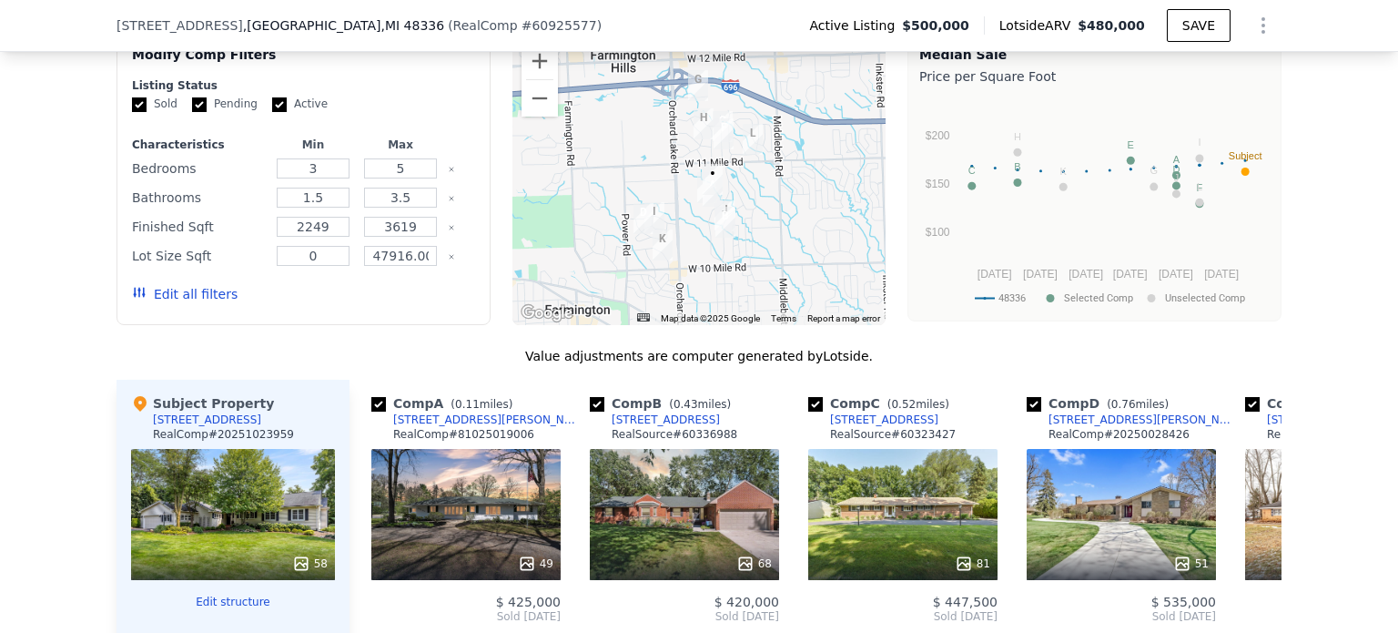
scroll to position [1449, 0]
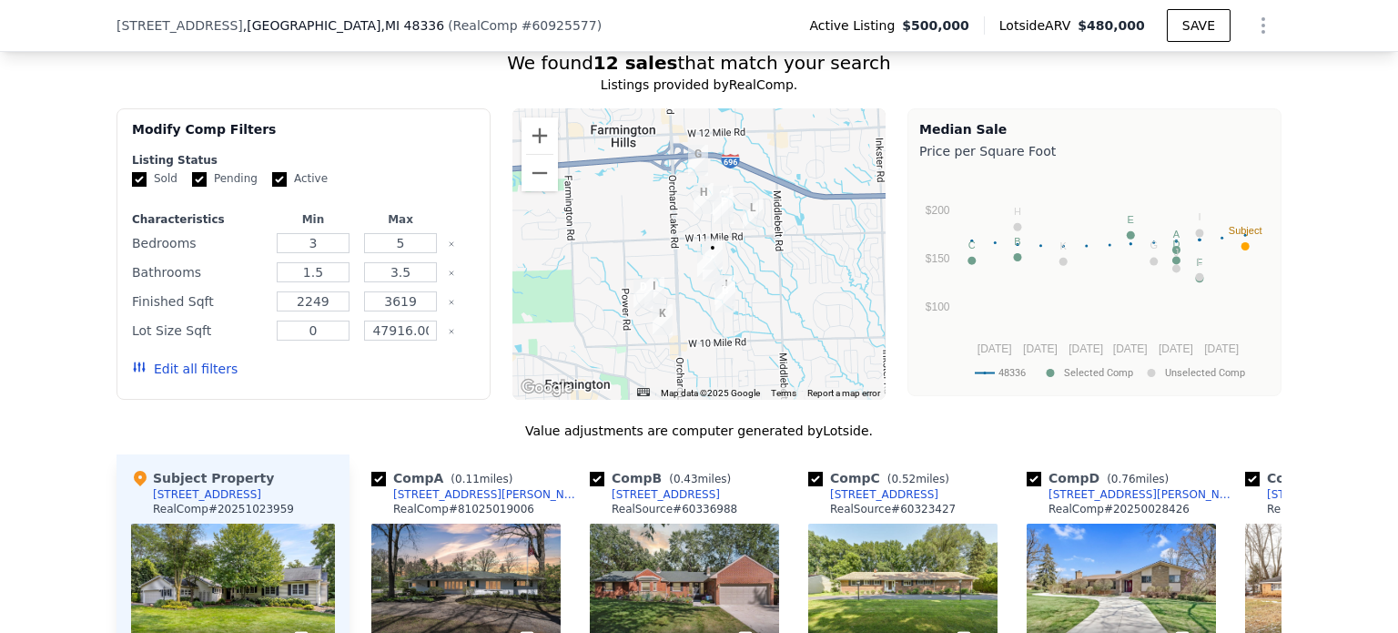
click at [192, 187] on input "Pending" at bounding box center [199, 179] width 15 height 15
checkbox input "false"
click at [272, 187] on input "Active" at bounding box center [279, 179] width 15 height 15
checkbox input "false"
click at [376, 381] on button "Update Search" at bounding box center [405, 368] width 137 height 25
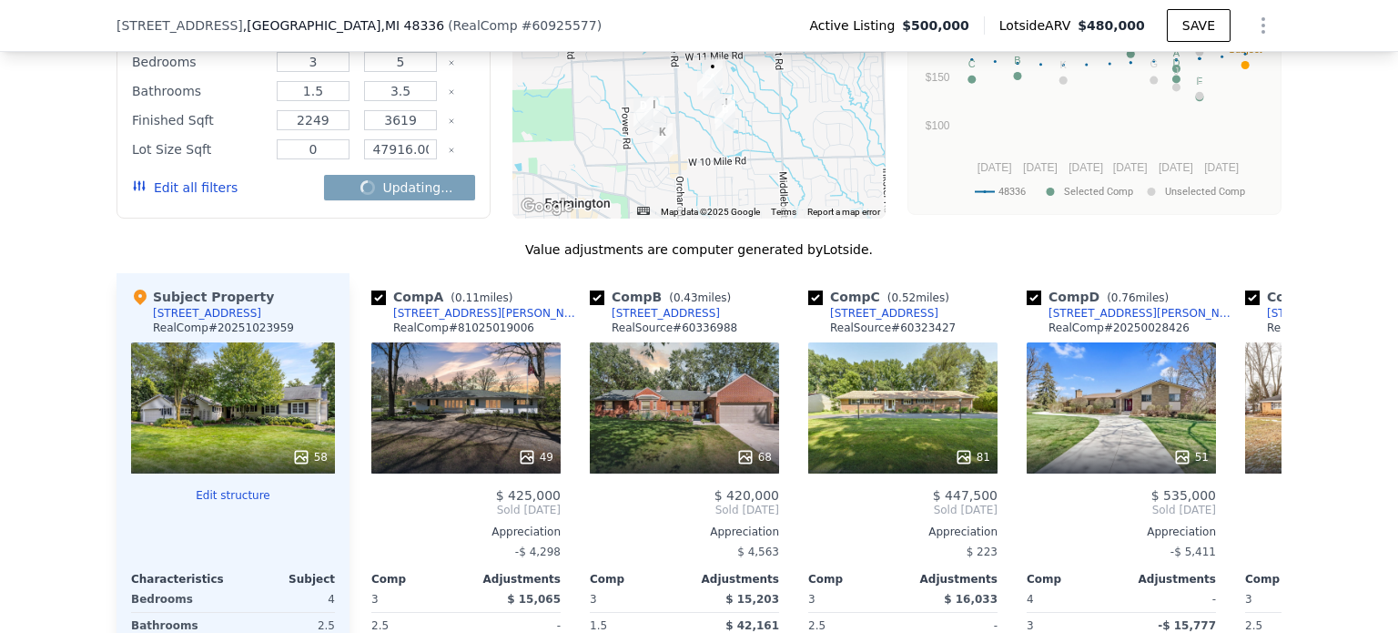
scroll to position [1632, 0]
checkbox input "false"
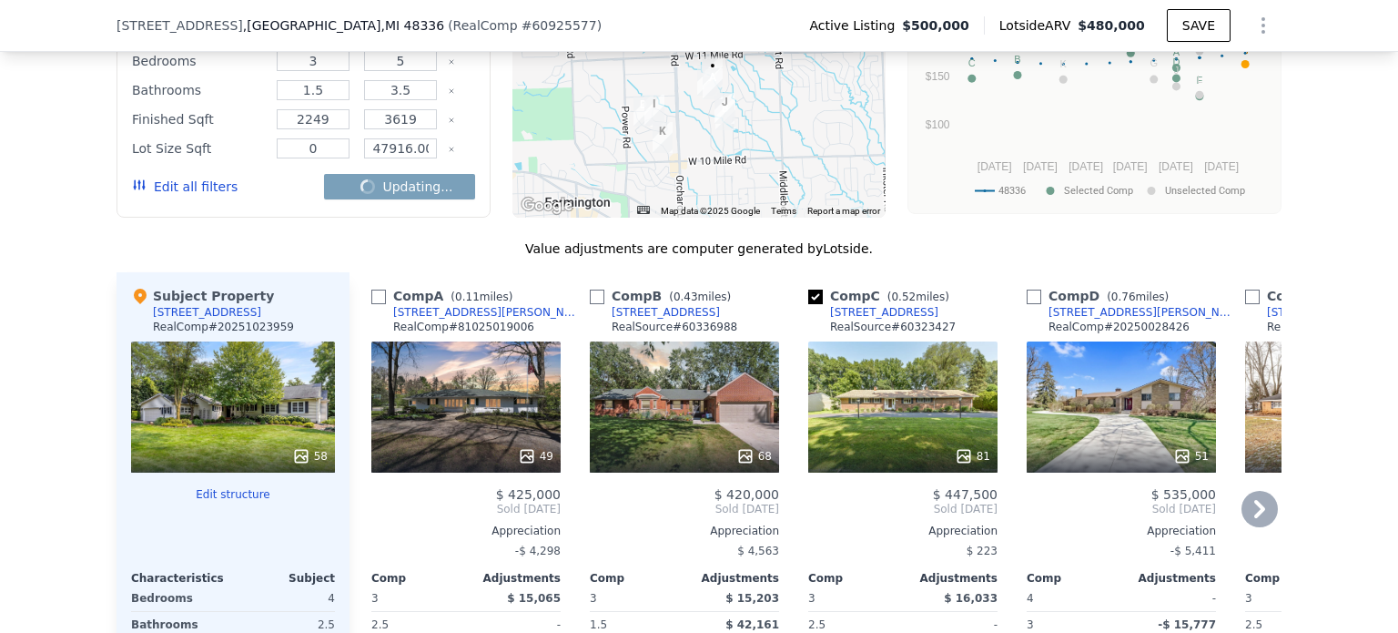
checkbox input "false"
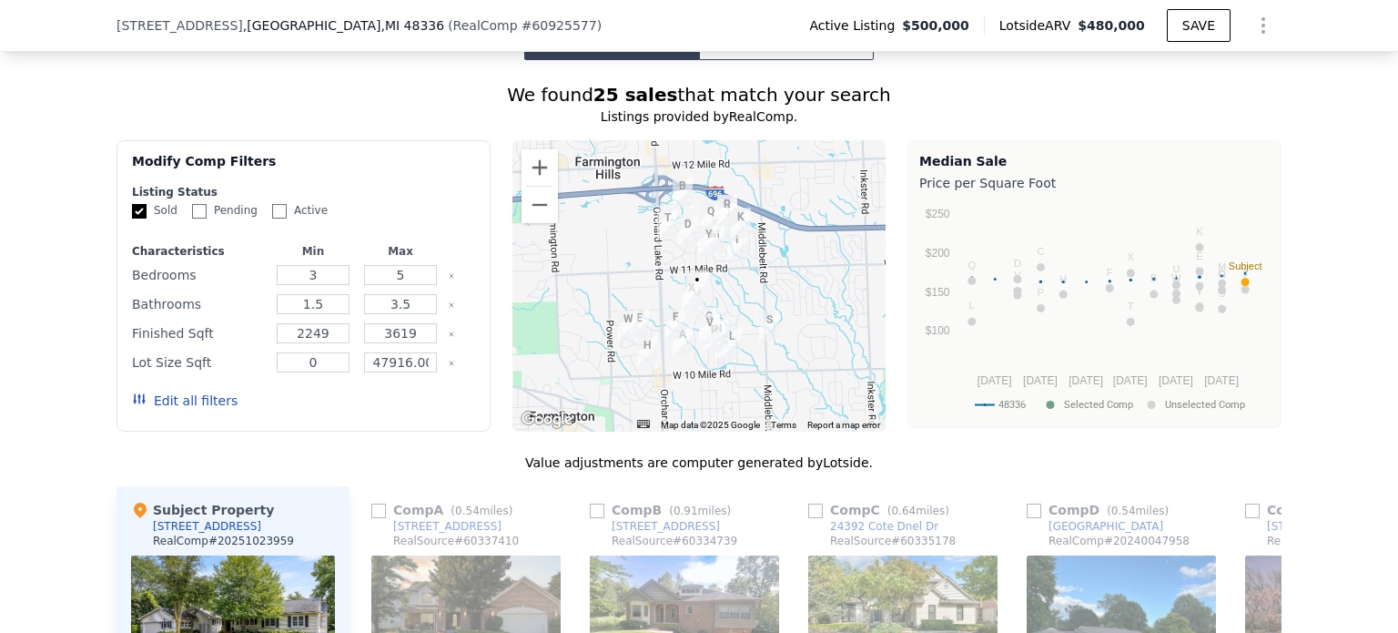
scroll to position [1358, 0]
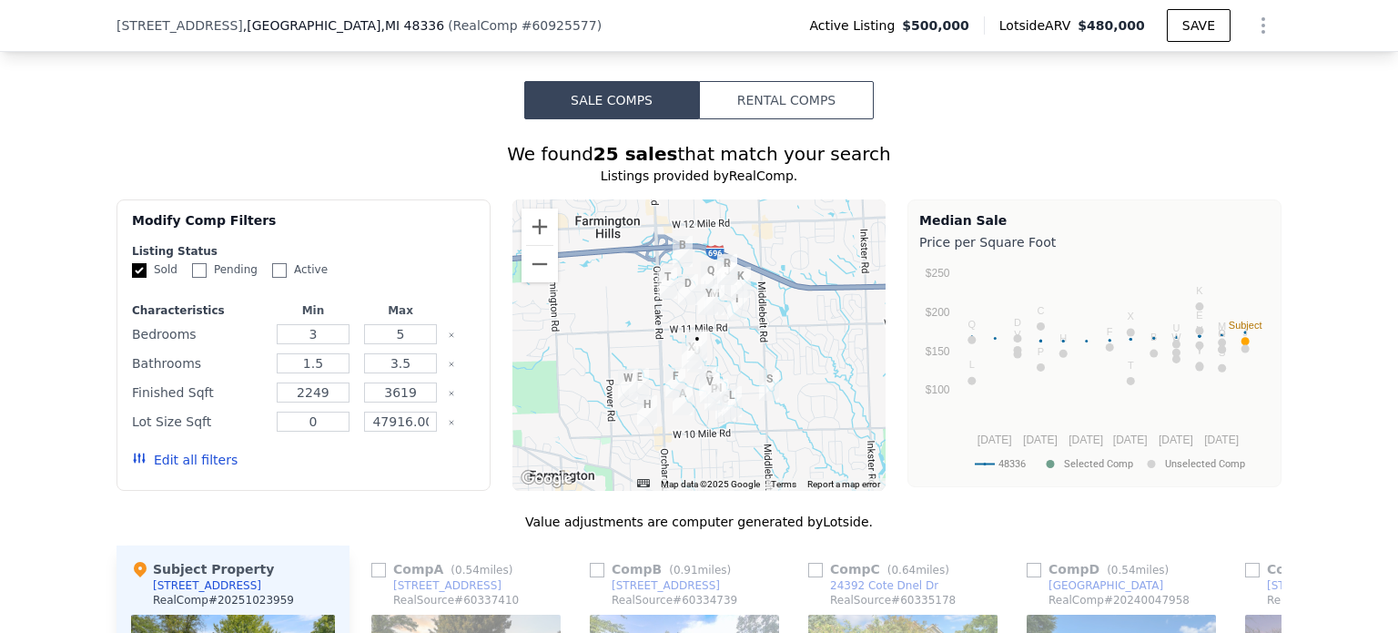
click at [132, 278] on input "Sold" at bounding box center [139, 270] width 15 height 15
checkbox input "false"
click at [192, 278] on input "Pending" at bounding box center [199, 270] width 15 height 15
click at [377, 463] on button "Update Search" at bounding box center [405, 459] width 137 height 25
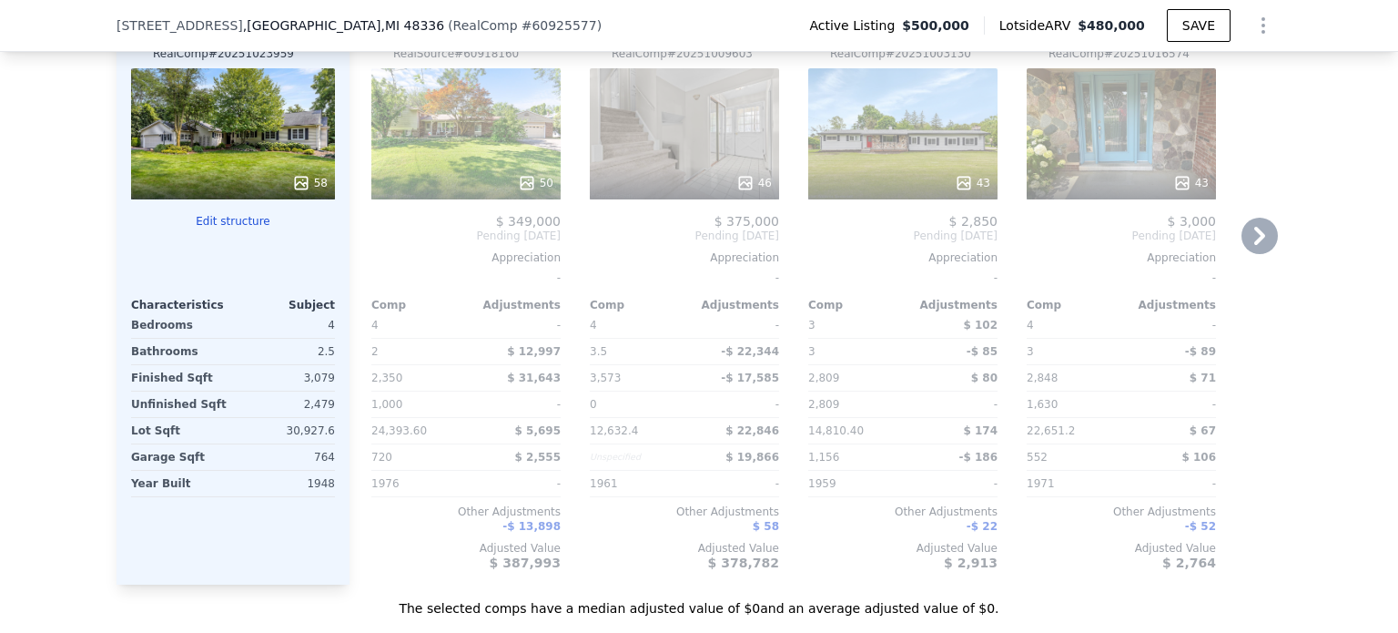
scroll to position [1723, 0]
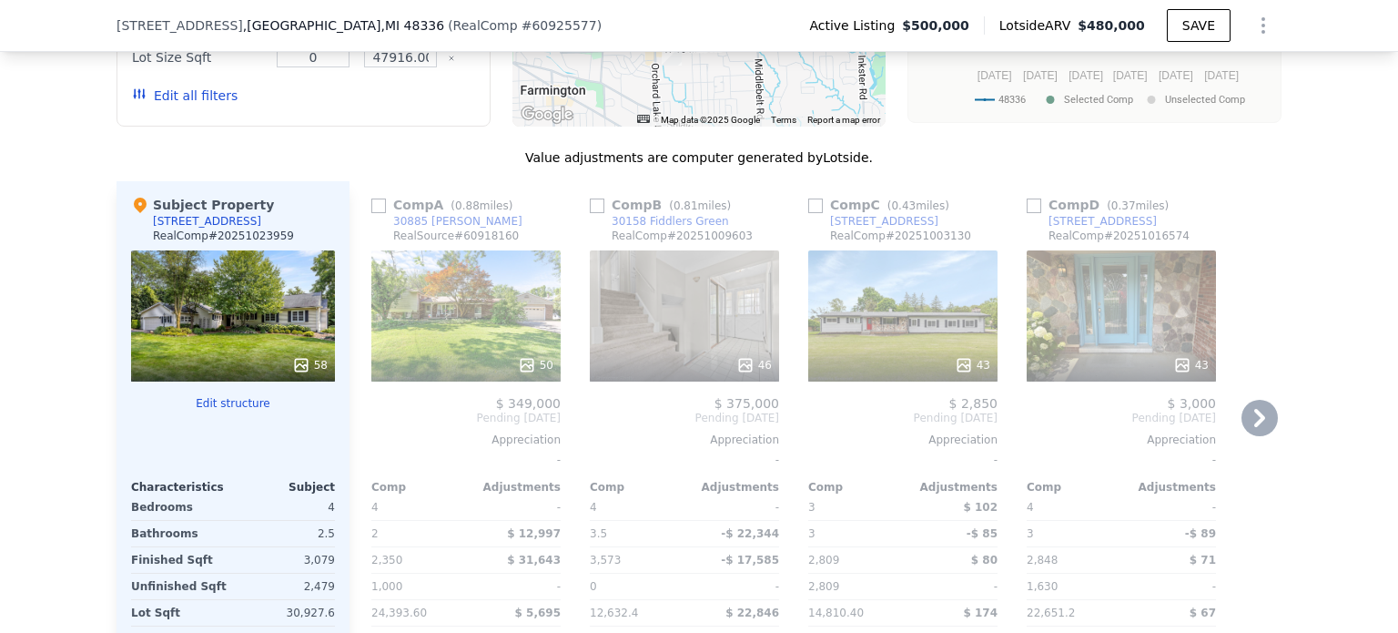
click at [1259, 425] on icon at bounding box center [1260, 418] width 36 height 36
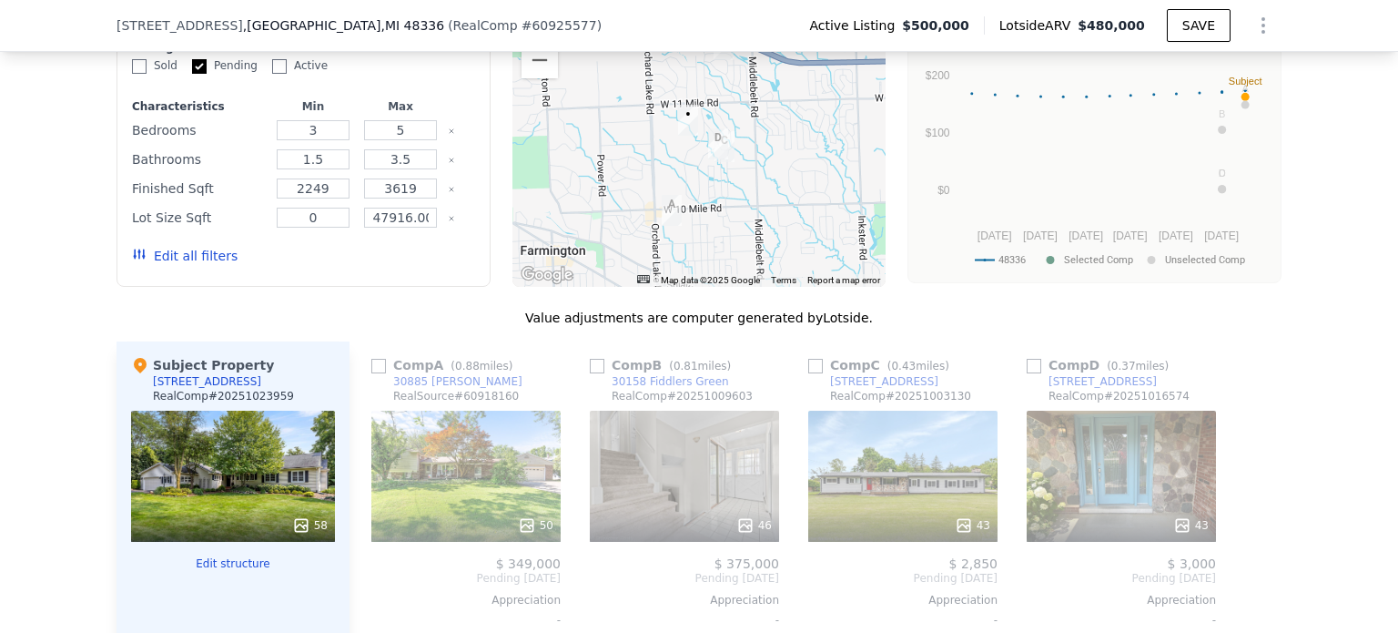
scroll to position [1449, 0]
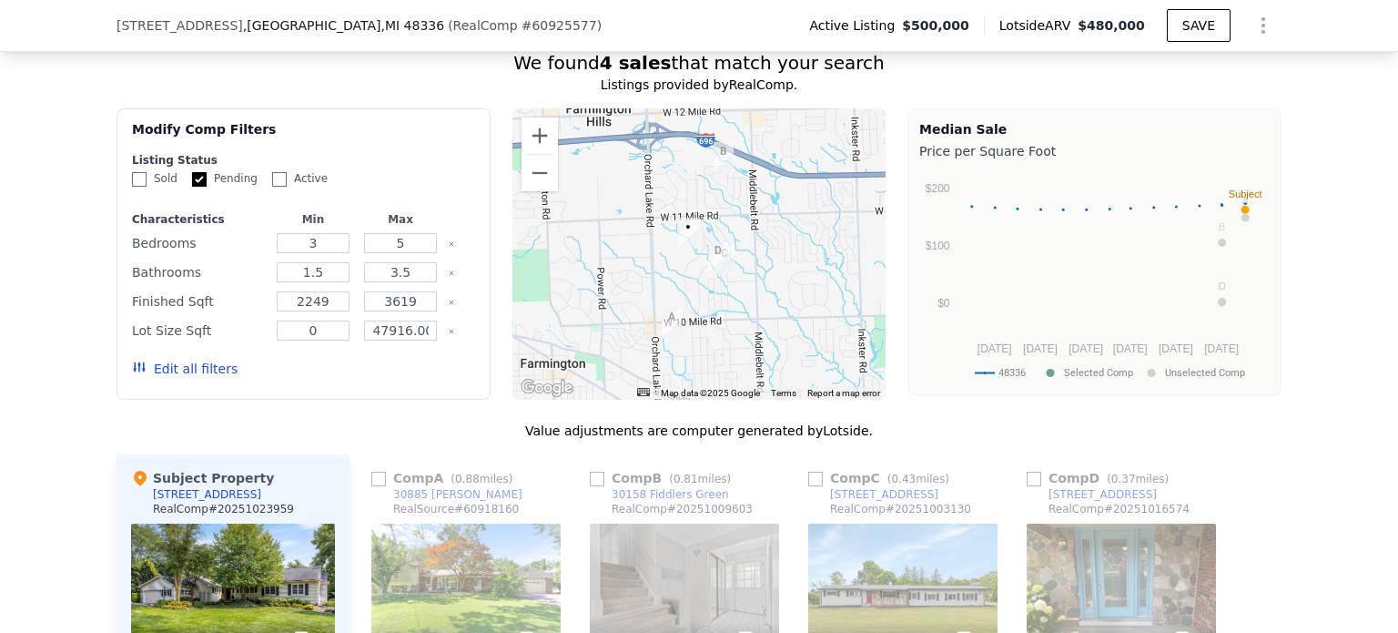
click at [178, 187] on div "Sold Pending Active" at bounding box center [303, 178] width 343 height 15
click at [192, 187] on input "Pending" at bounding box center [199, 179] width 15 height 15
checkbox input "false"
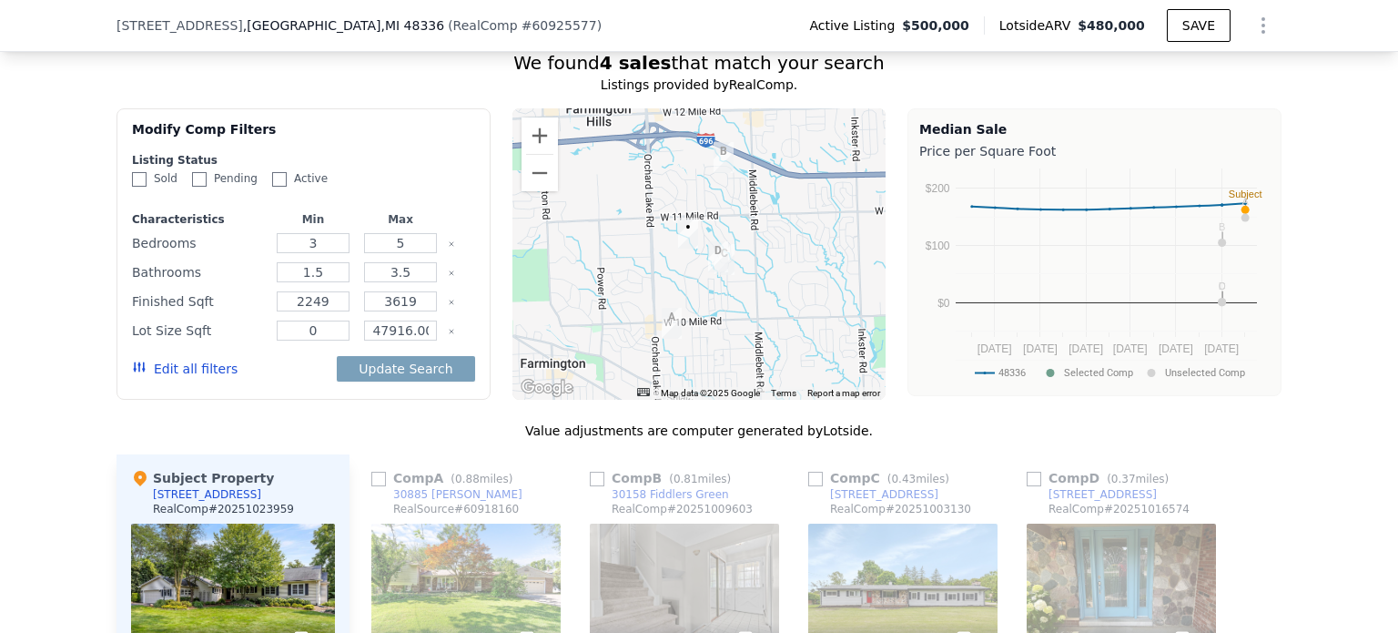
click at [272, 187] on input "Active" at bounding box center [279, 179] width 15 height 15
checkbox input "true"
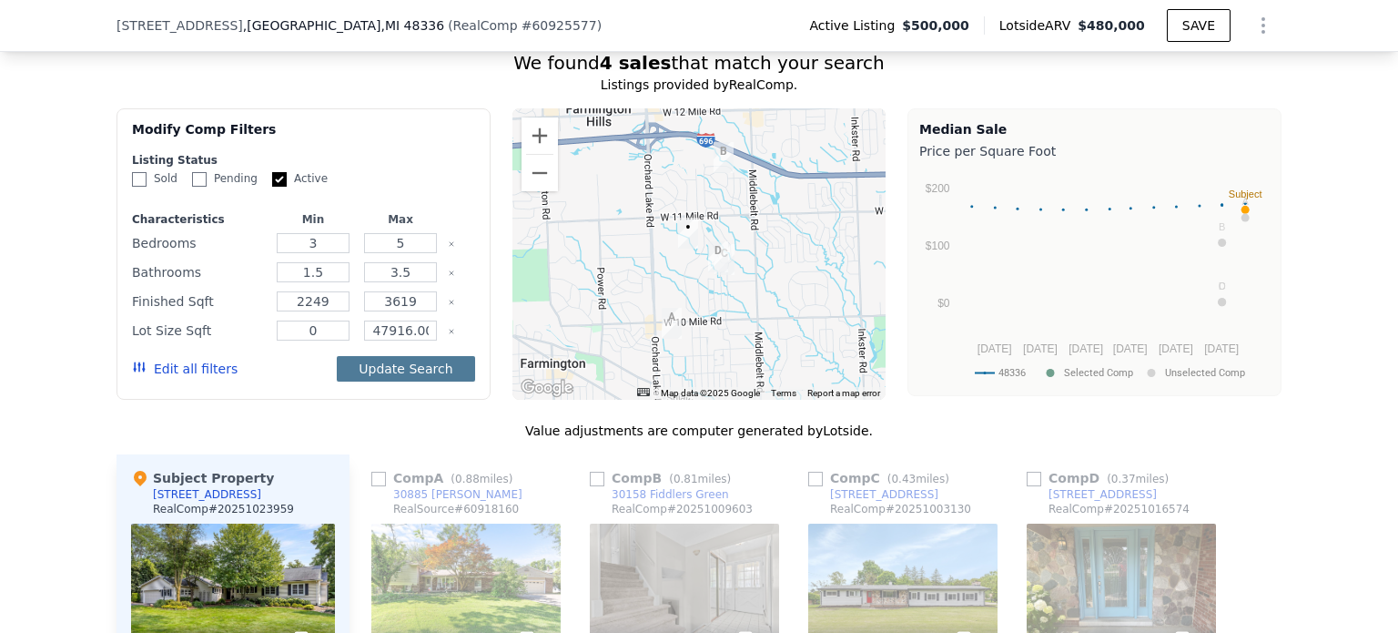
click at [380, 381] on button "Update Search" at bounding box center [405, 368] width 137 height 25
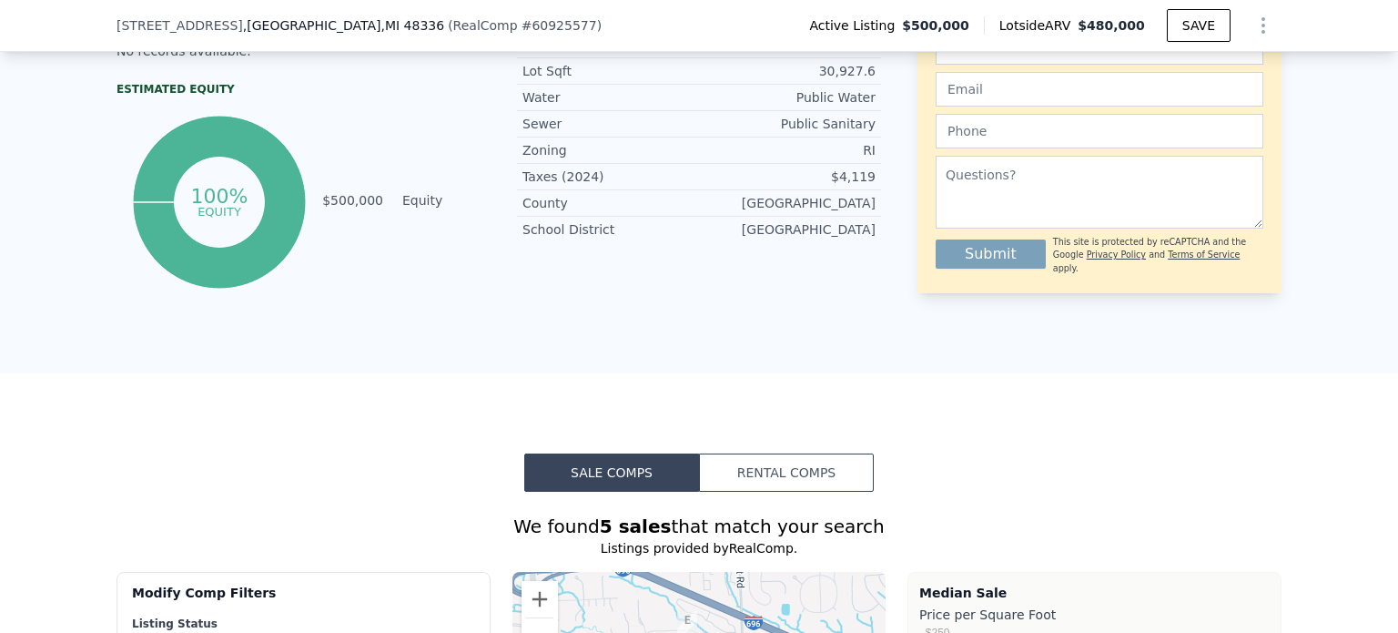
scroll to position [1358, 0]
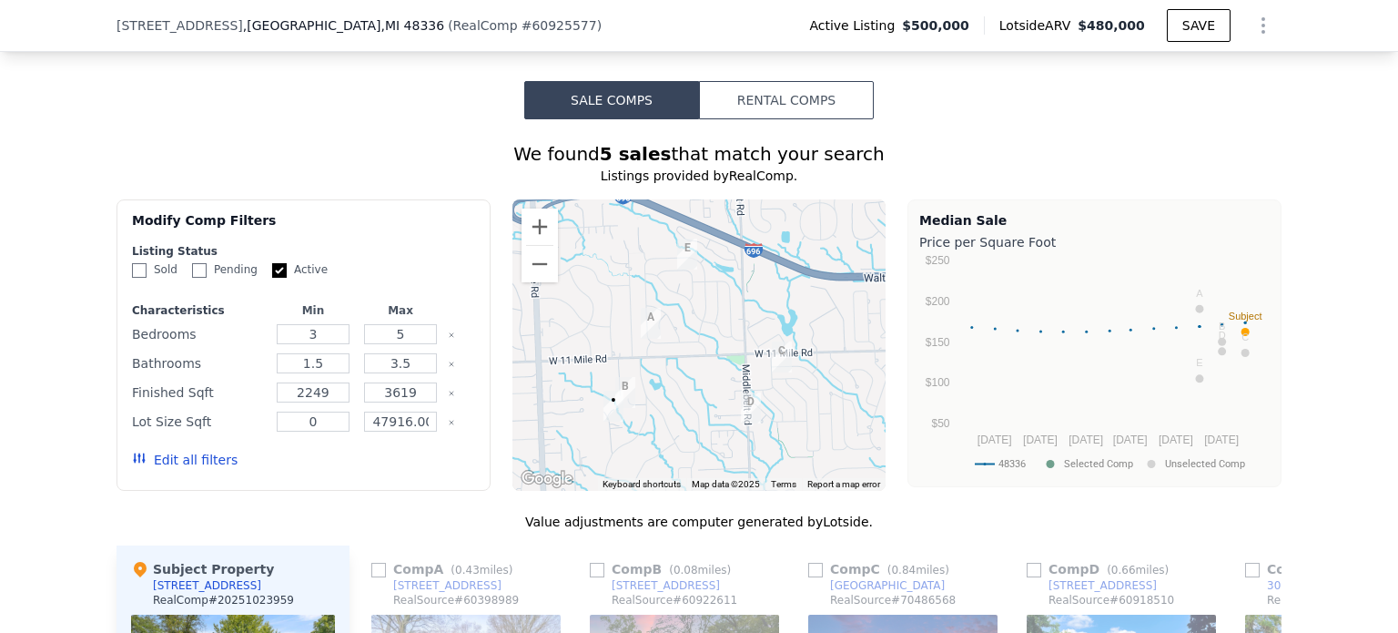
click at [136, 278] on input "Sold" at bounding box center [139, 270] width 15 height 15
checkbox input "true"
click at [179, 278] on div "Sold Pending Active" at bounding box center [303, 269] width 343 height 15
click at [192, 278] on input "Pending" at bounding box center [199, 270] width 15 height 15
checkbox input "true"
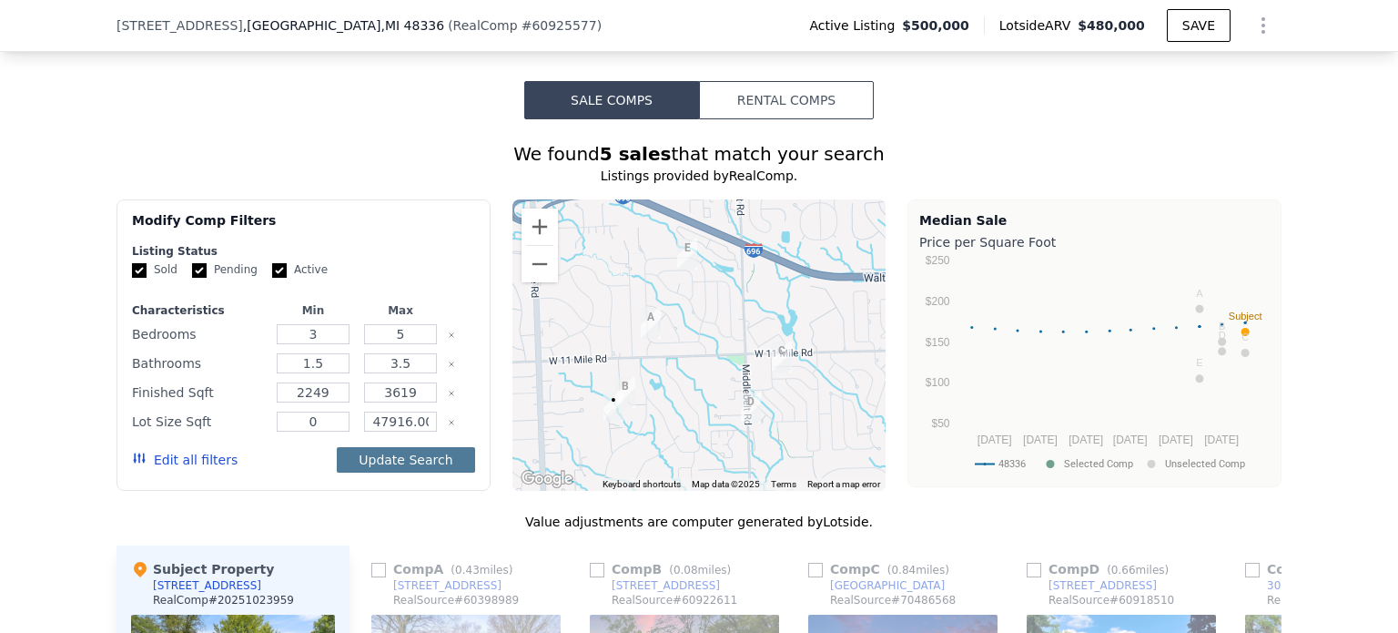
click at [360, 469] on button "Update Search" at bounding box center [405, 459] width 137 height 25
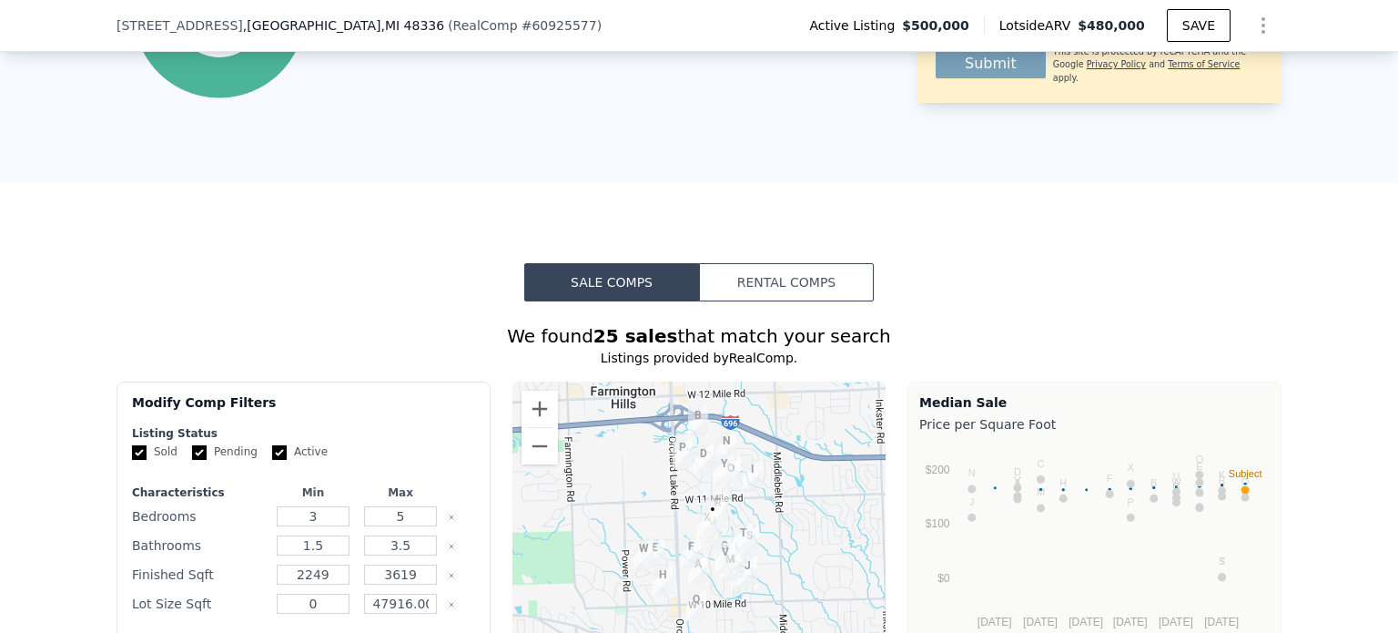
scroll to position [1449, 0]
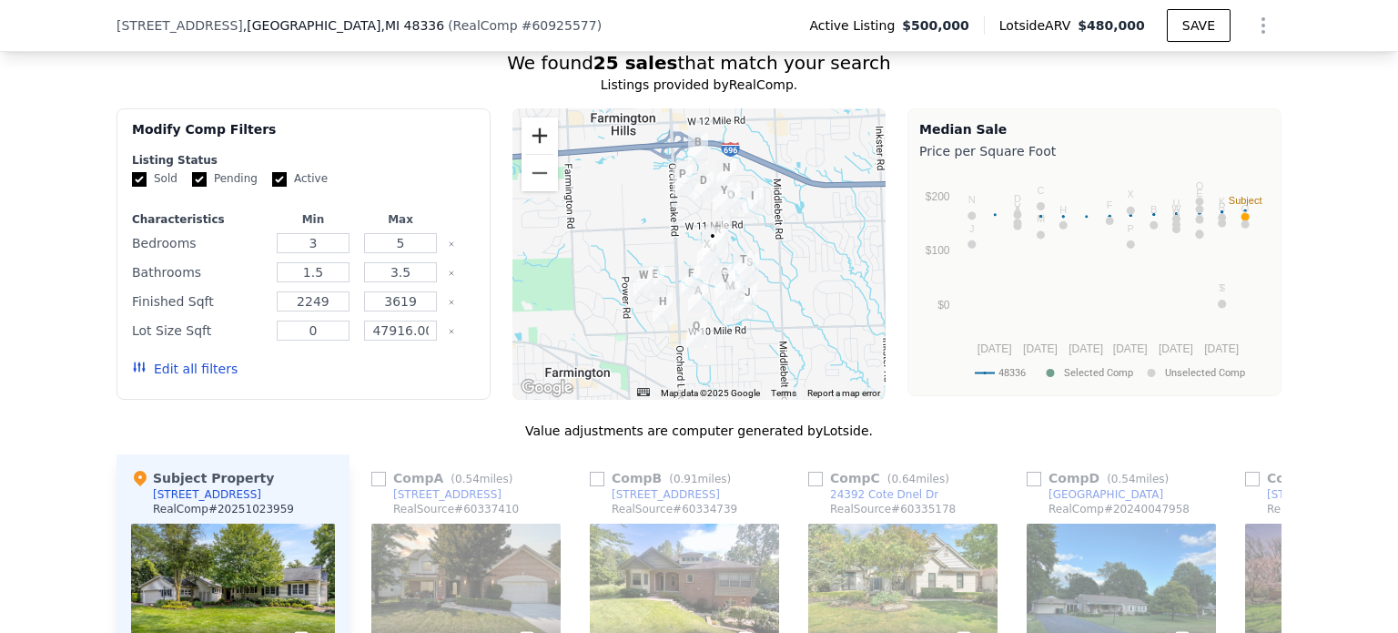
click at [539, 139] on button "Zoom in" at bounding box center [540, 135] width 36 height 36
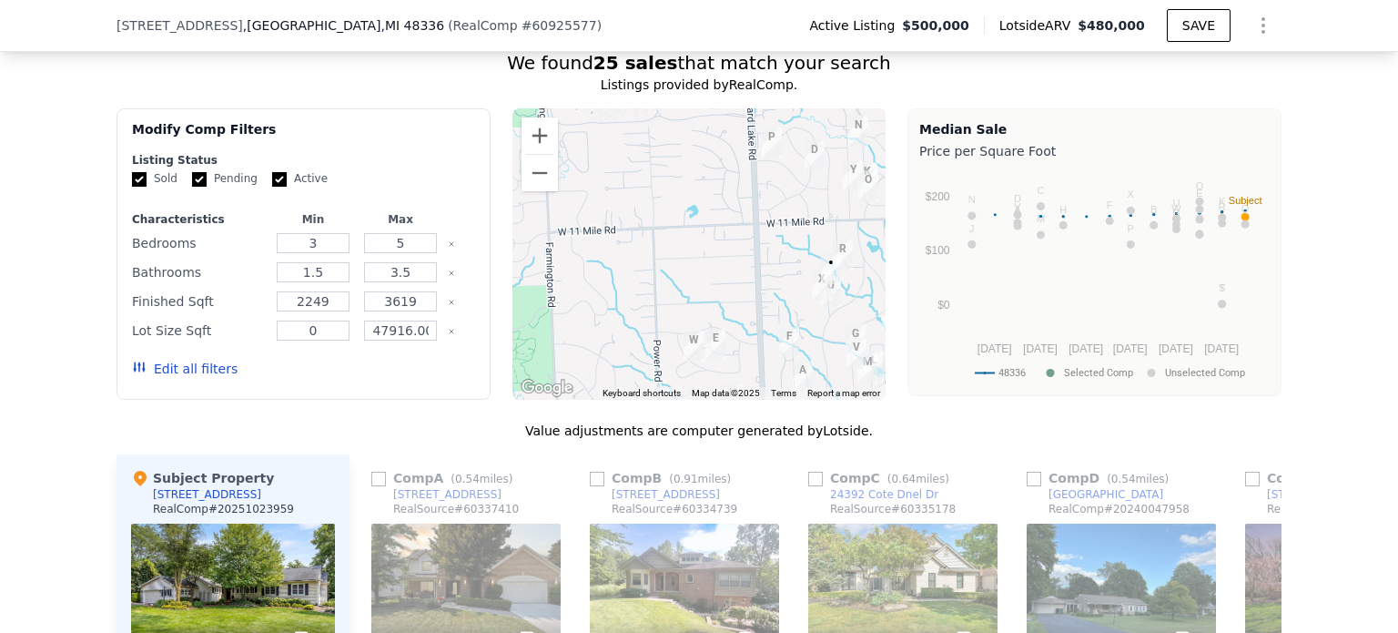
drag, startPoint x: 671, startPoint y: 316, endPoint x: 778, endPoint y: 341, distance: 109.3
click at [779, 341] on img "24635 Ridgeview Dr" at bounding box center [789, 342] width 20 height 31
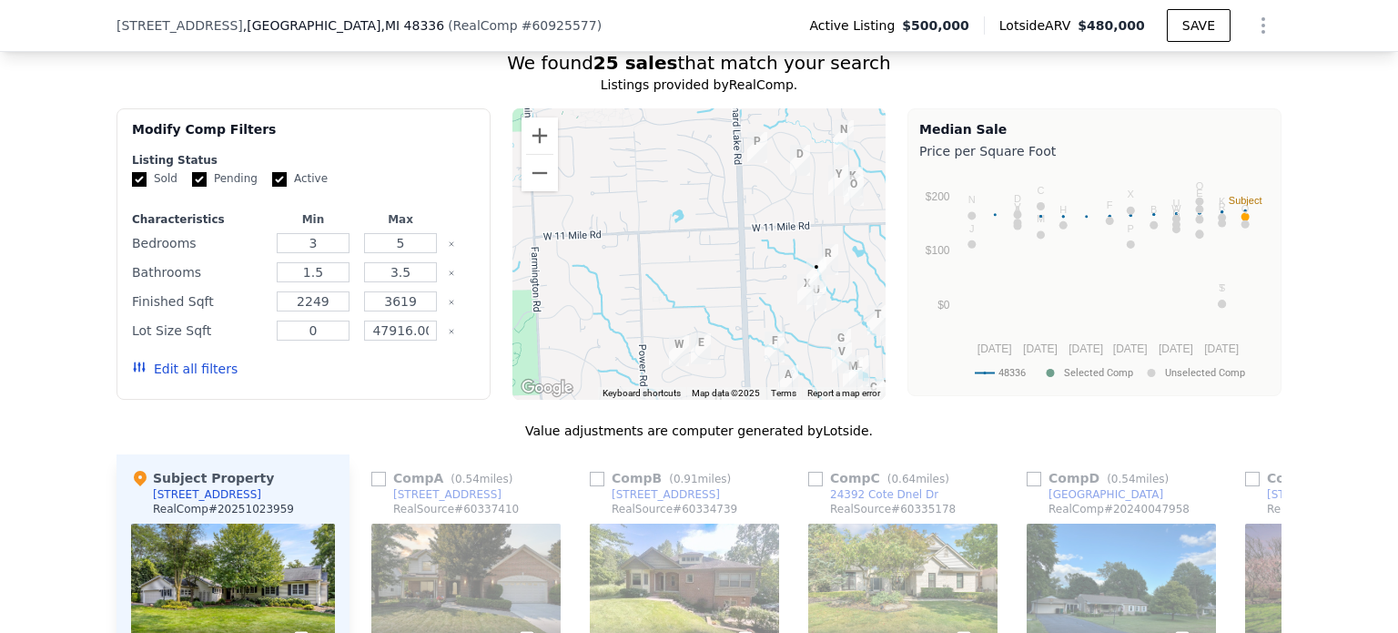
click at [752, 318] on div at bounding box center [700, 253] width 374 height 291
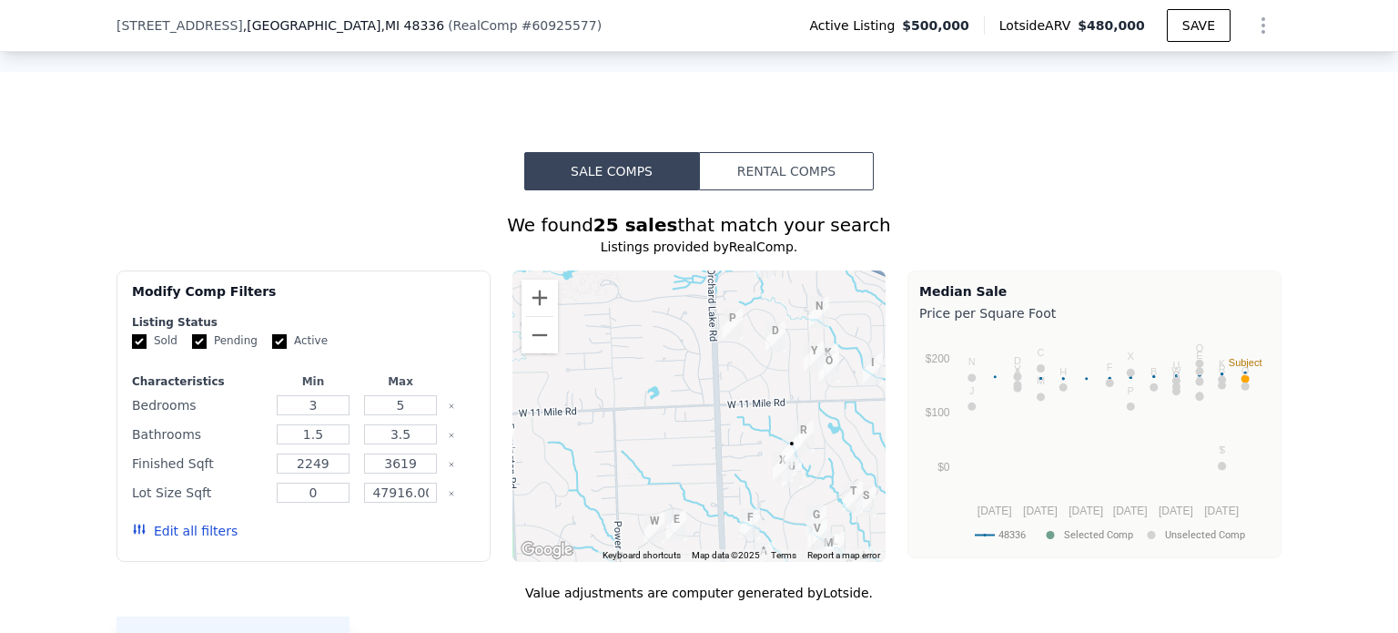
scroll to position [1358, 0]
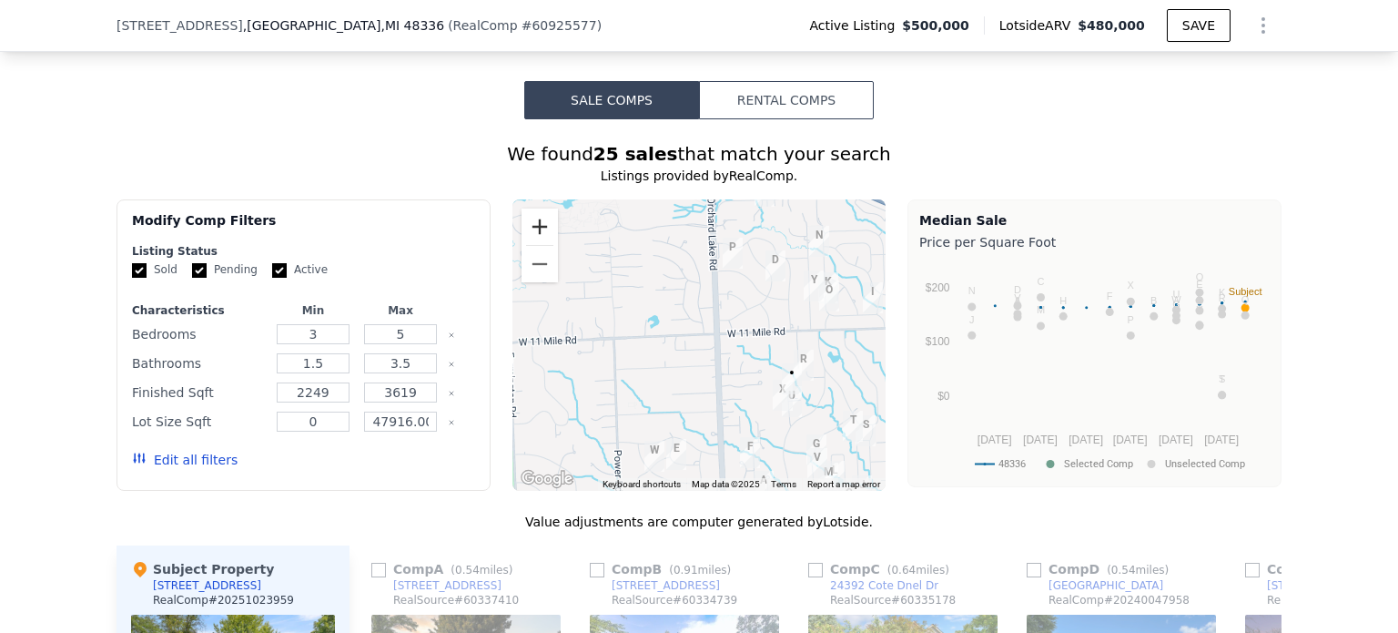
click at [535, 235] on button "Zoom in" at bounding box center [540, 226] width 36 height 36
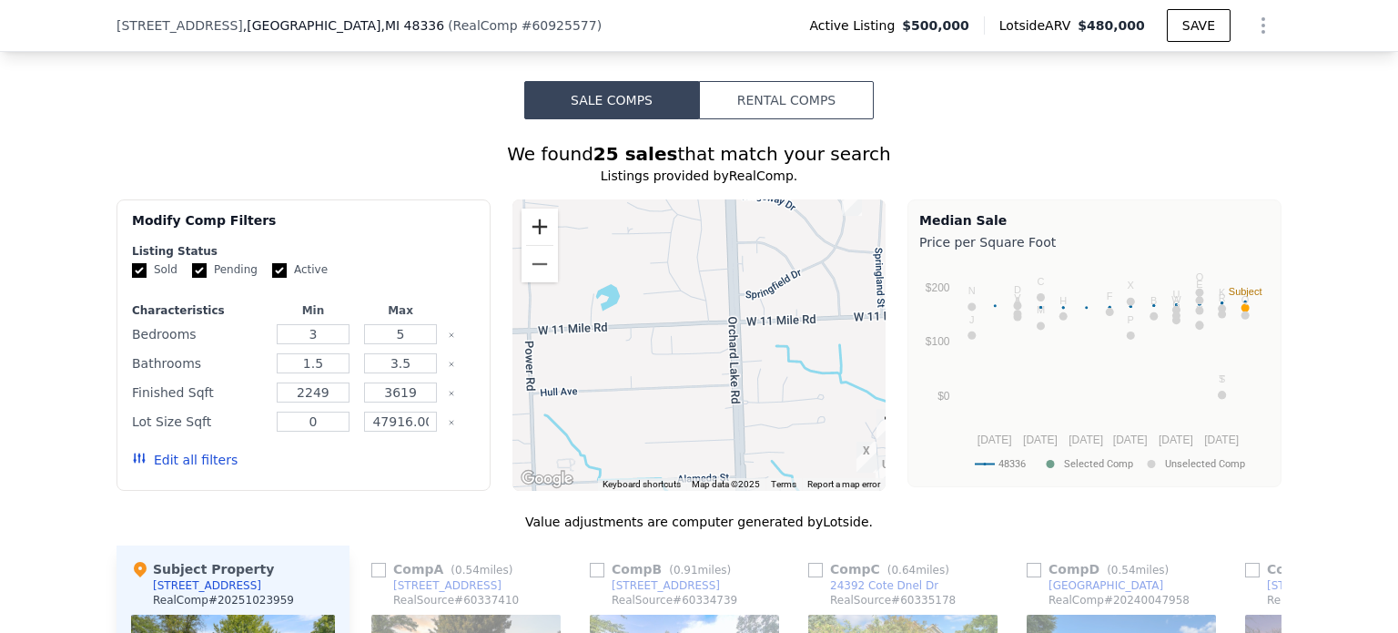
click at [535, 235] on button "Zoom in" at bounding box center [540, 226] width 36 height 36
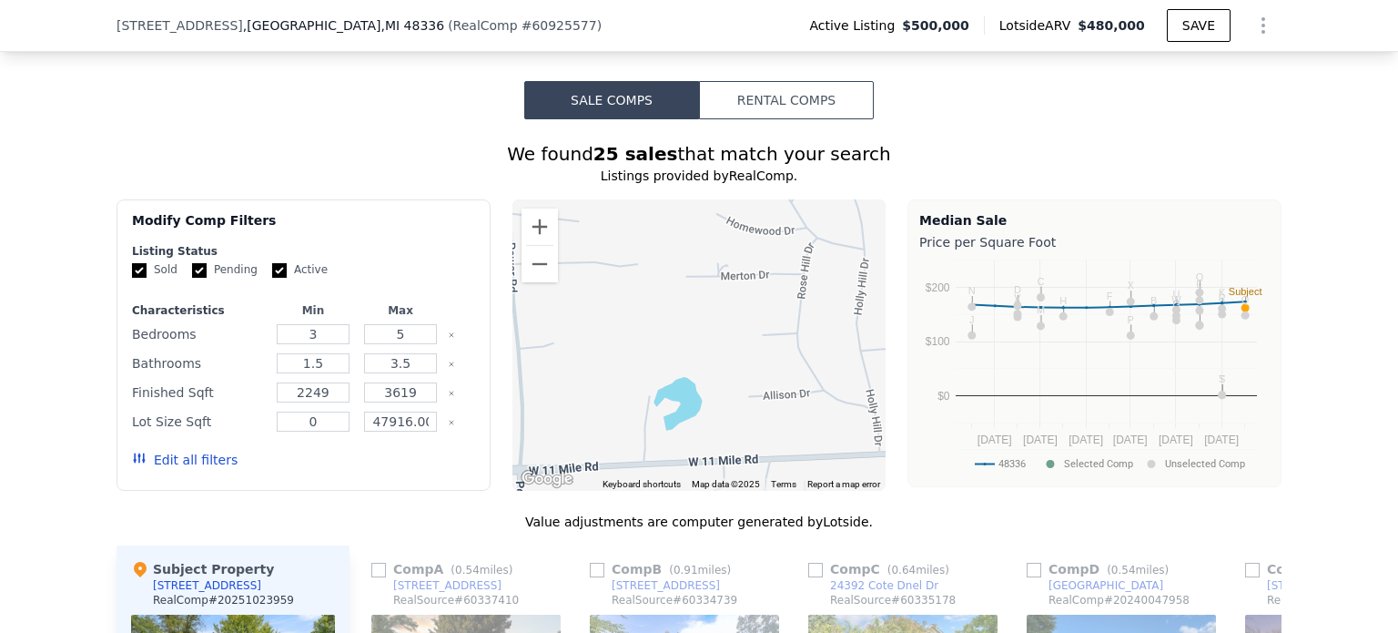
drag, startPoint x: 647, startPoint y: 318, endPoint x: 798, endPoint y: 463, distance: 209.3
click at [805, 473] on div at bounding box center [700, 344] width 374 height 291
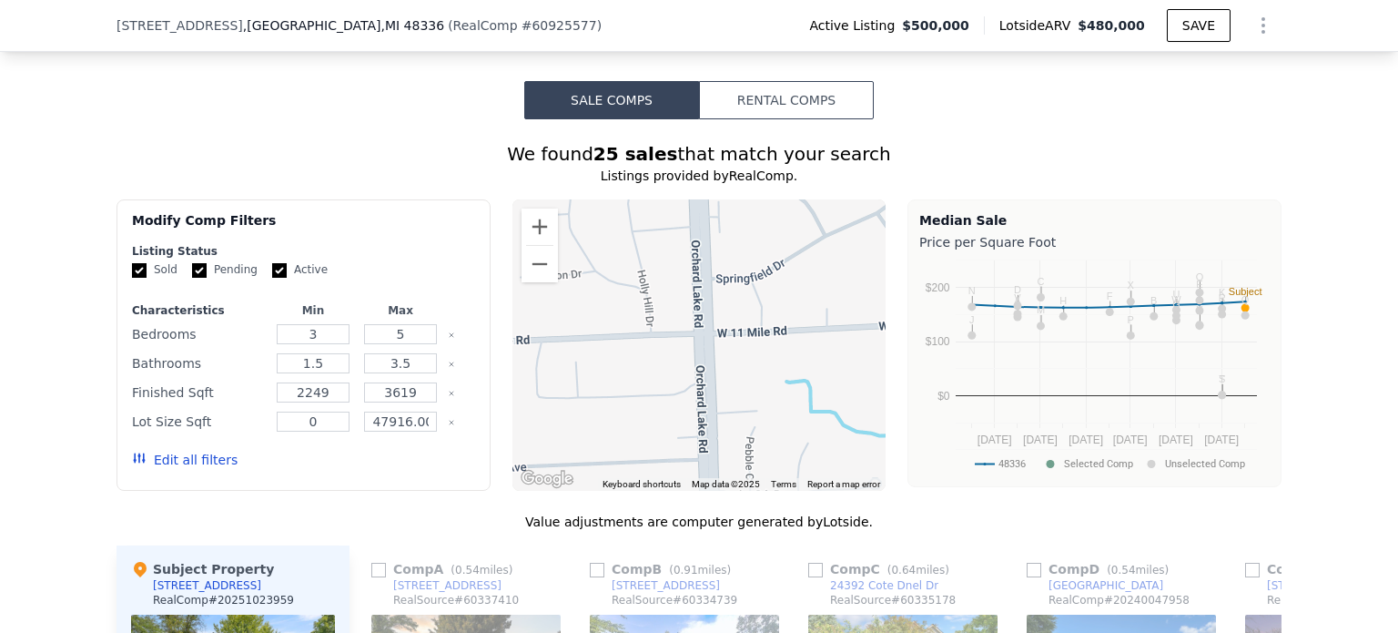
drag, startPoint x: 718, startPoint y: 436, endPoint x: 494, endPoint y: 314, distance: 255.0
click at [494, 314] on div "Modify Comp Filters Listing Status Sold Pending Active Characteristics Min Max …" at bounding box center [699, 344] width 1165 height 291
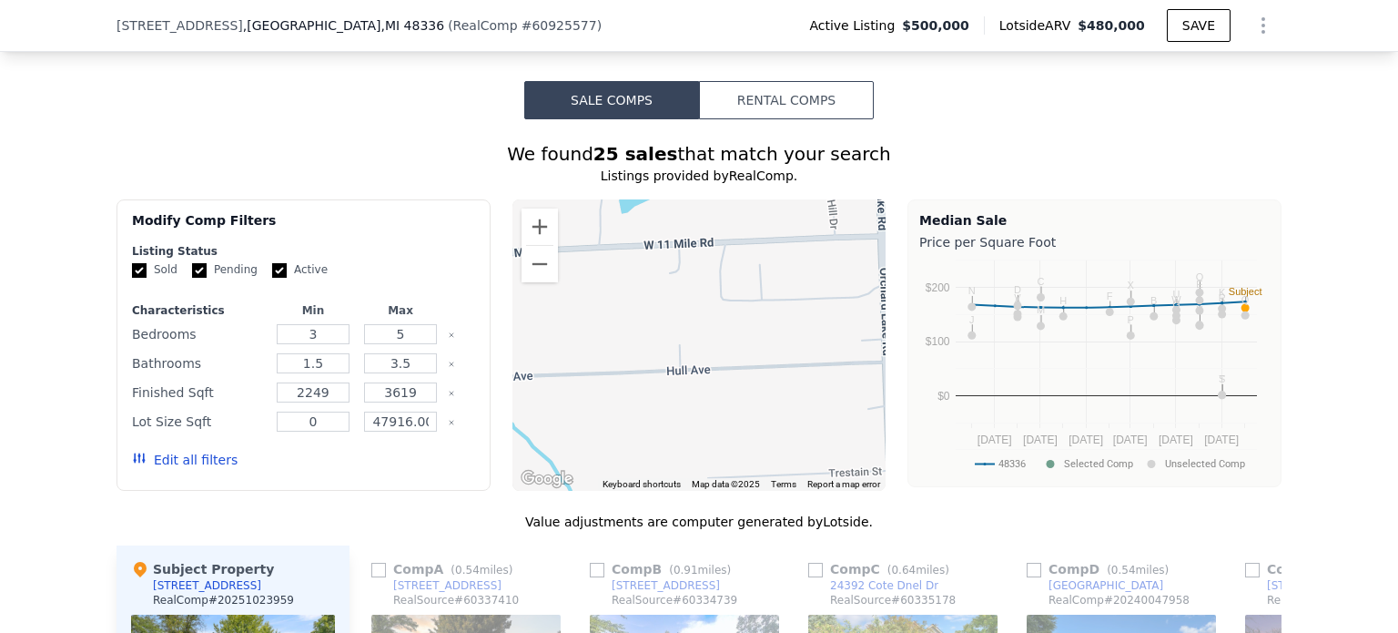
drag, startPoint x: 667, startPoint y: 381, endPoint x: 717, endPoint y: 344, distance: 62.5
click at [911, 298] on div "Modify Comp Filters Listing Status Sold Pending Active Characteristics Min Max …" at bounding box center [699, 344] width 1165 height 291
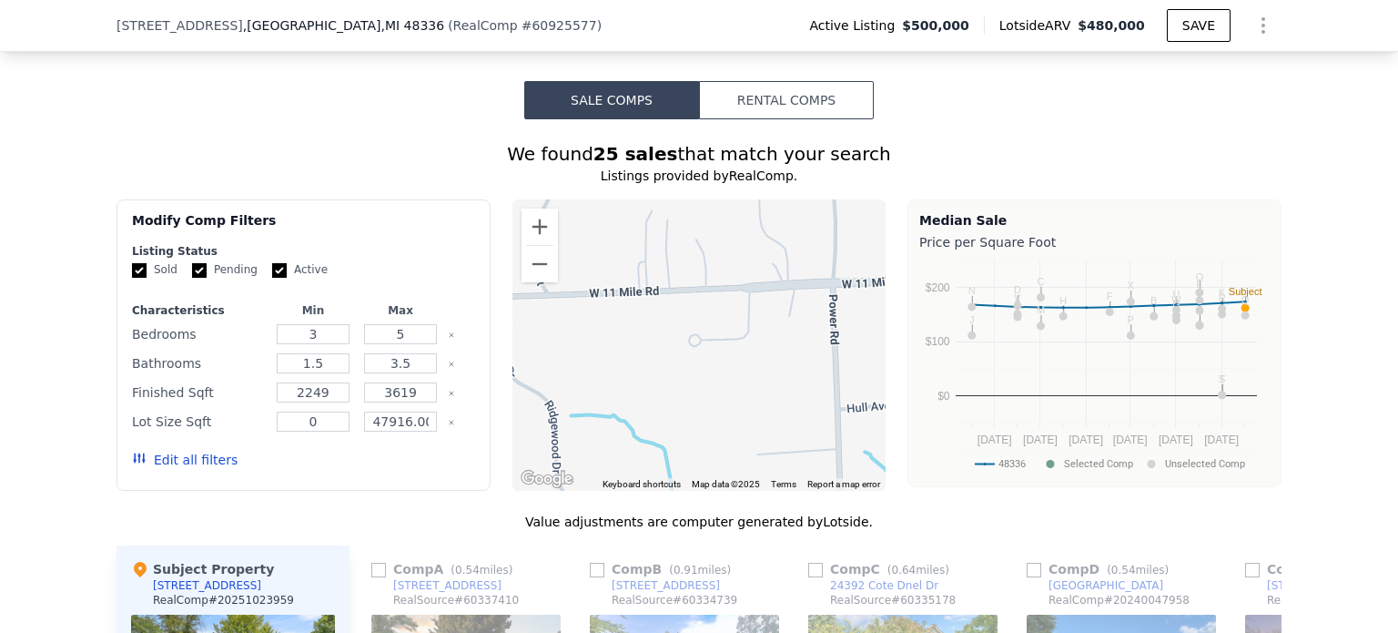
drag, startPoint x: 645, startPoint y: 361, endPoint x: 847, endPoint y: 386, distance: 203.7
click at [847, 386] on div at bounding box center [700, 344] width 374 height 291
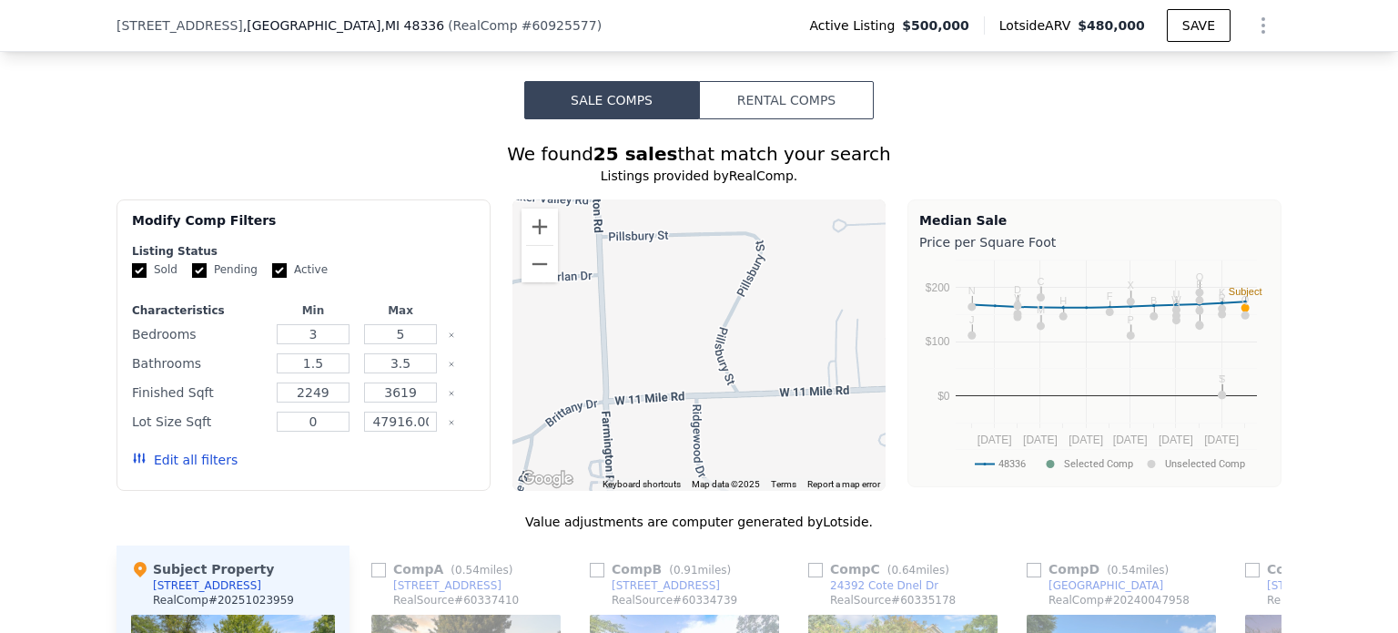
drag, startPoint x: 699, startPoint y: 403, endPoint x: 834, endPoint y: 509, distance: 171.2
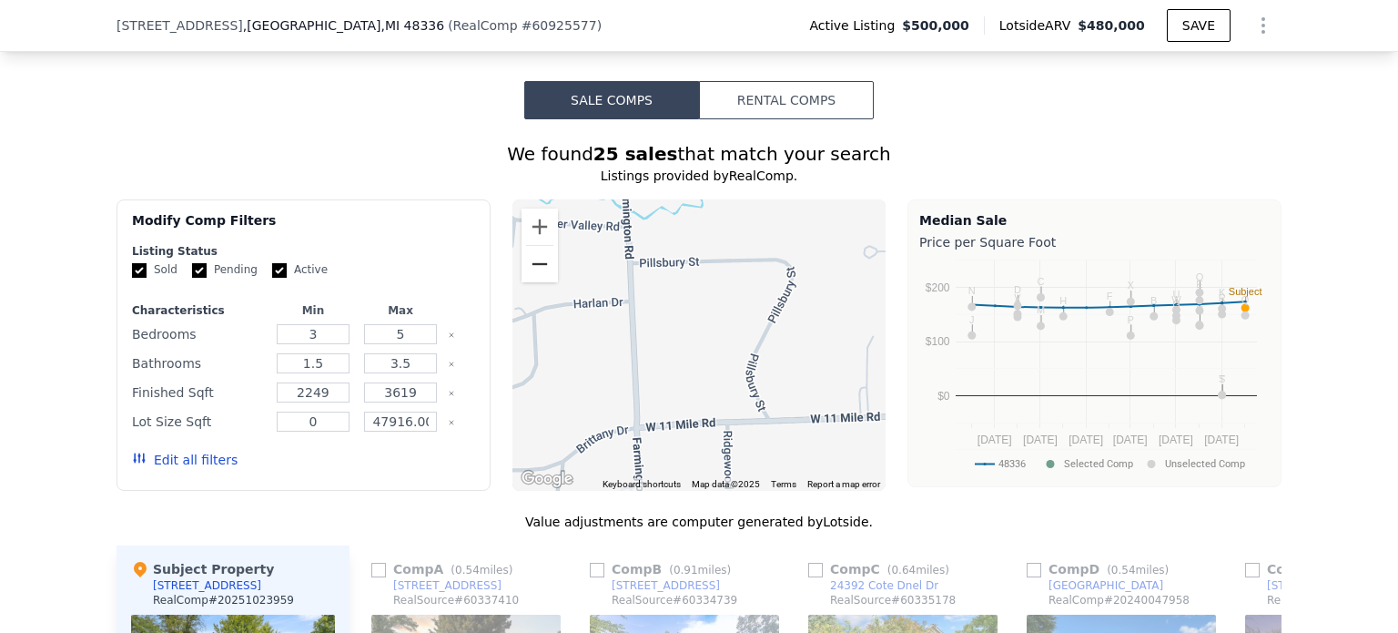
click at [539, 282] on button "Zoom out" at bounding box center [540, 264] width 36 height 36
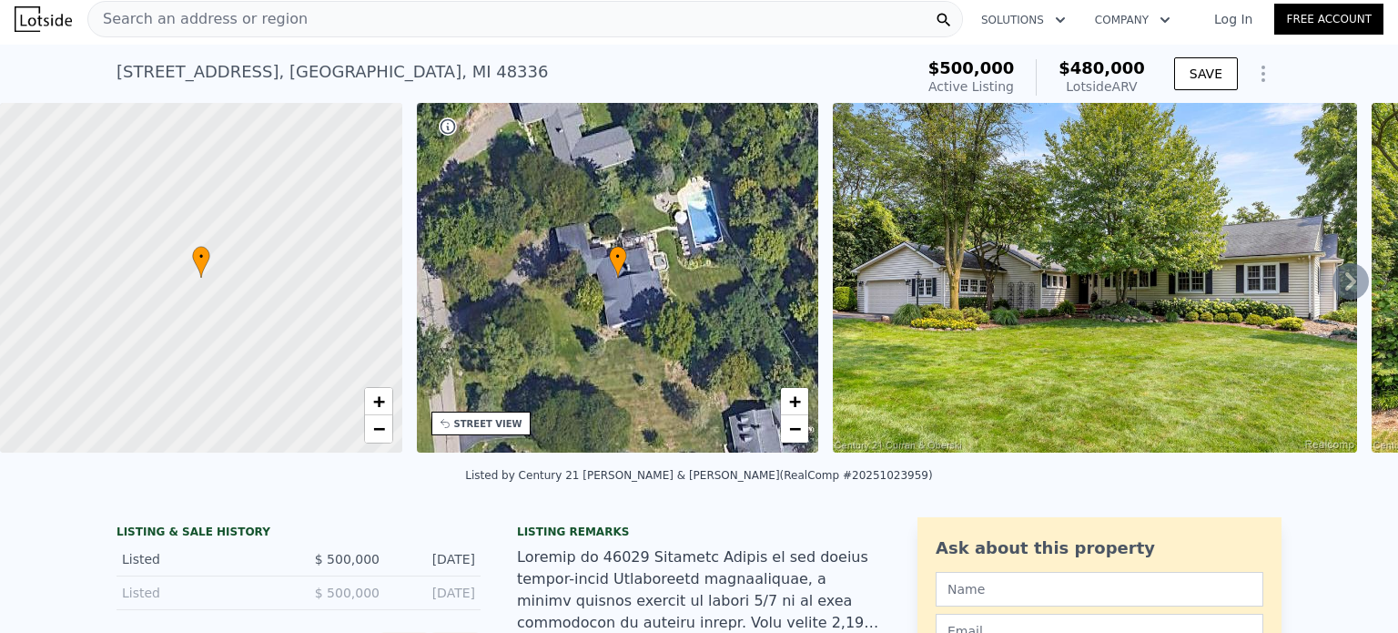
scroll to position [0, 0]
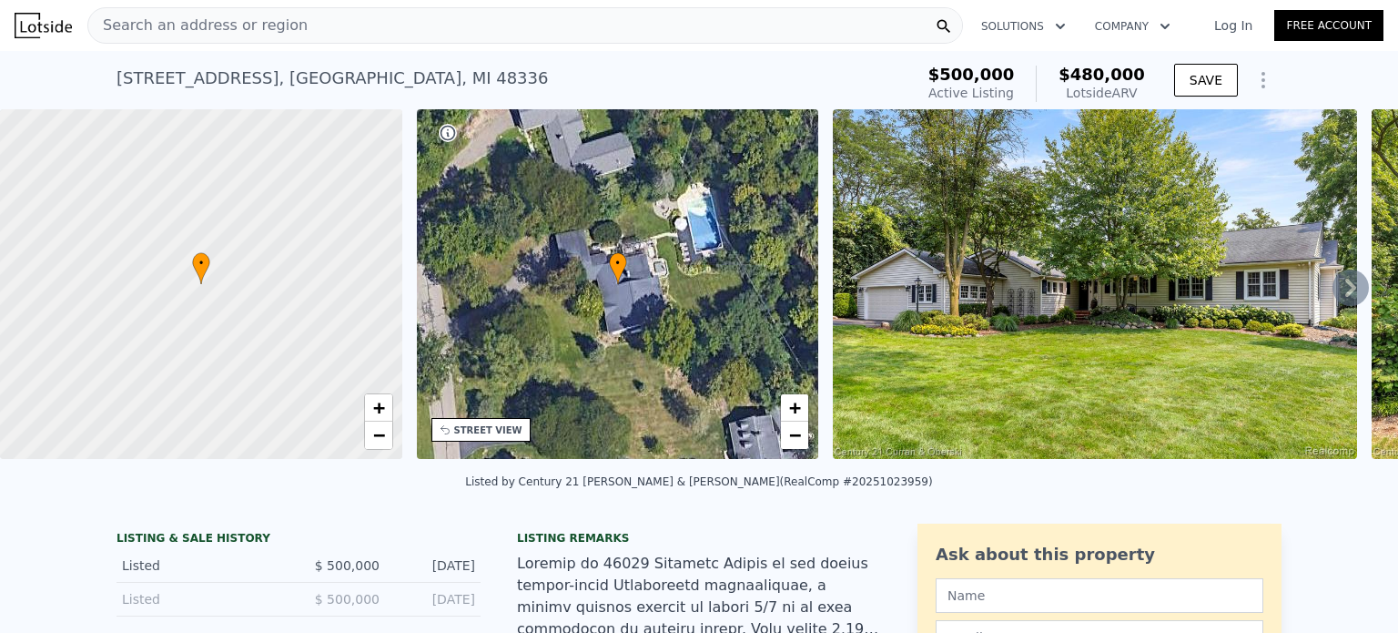
click at [281, 28] on span "Search an address or region" at bounding box center [197, 26] width 219 height 22
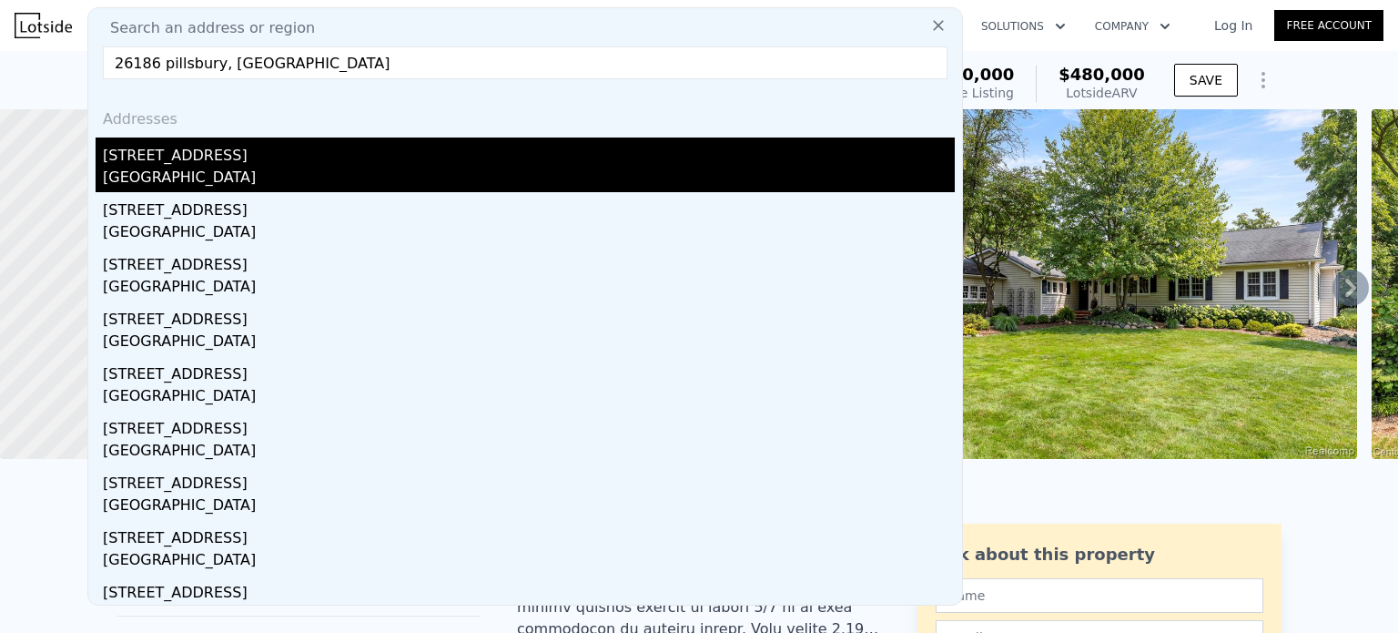
type input "26186 pillsbury, [GEOGRAPHIC_DATA]"
click at [182, 172] on div "[GEOGRAPHIC_DATA]" at bounding box center [529, 179] width 852 height 25
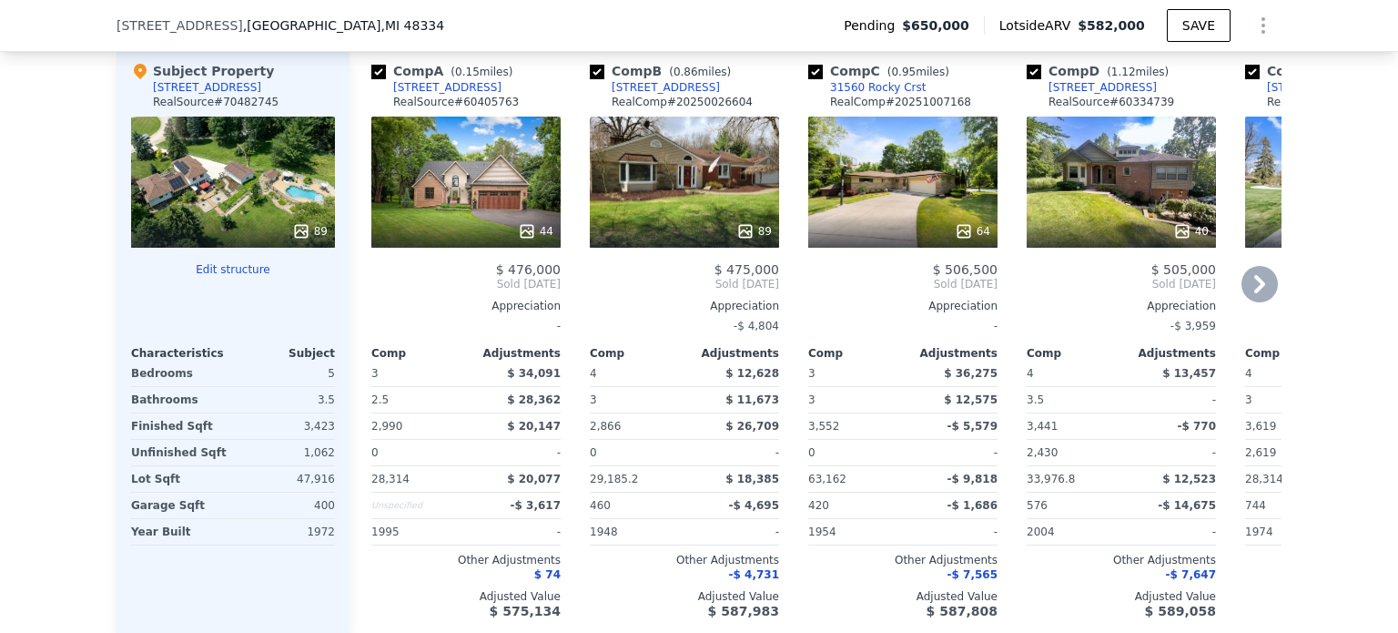
scroll to position [1540, 0]
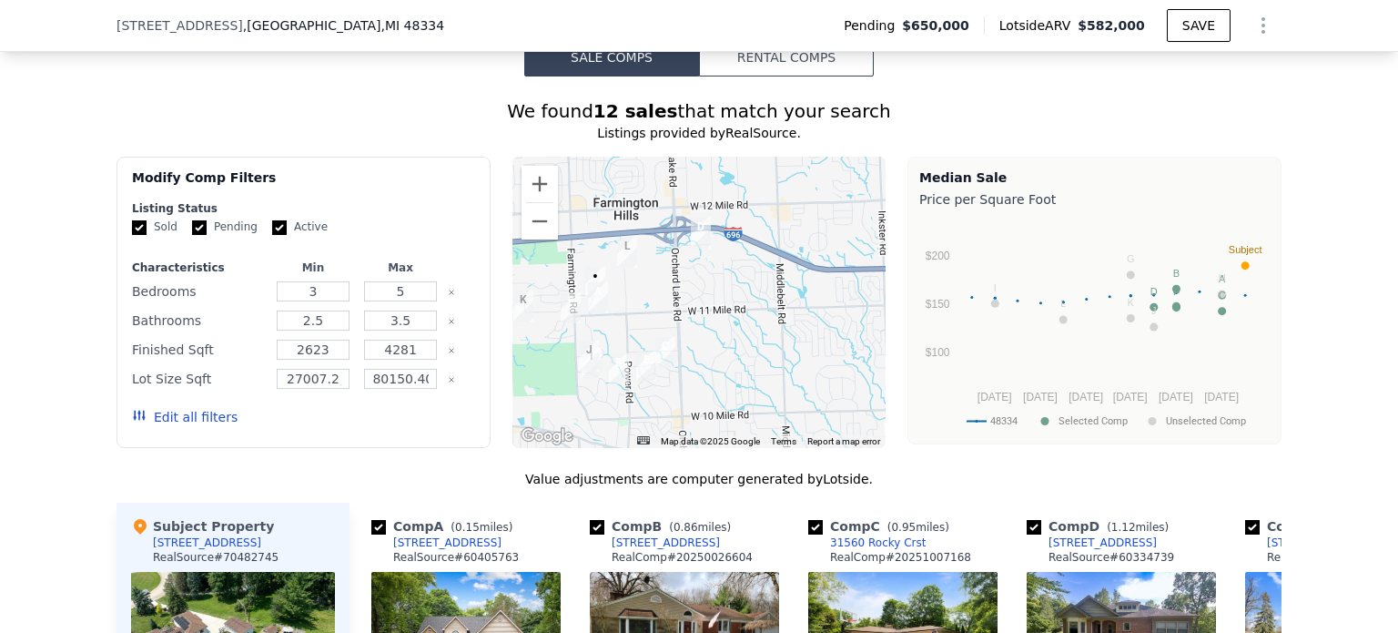
drag, startPoint x: 601, startPoint y: 403, endPoint x: 577, endPoint y: 405, distance: 23.7
click at [577, 405] on div at bounding box center [700, 302] width 374 height 291
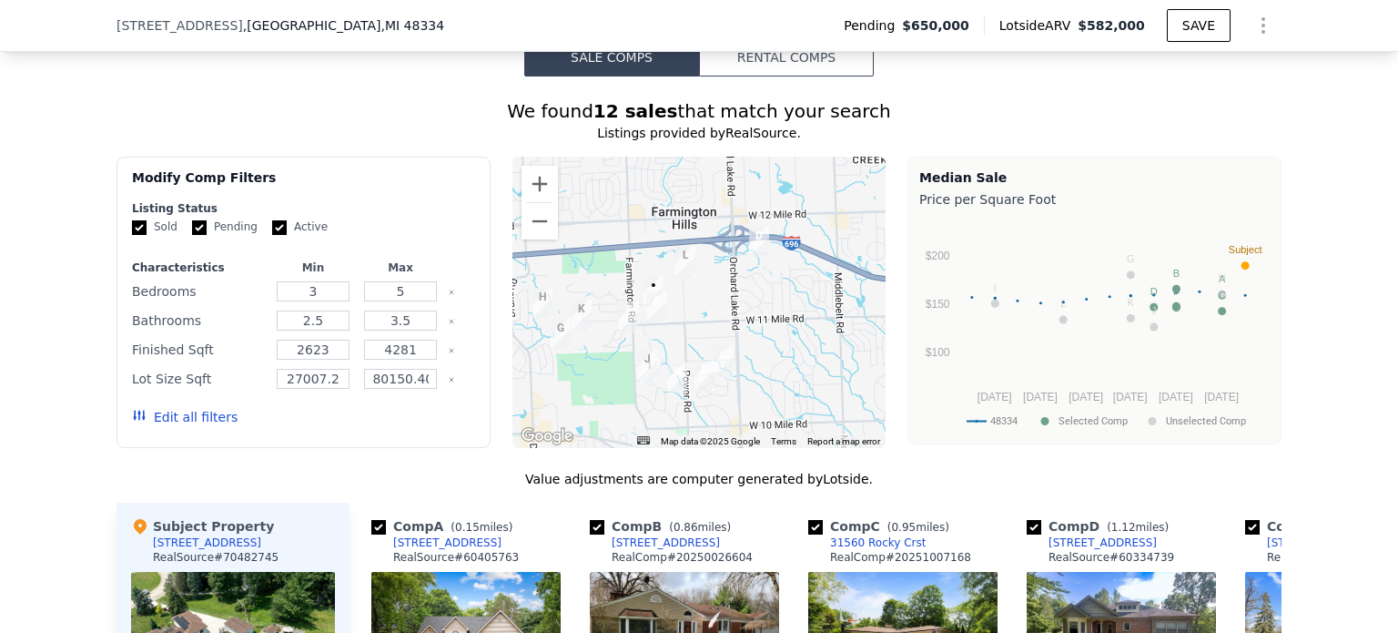
drag, startPoint x: 577, startPoint y: 405, endPoint x: 634, endPoint y: 414, distance: 57.2
click at [634, 414] on div at bounding box center [700, 302] width 374 height 291
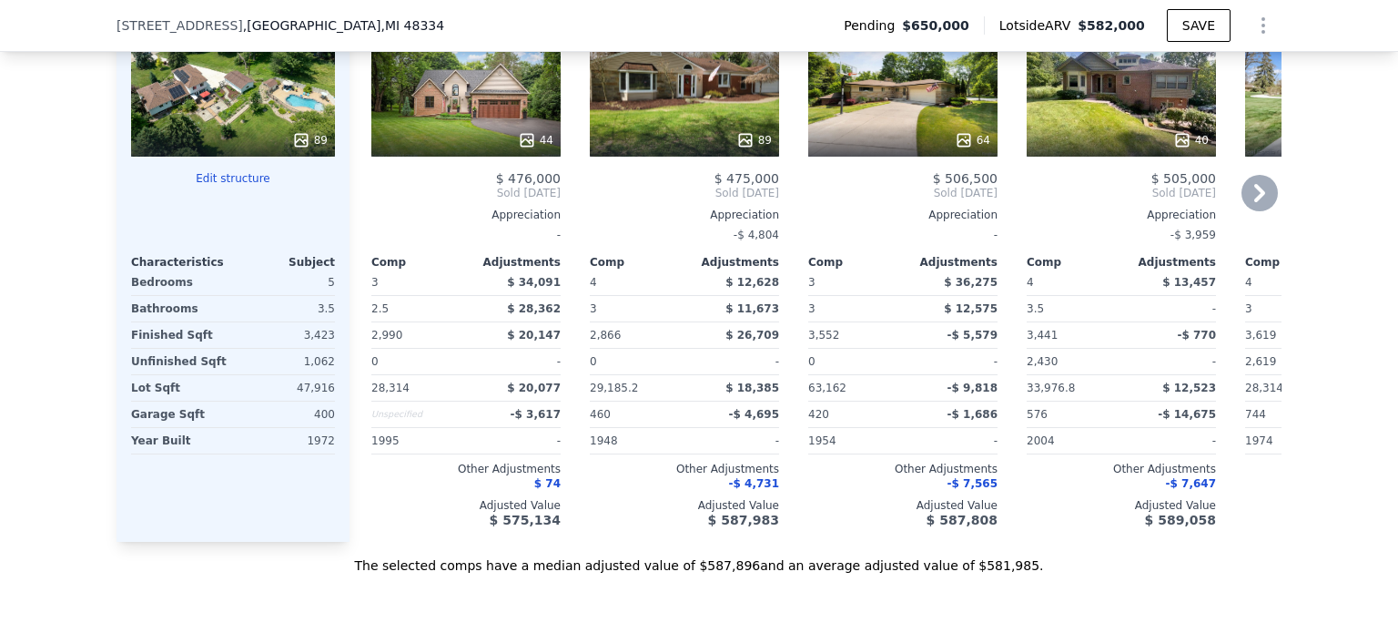
scroll to position [1996, 0]
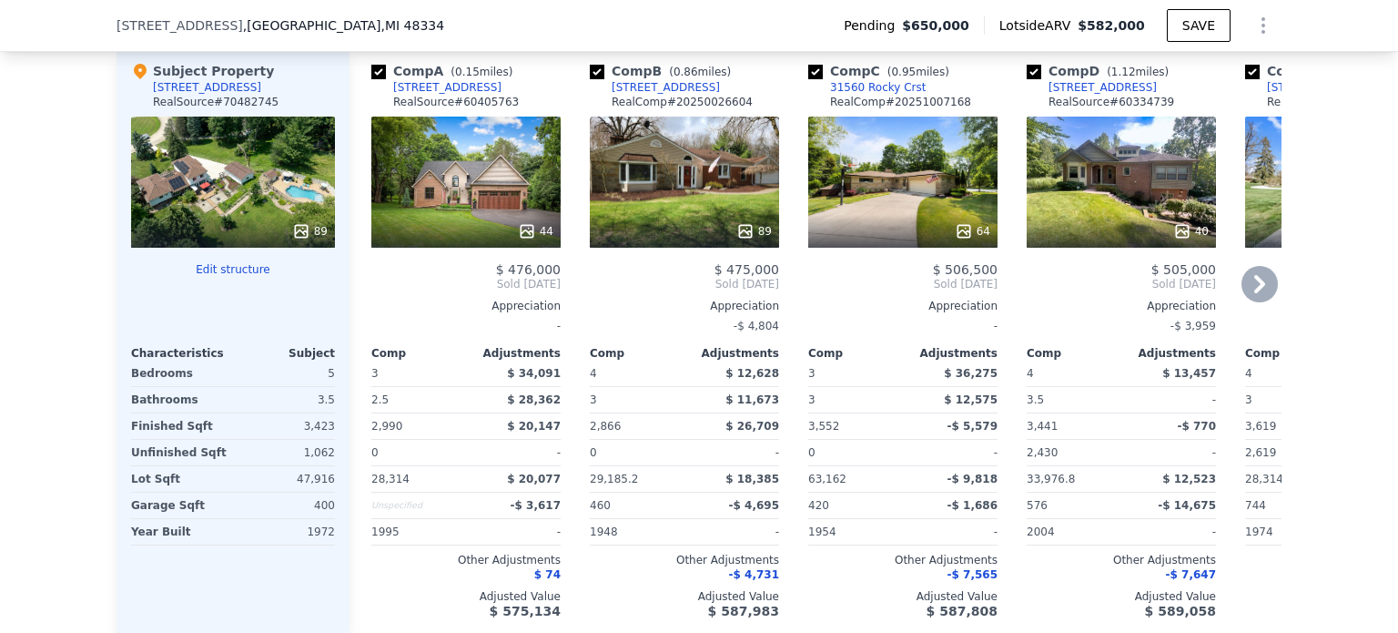
click at [1266, 293] on icon at bounding box center [1260, 284] width 36 height 36
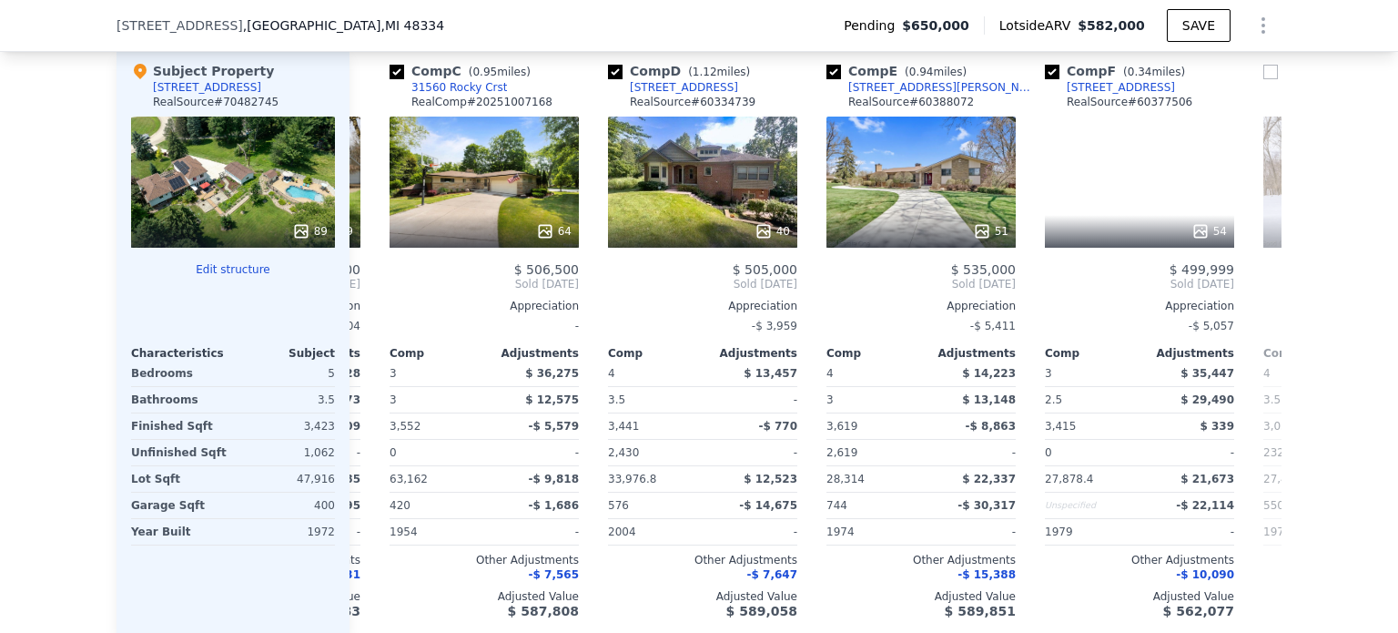
scroll to position [0, 437]
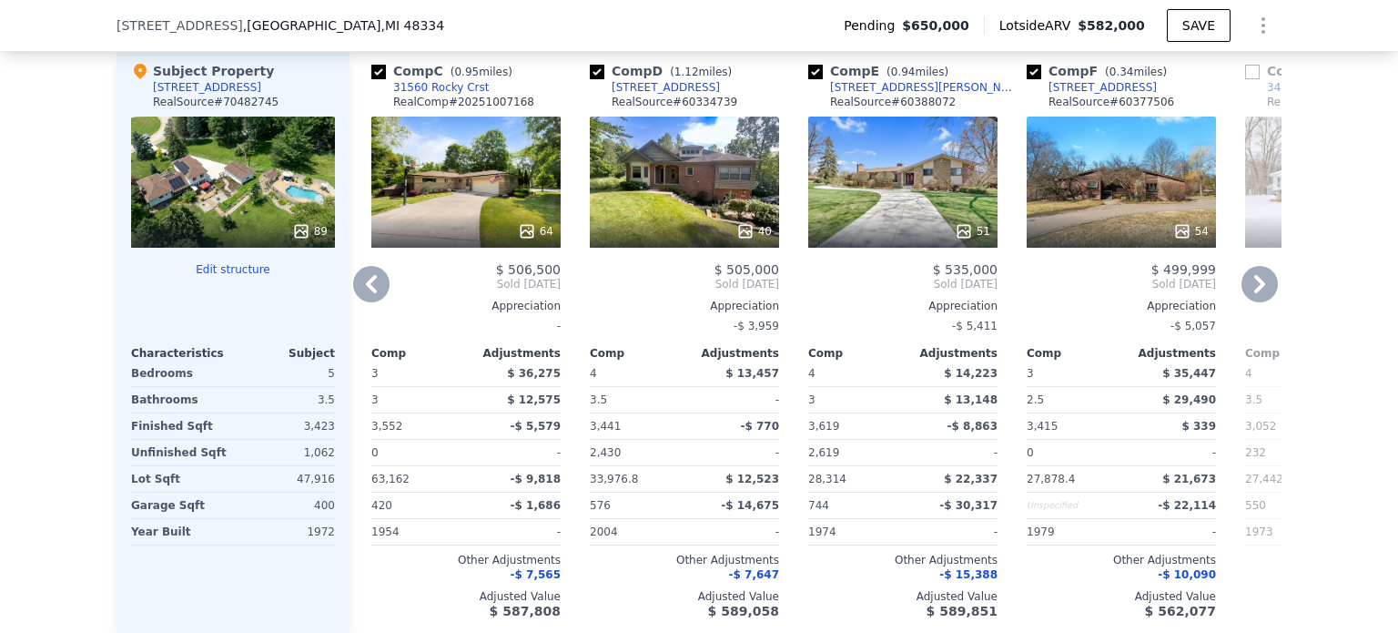
click at [1249, 293] on icon at bounding box center [1260, 284] width 36 height 36
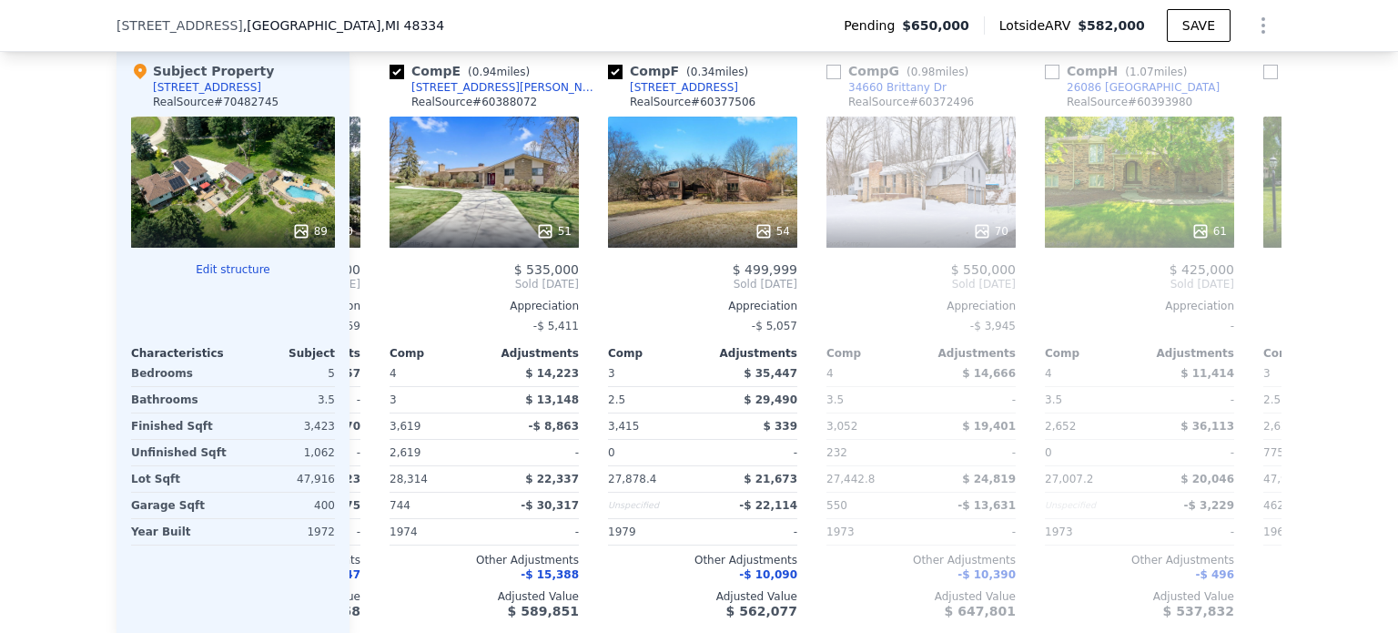
scroll to position [0, 874]
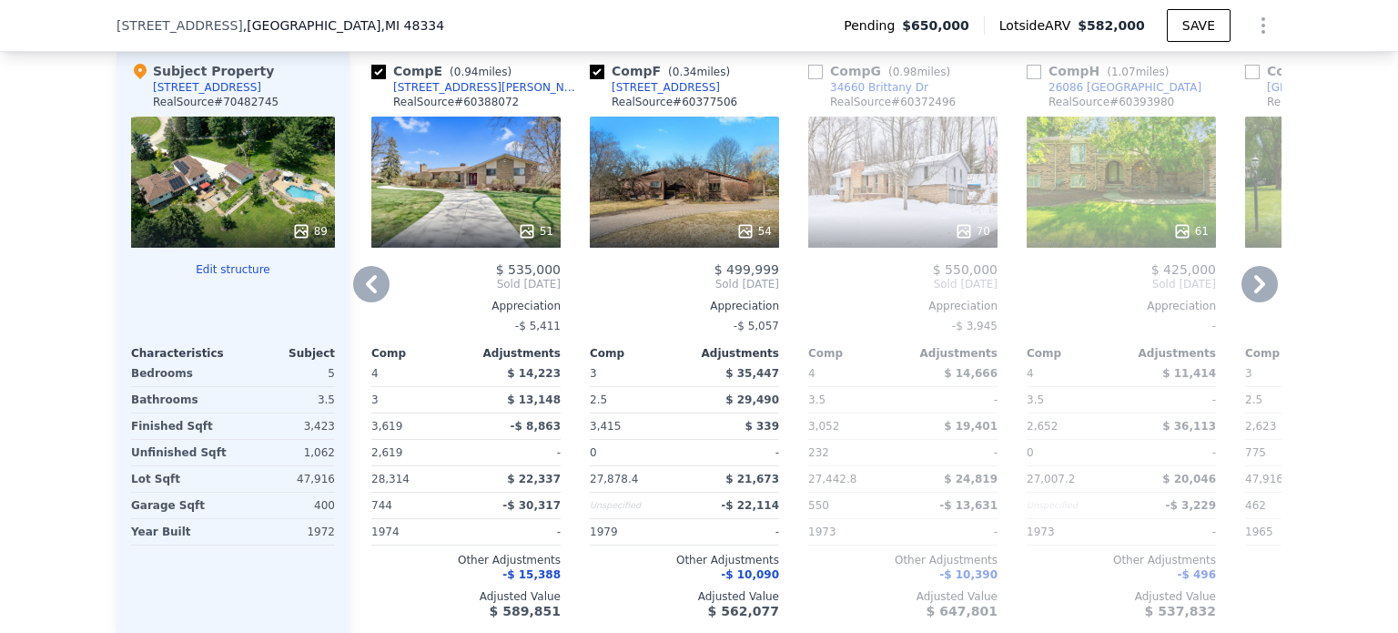
click at [1249, 293] on icon at bounding box center [1260, 284] width 36 height 36
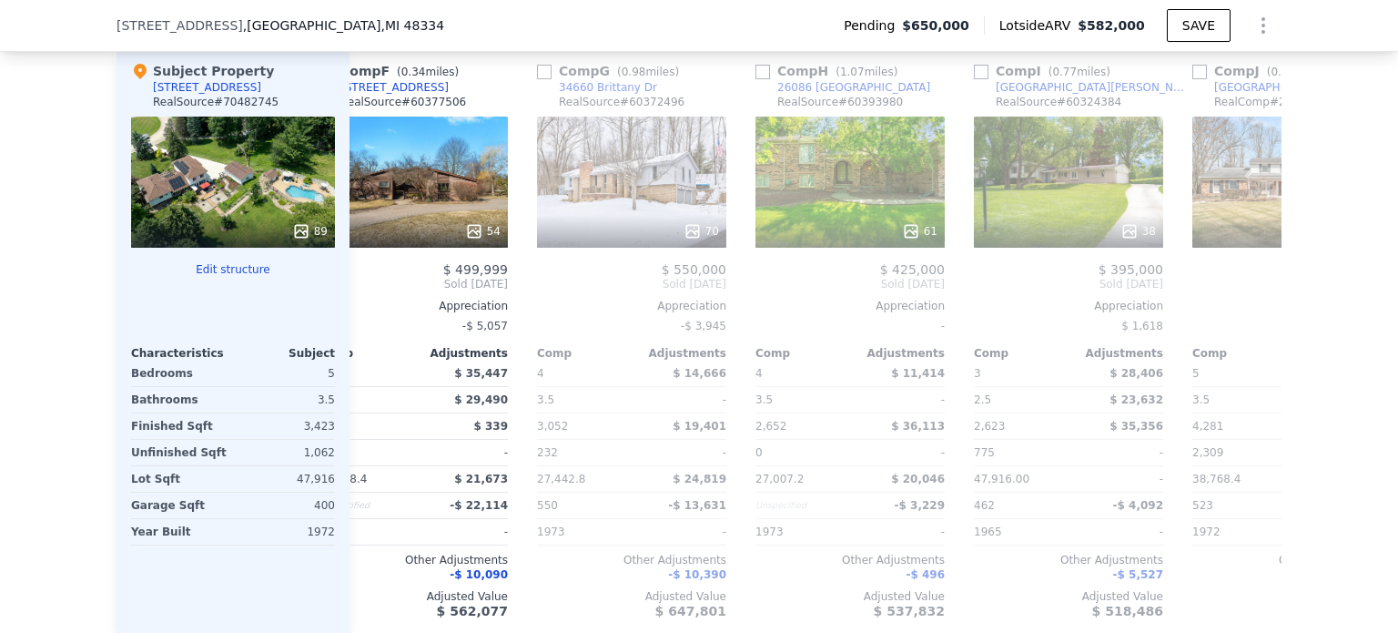
scroll to position [0, 1311]
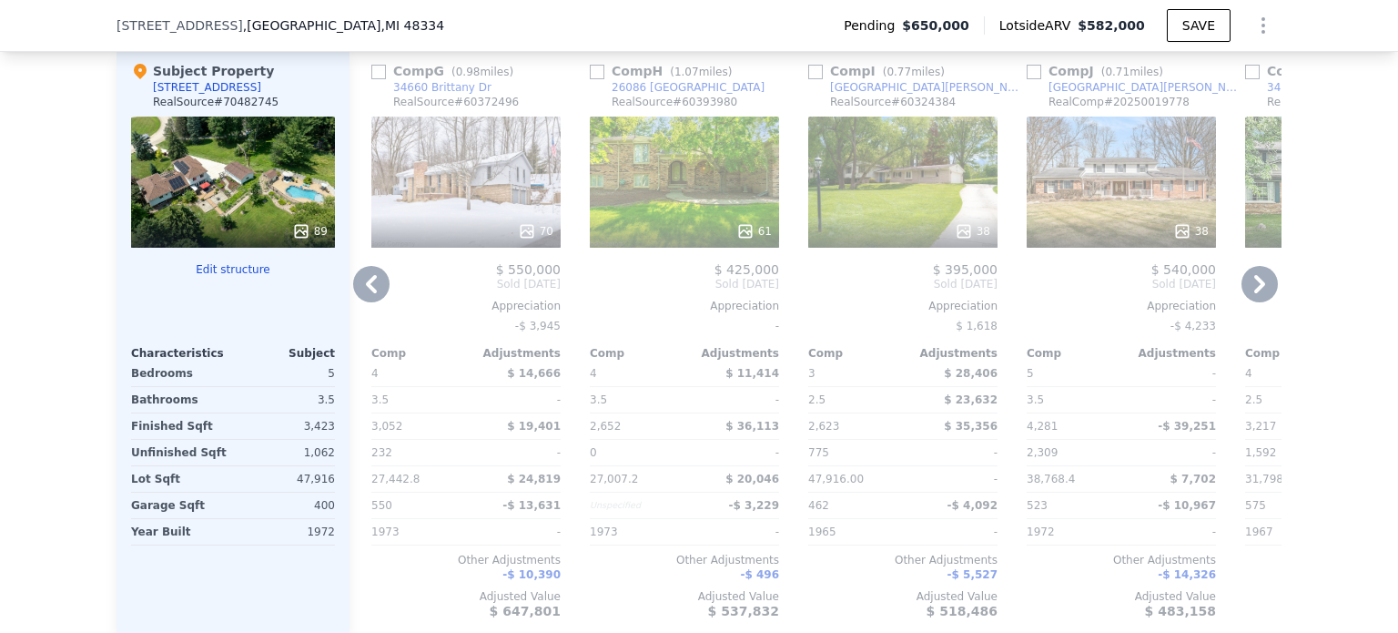
click at [1249, 293] on icon at bounding box center [1260, 284] width 36 height 36
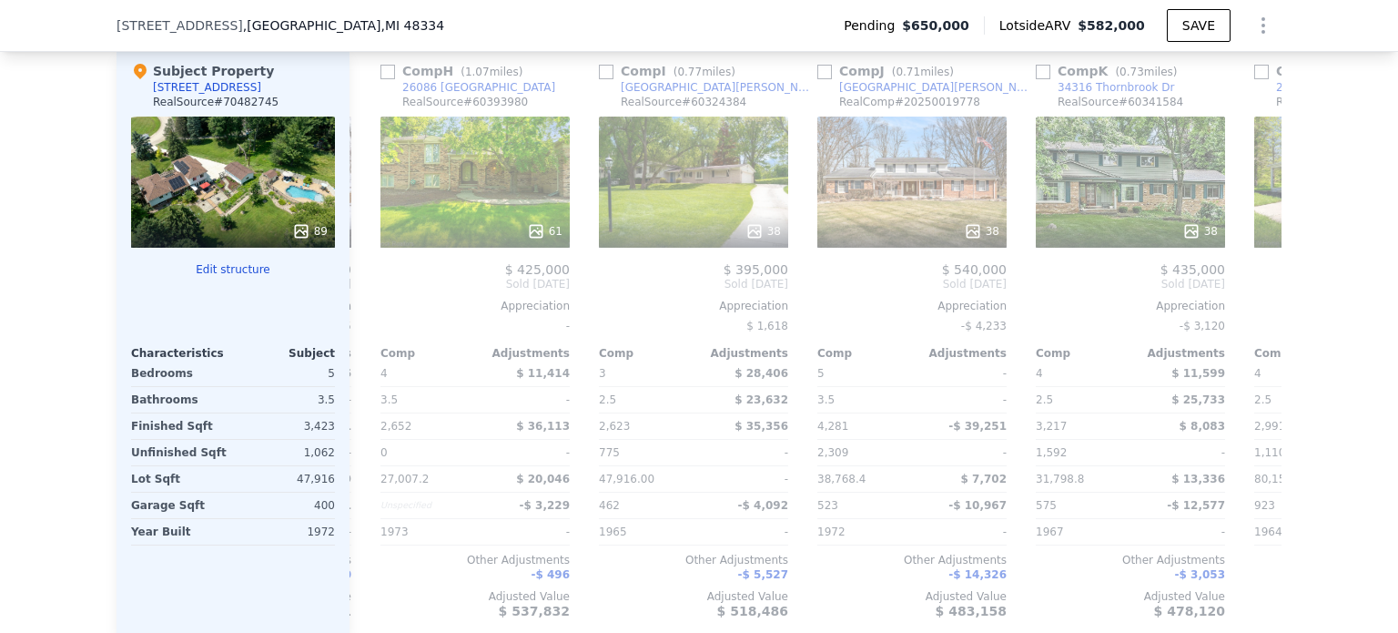
scroll to position [0, 1733]
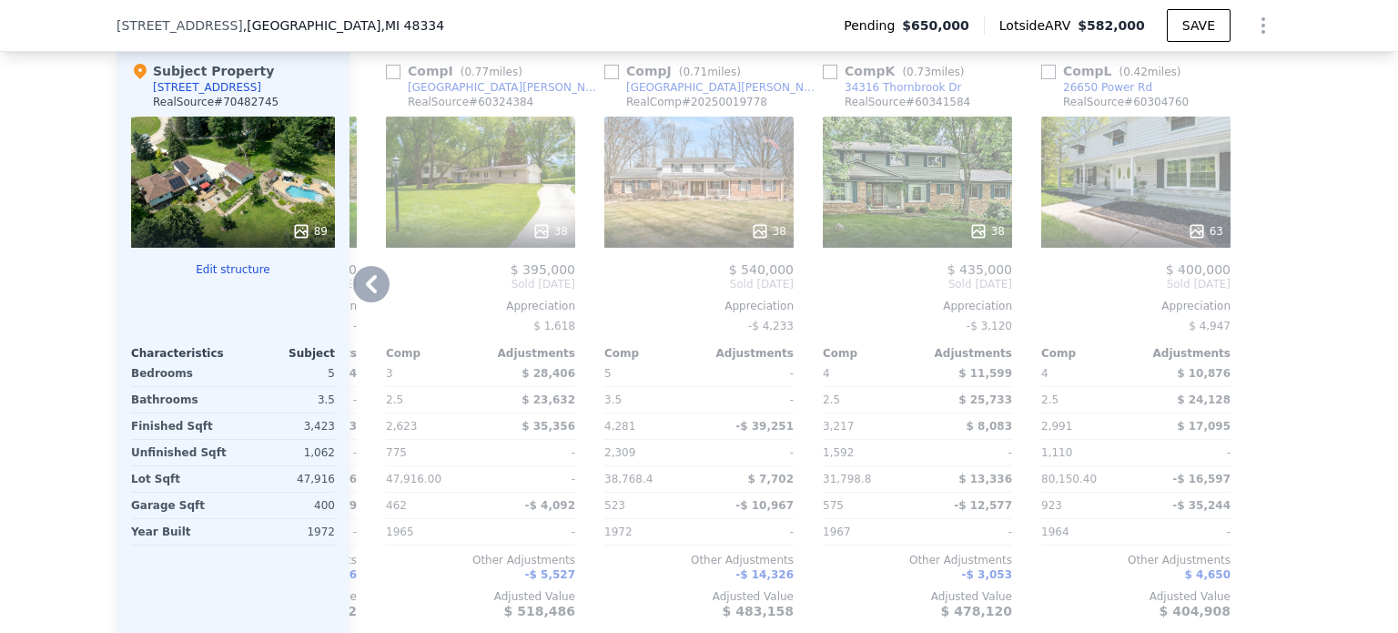
click at [1253, 293] on div at bounding box center [1267, 339] width 29 height 585
click at [370, 291] on icon at bounding box center [371, 284] width 36 height 36
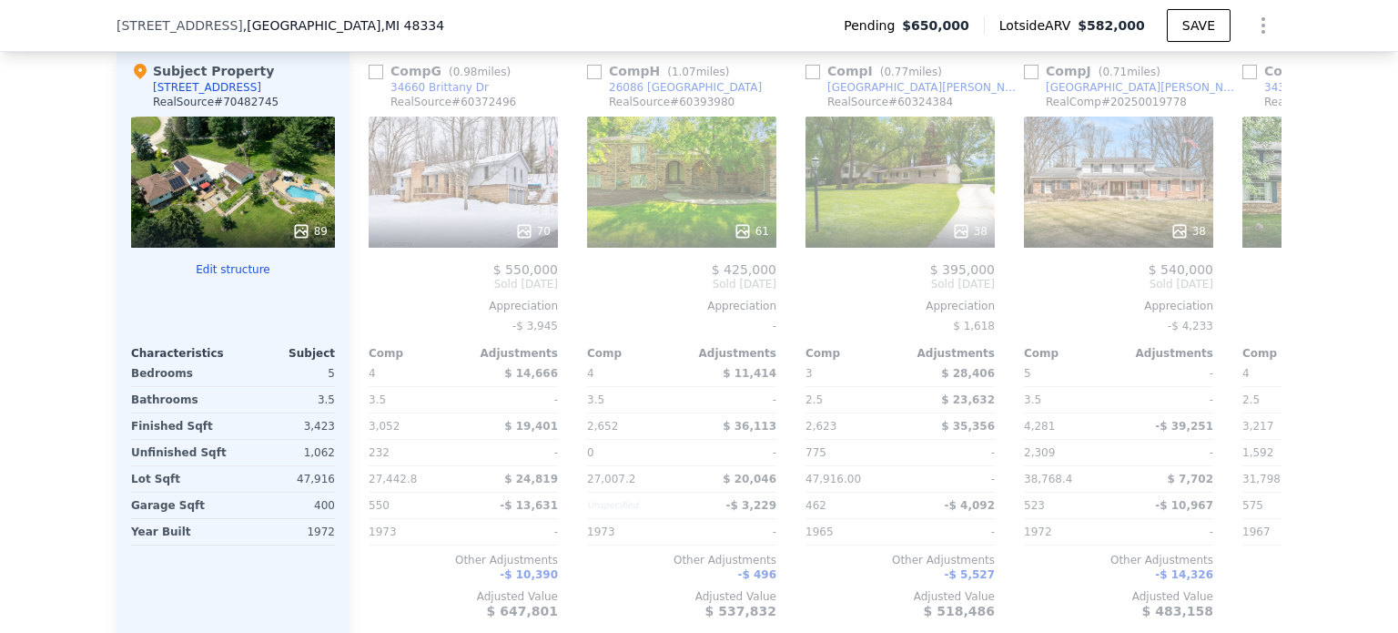
scroll to position [0, 1296]
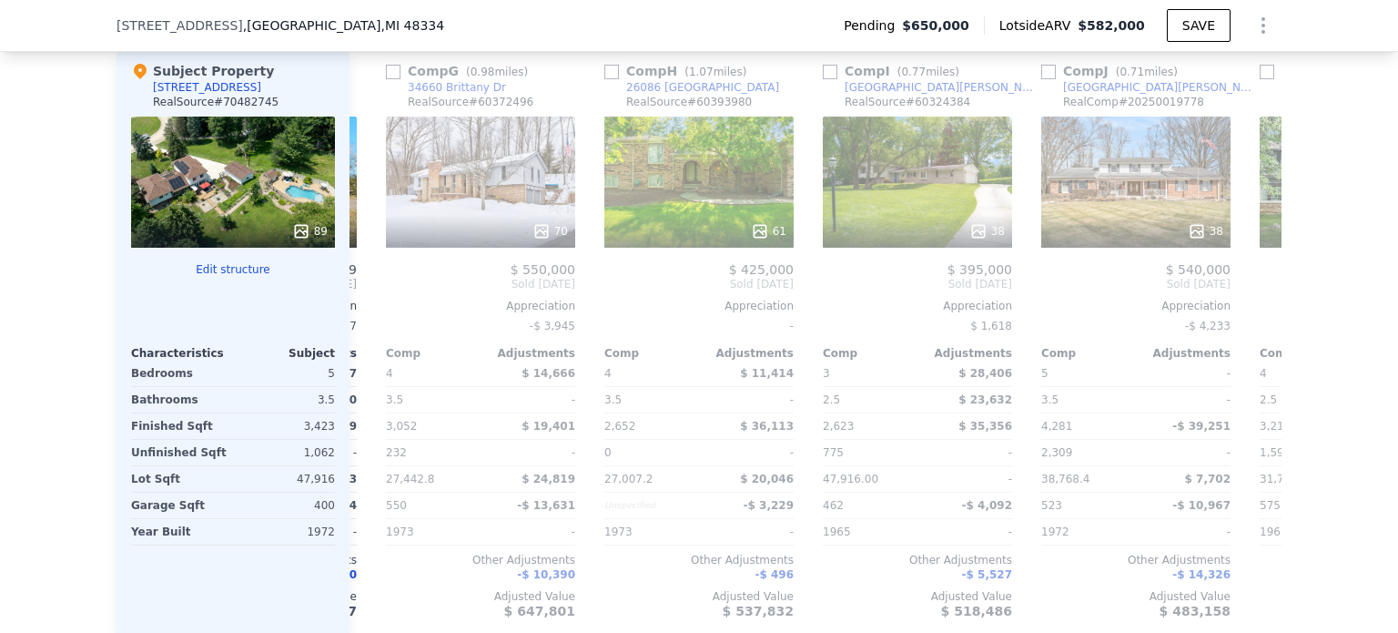
click at [370, 291] on div "Comp A ( 0.15 miles) [STREET_ADDRESS] RealSource # 60405763 44 $ 476,000 Sold […" at bounding box center [816, 339] width 932 height 585
click at [370, 291] on icon at bounding box center [371, 284] width 36 height 36
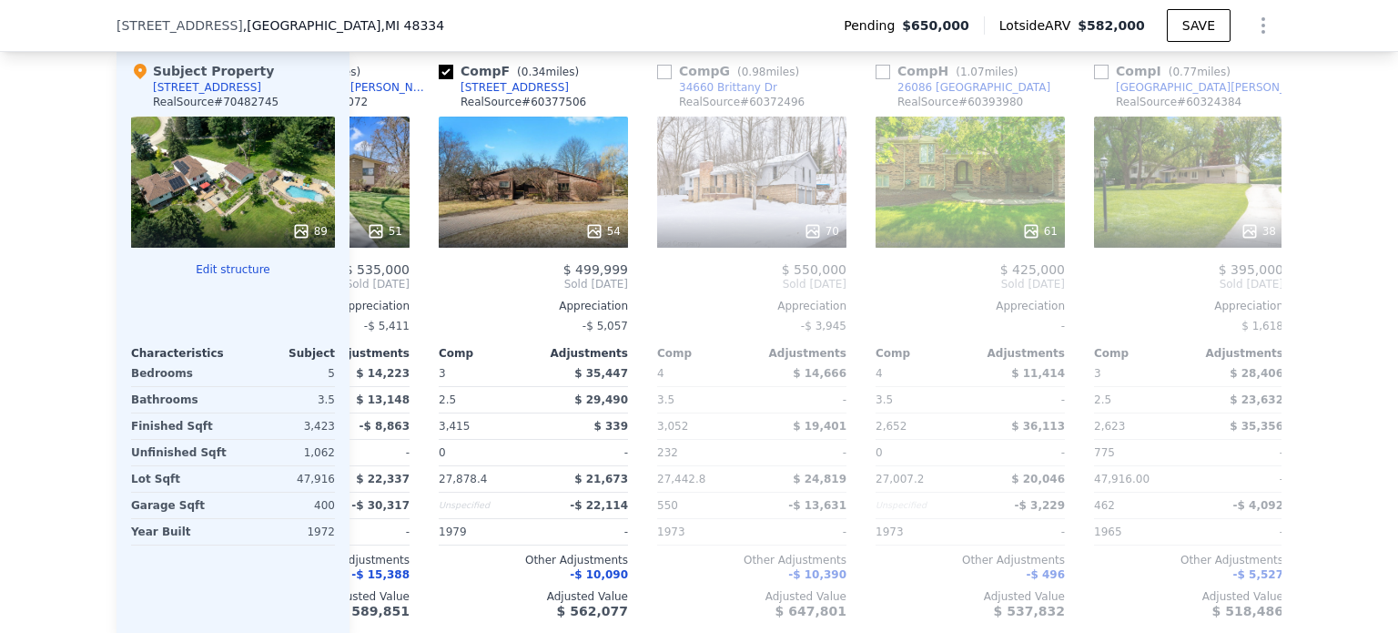
scroll to position [0, 859]
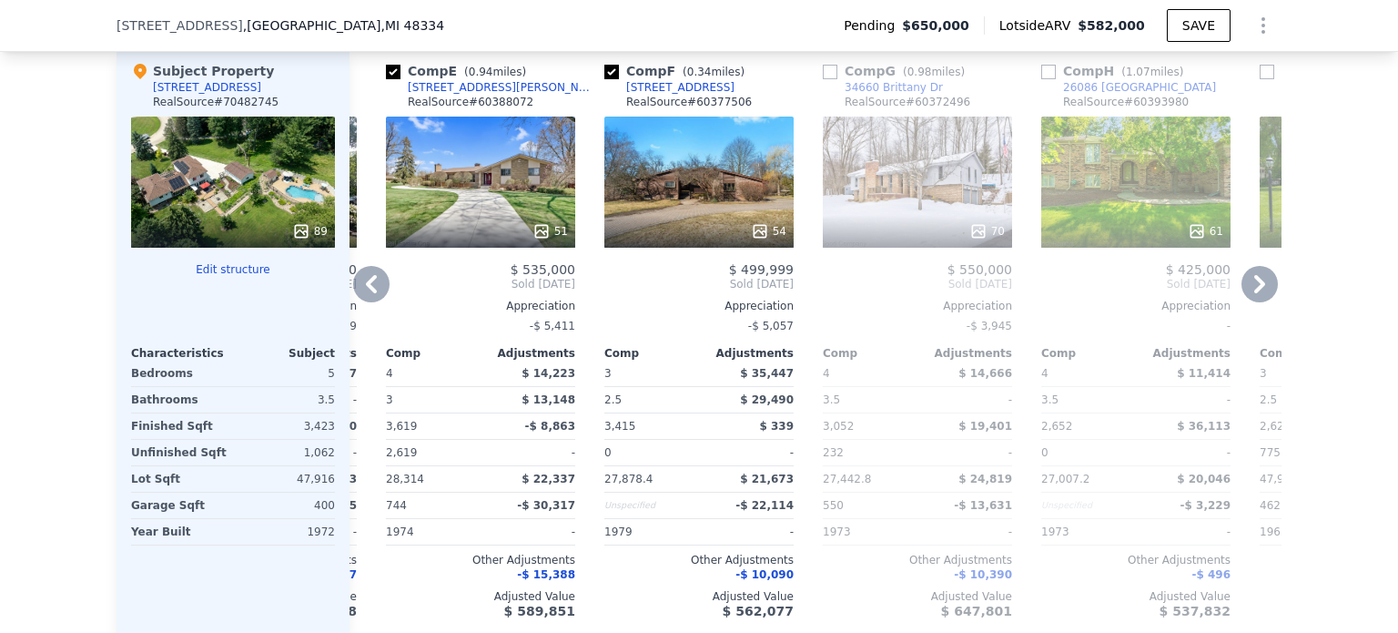
click at [370, 291] on icon at bounding box center [371, 284] width 36 height 36
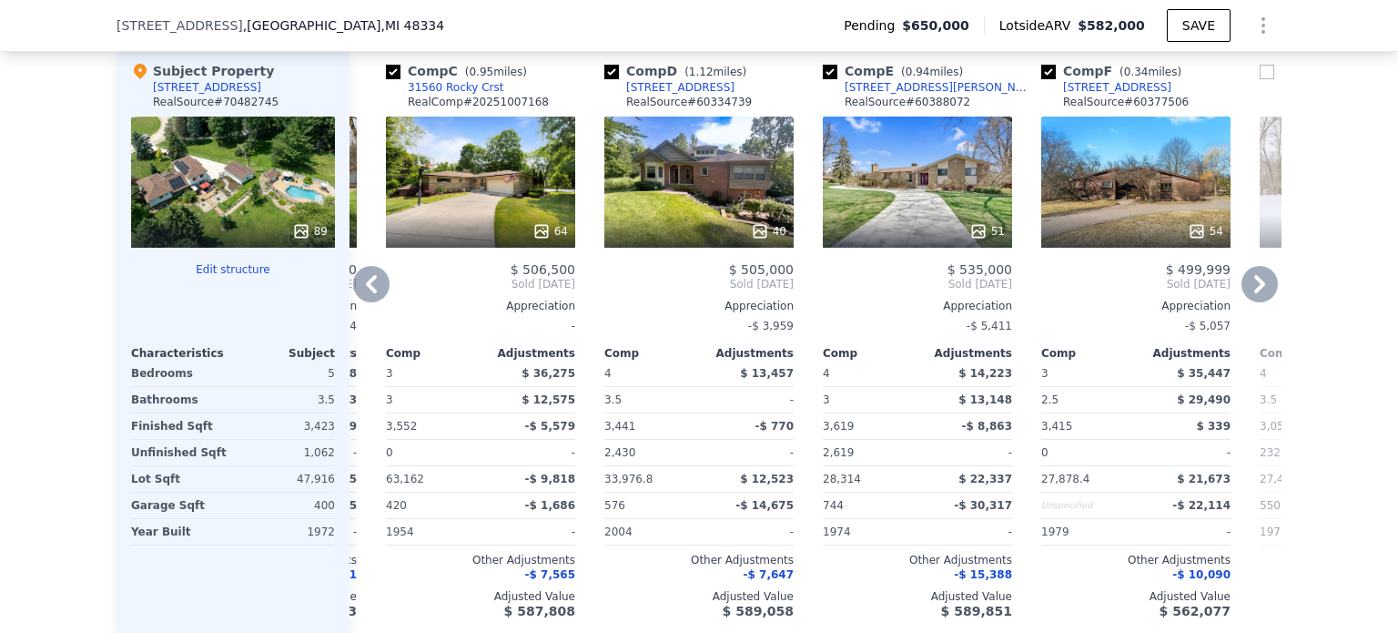
click at [370, 291] on icon at bounding box center [371, 284] width 36 height 36
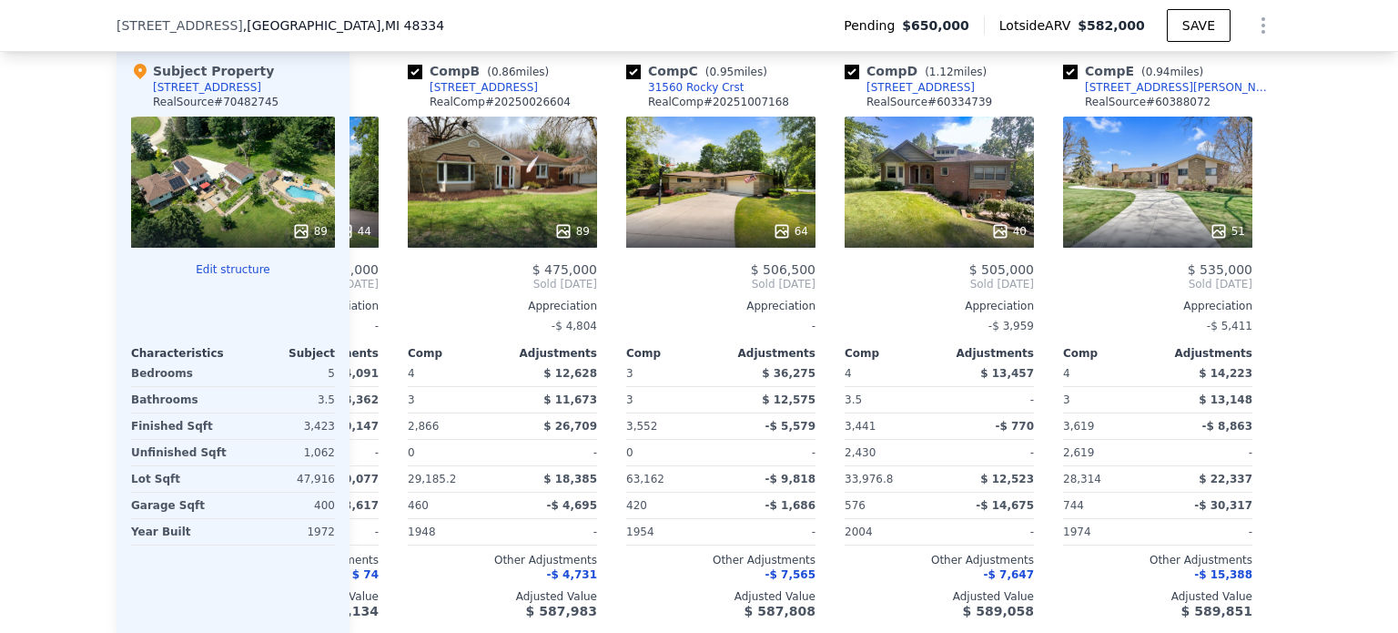
scroll to position [0, 0]
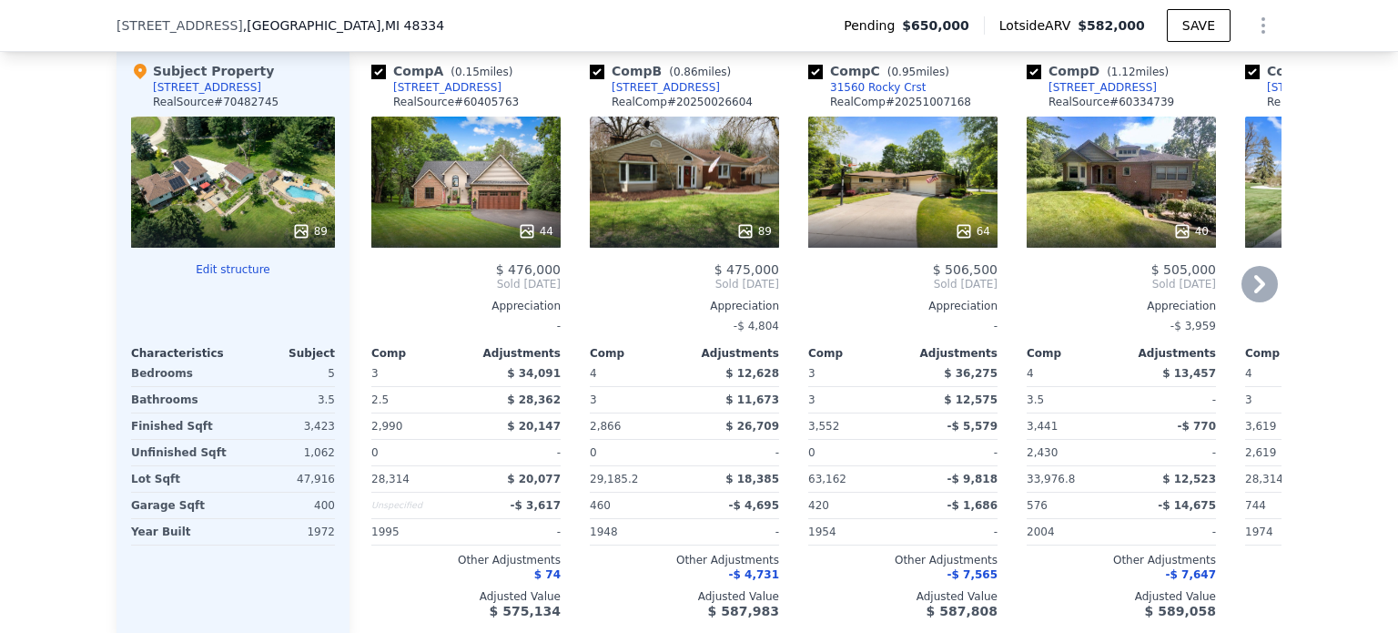
click at [371, 291] on span "Sold [DATE]" at bounding box center [465, 284] width 189 height 15
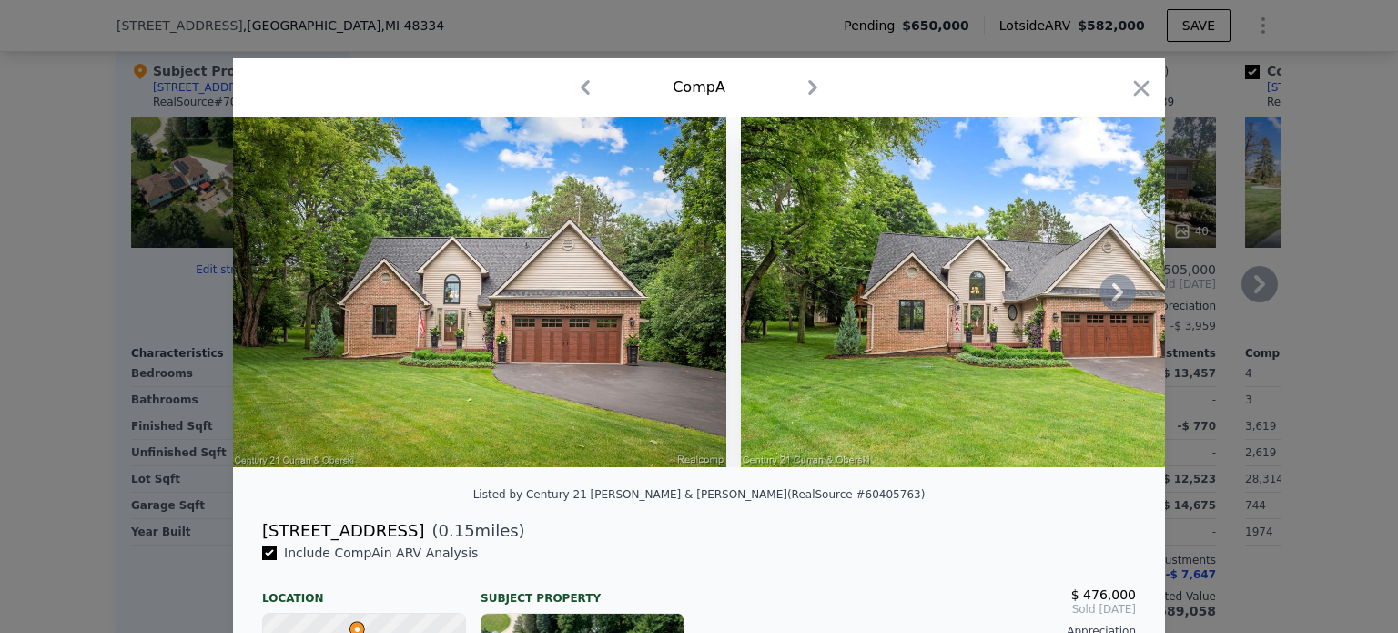
click at [1102, 298] on icon at bounding box center [1118, 292] width 36 height 36
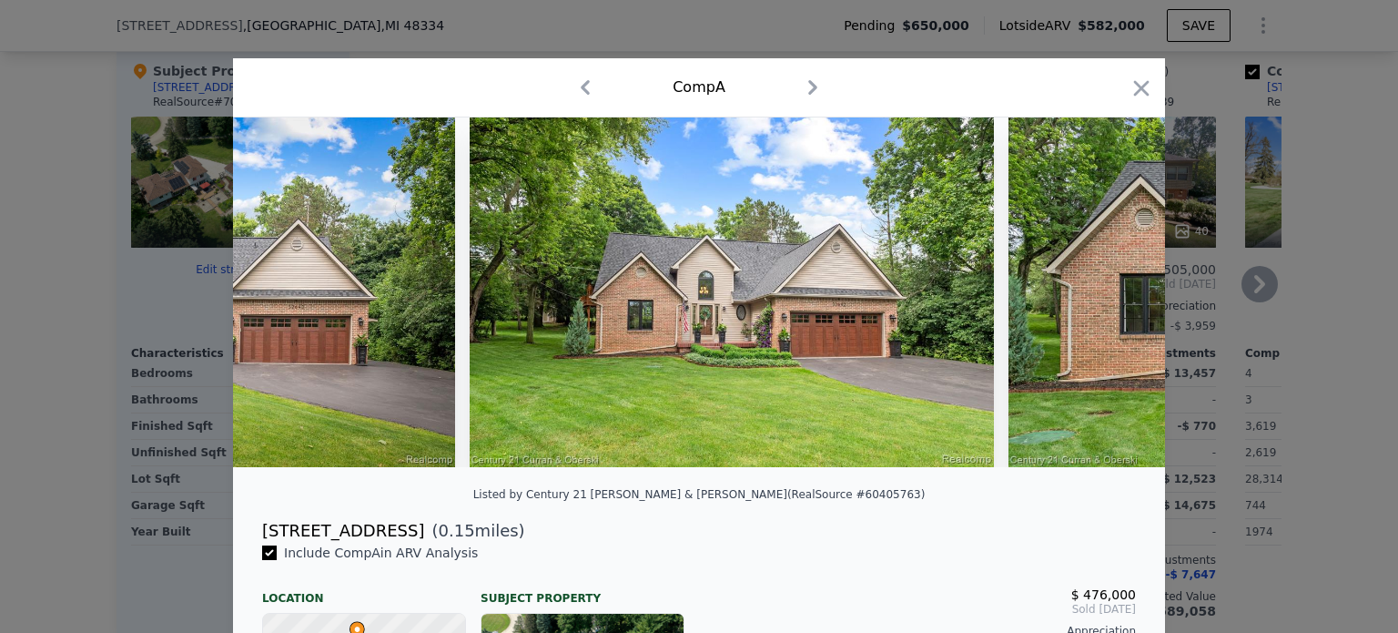
click at [1102, 298] on img at bounding box center [1271, 292] width 525 height 350
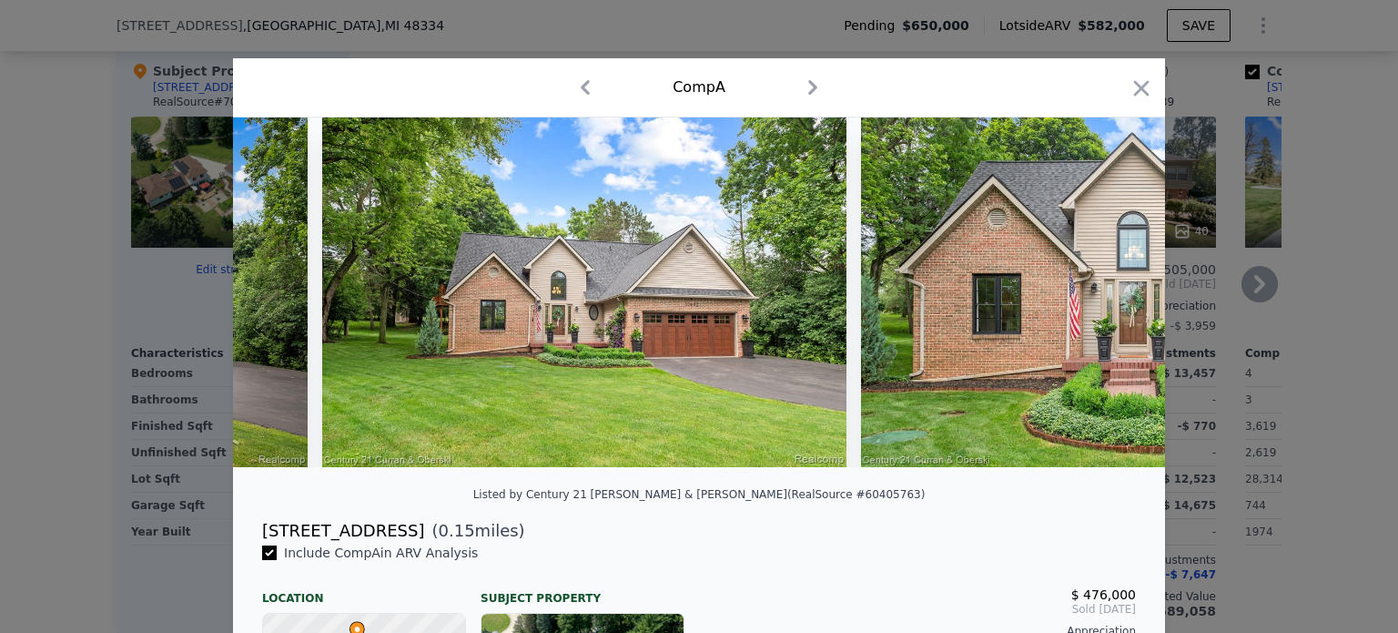
scroll to position [0, 437]
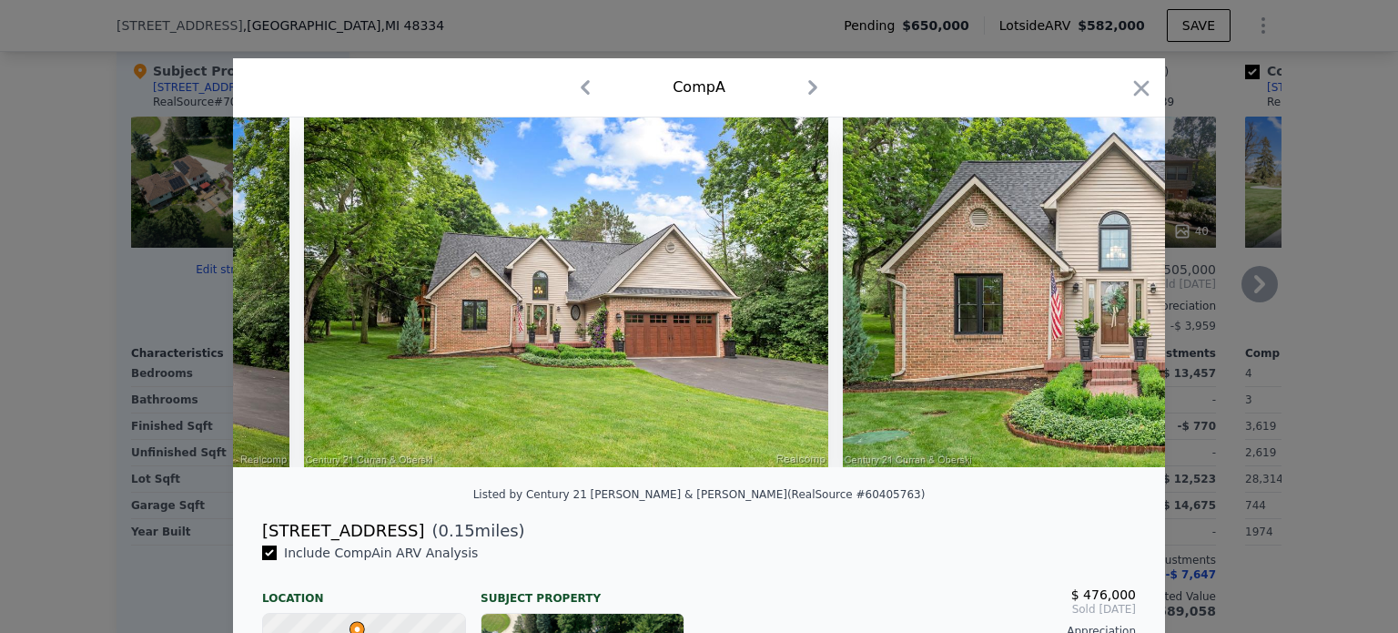
click at [1102, 298] on img at bounding box center [1105, 292] width 525 height 350
click at [1110, 298] on icon at bounding box center [1118, 292] width 36 height 36
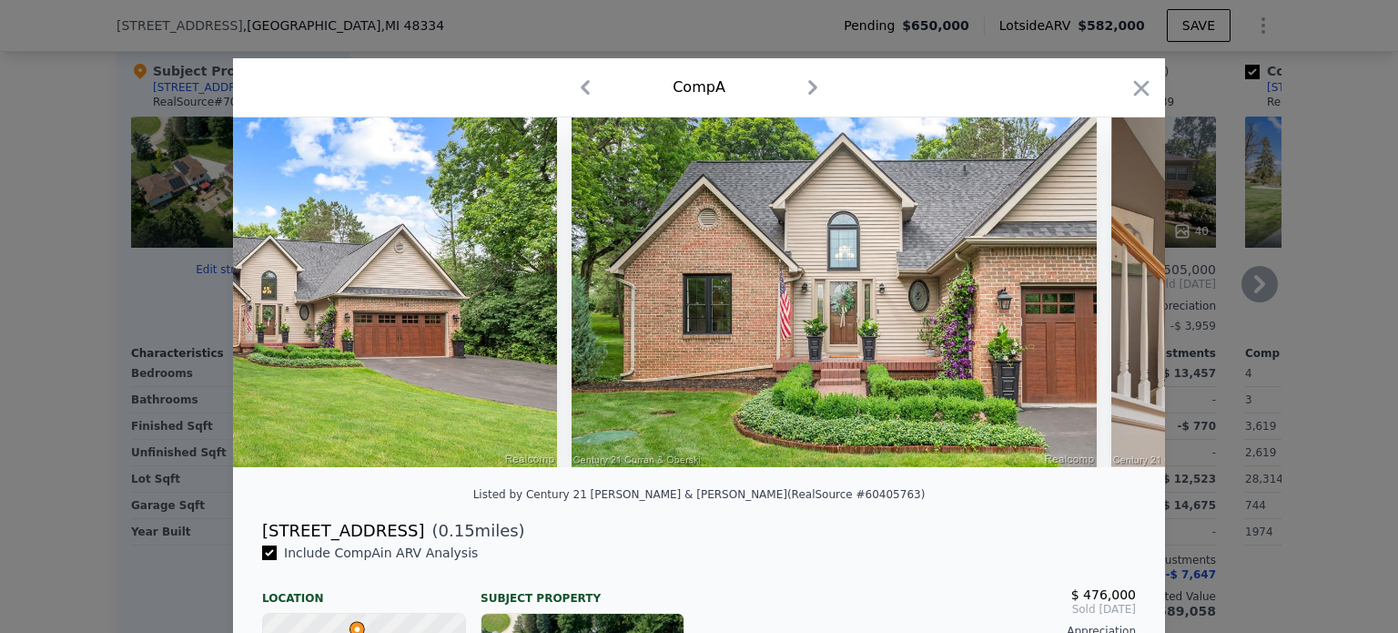
scroll to position [0, 874]
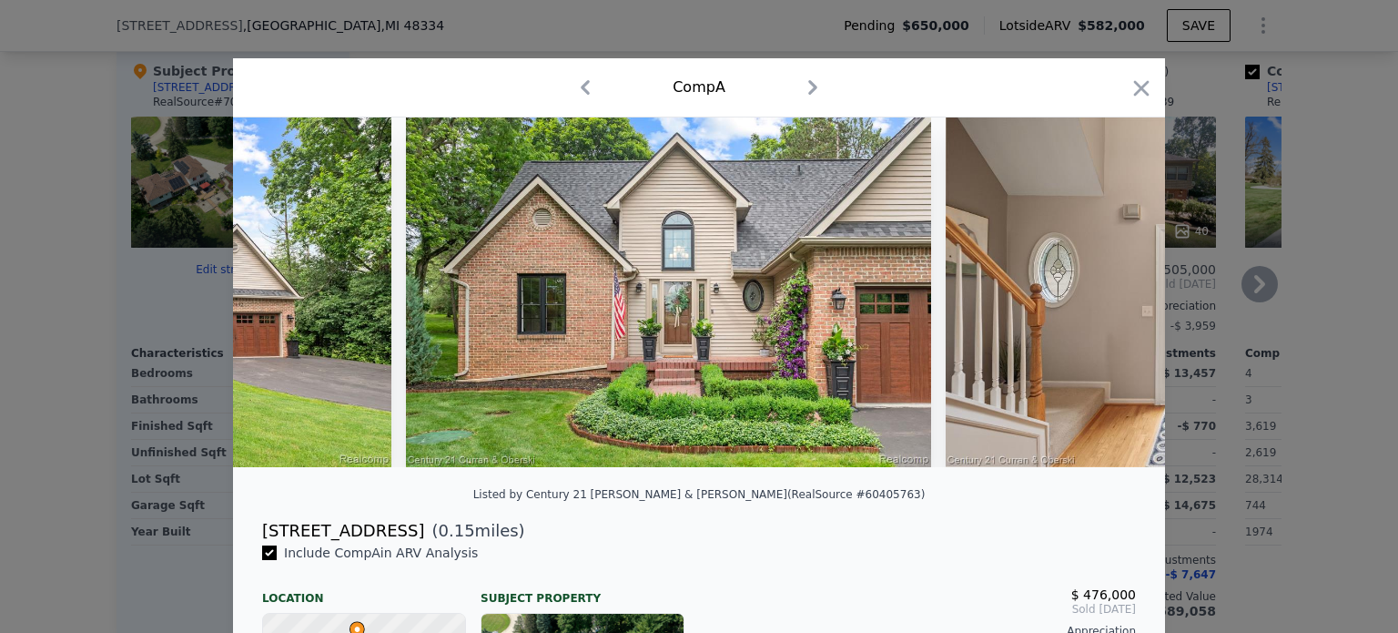
click at [1110, 298] on img at bounding box center [1208, 292] width 525 height 350
click at [1110, 298] on icon at bounding box center [1118, 292] width 36 height 36
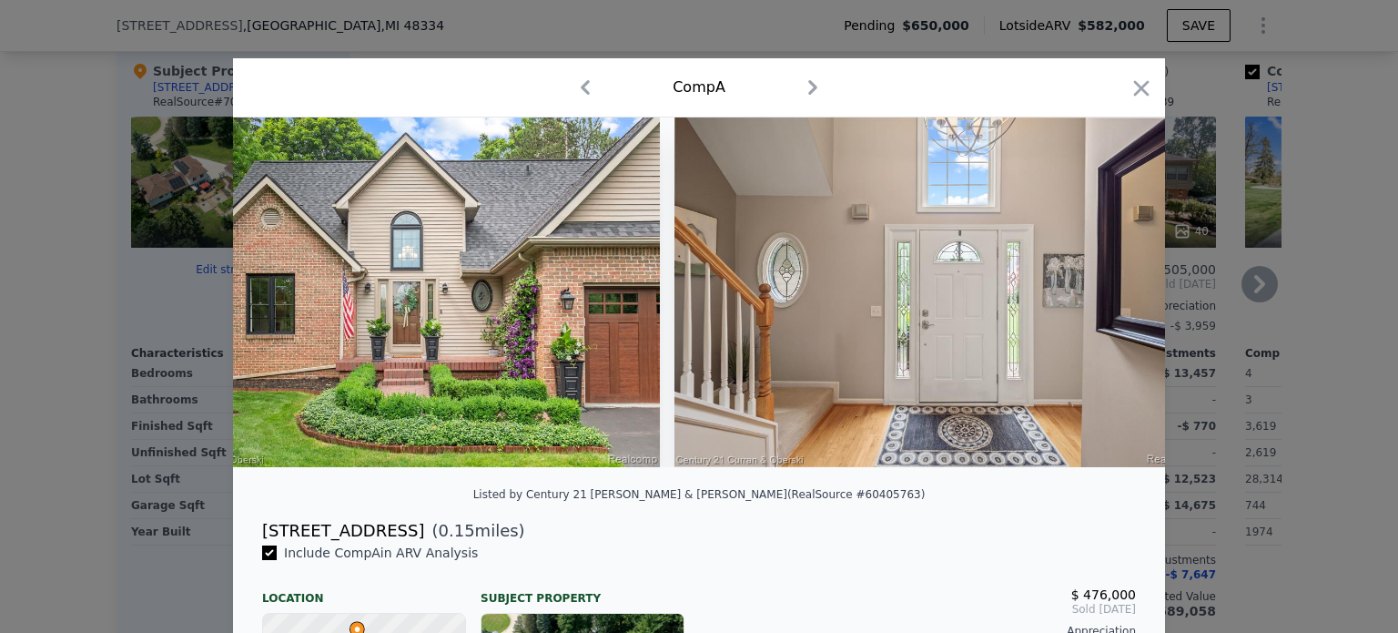
scroll to position [0, 1311]
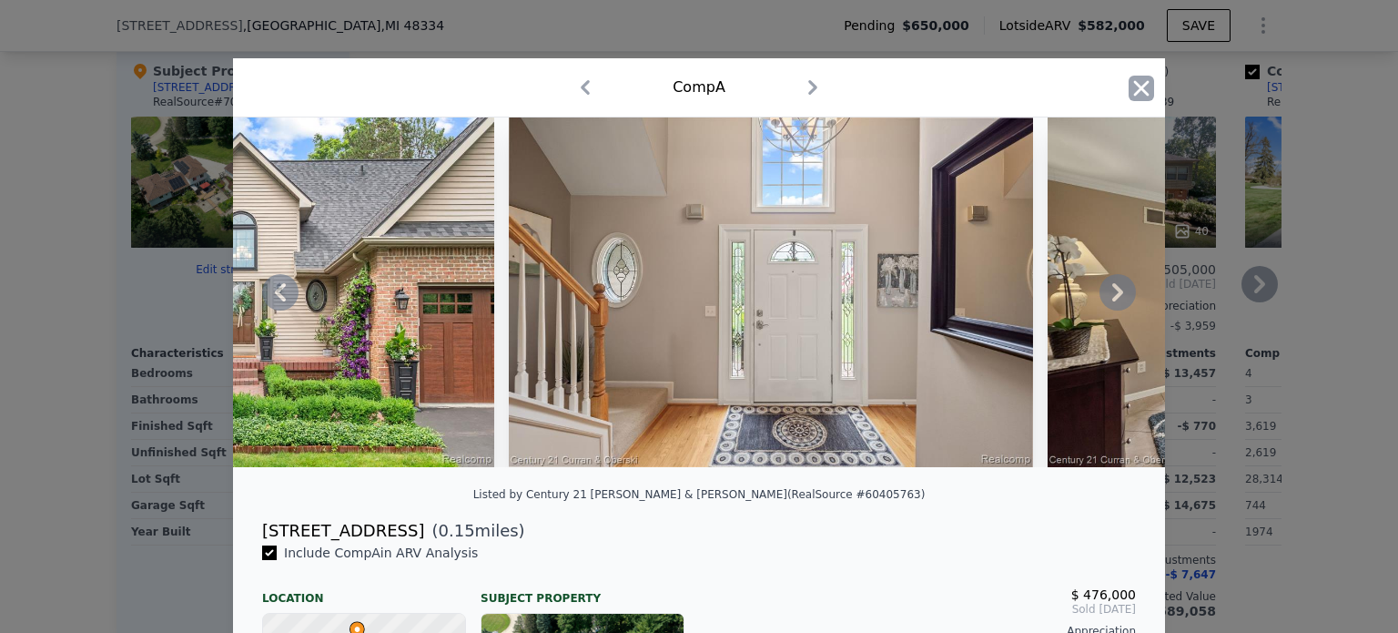
click at [1140, 83] on icon "button" at bounding box center [1141, 87] width 15 height 15
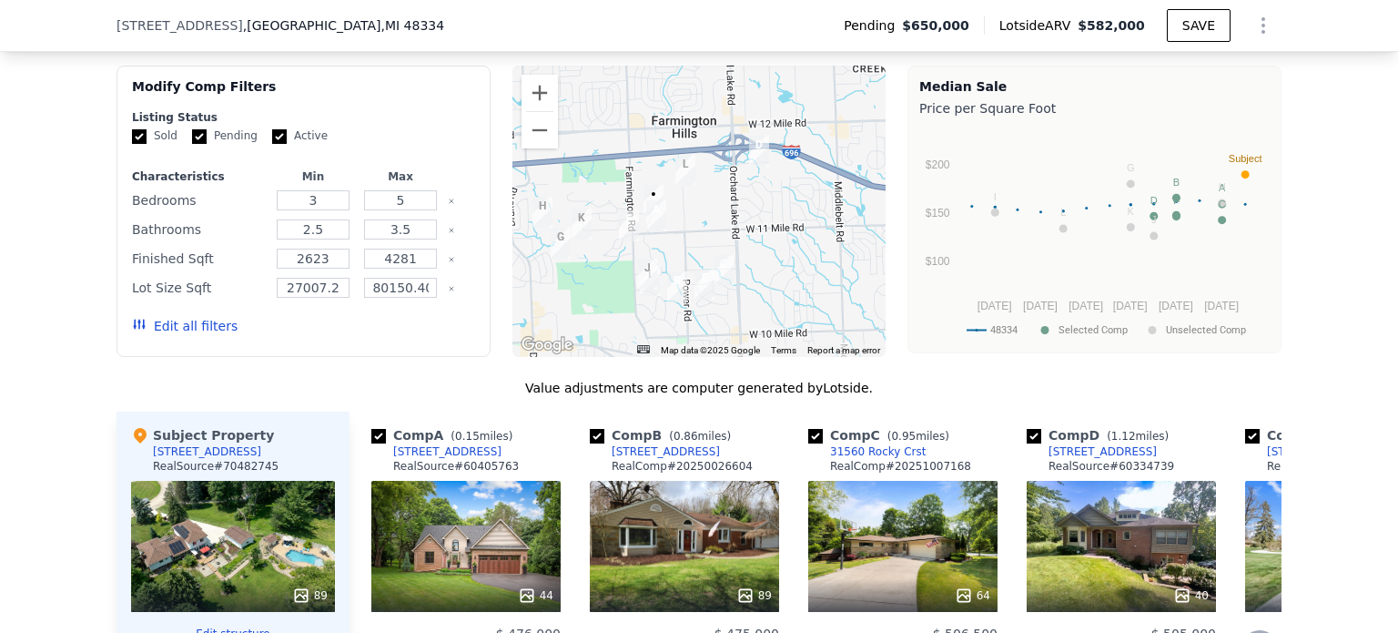
scroll to position [1449, 0]
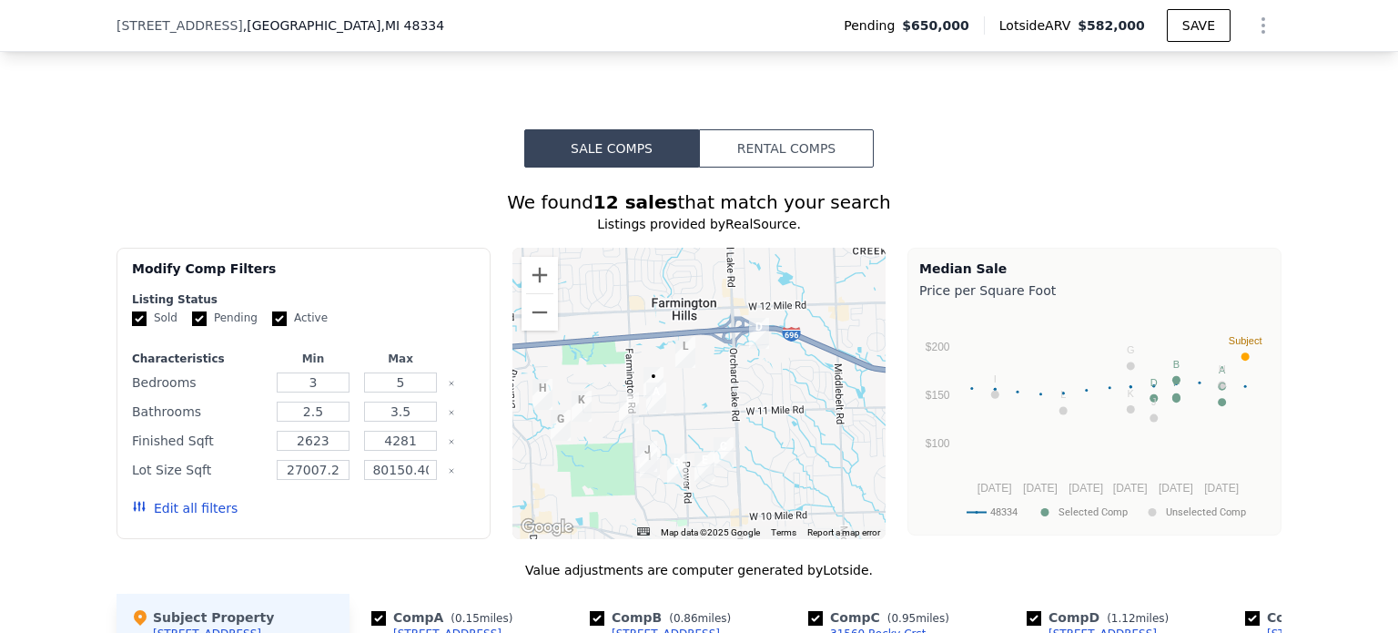
drag, startPoint x: 127, startPoint y: 330, endPoint x: 193, endPoint y: 330, distance: 65.6
click at [132, 326] on input "Sold" at bounding box center [139, 318] width 15 height 15
checkbox input "false"
click at [193, 326] on input "Pending" at bounding box center [199, 318] width 15 height 15
checkbox input "false"
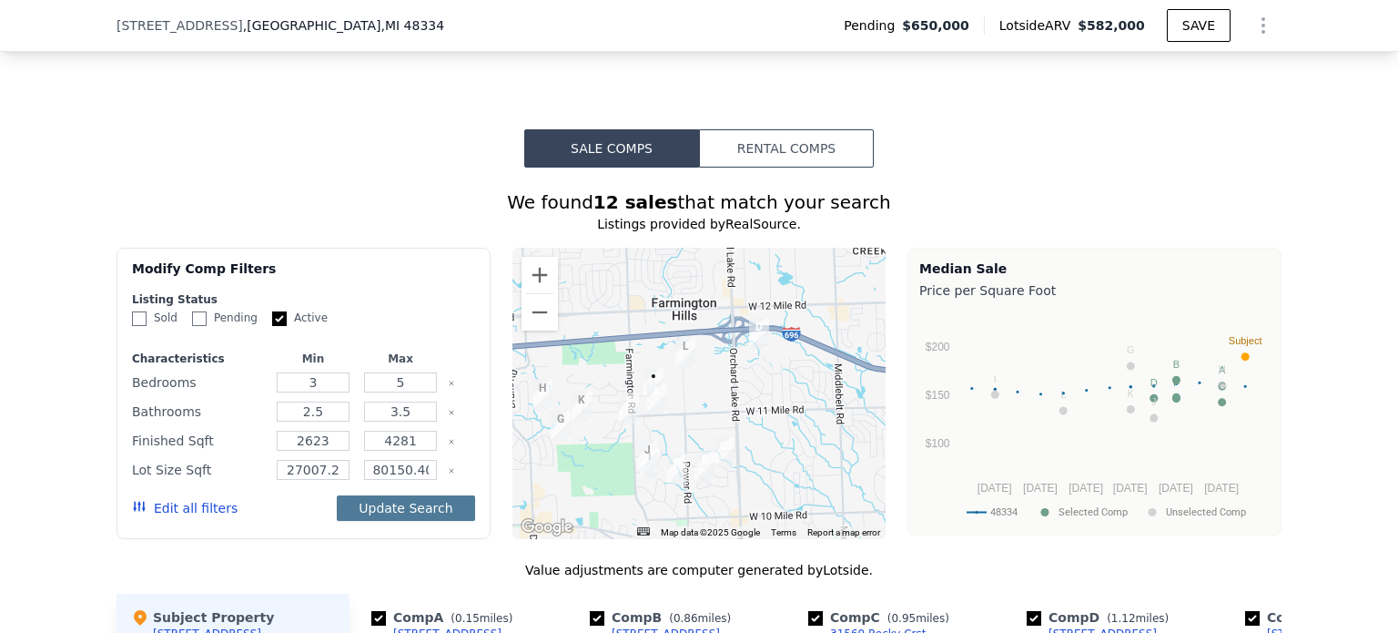
click at [355, 513] on button "Update Search" at bounding box center [405, 507] width 137 height 25
click at [411, 515] on button "Update Search" at bounding box center [405, 507] width 137 height 25
click at [291, 480] on input "27007.2" at bounding box center [313, 470] width 72 height 20
drag, startPoint x: 328, startPoint y: 476, endPoint x: 245, endPoint y: 474, distance: 82.9
click at [245, 474] on div "Lot Size Sqft 27007.2 80150.40000000001" at bounding box center [303, 469] width 343 height 25
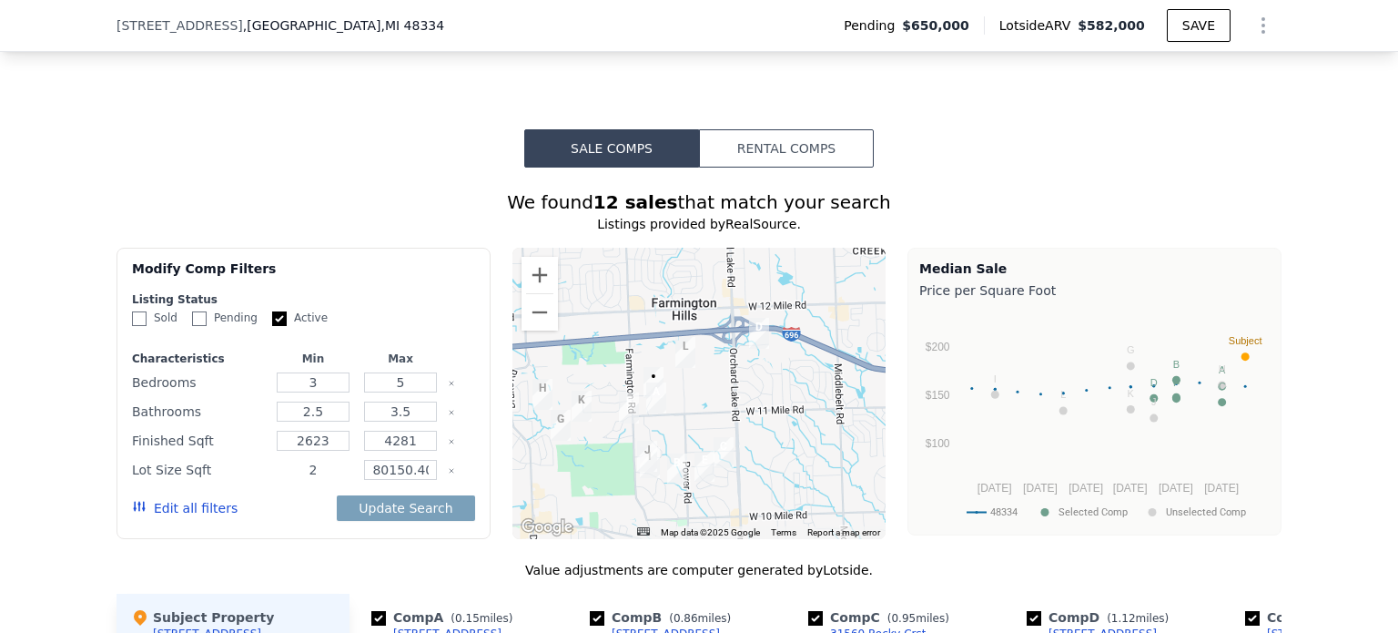
type input "2"
type input "0"
click at [417, 521] on button "Update Search" at bounding box center [405, 507] width 137 height 25
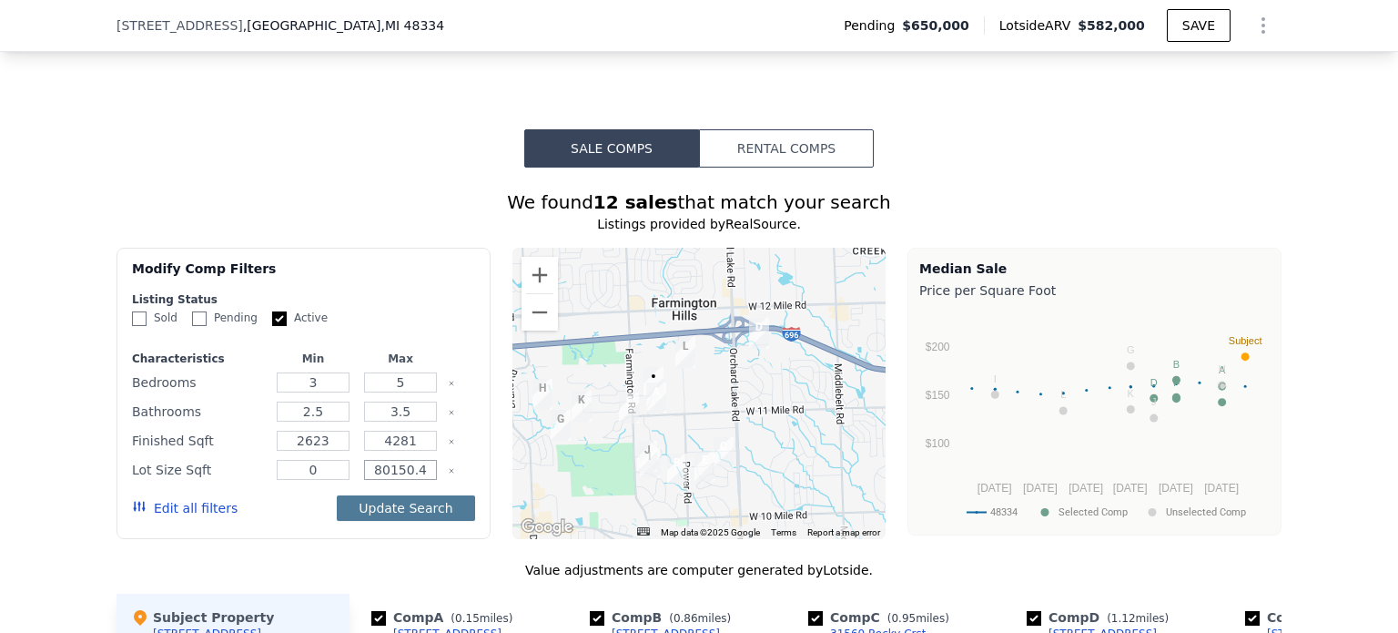
scroll to position [0, 0]
type input "8"
click at [422, 515] on button "Update Search" at bounding box center [405, 507] width 137 height 25
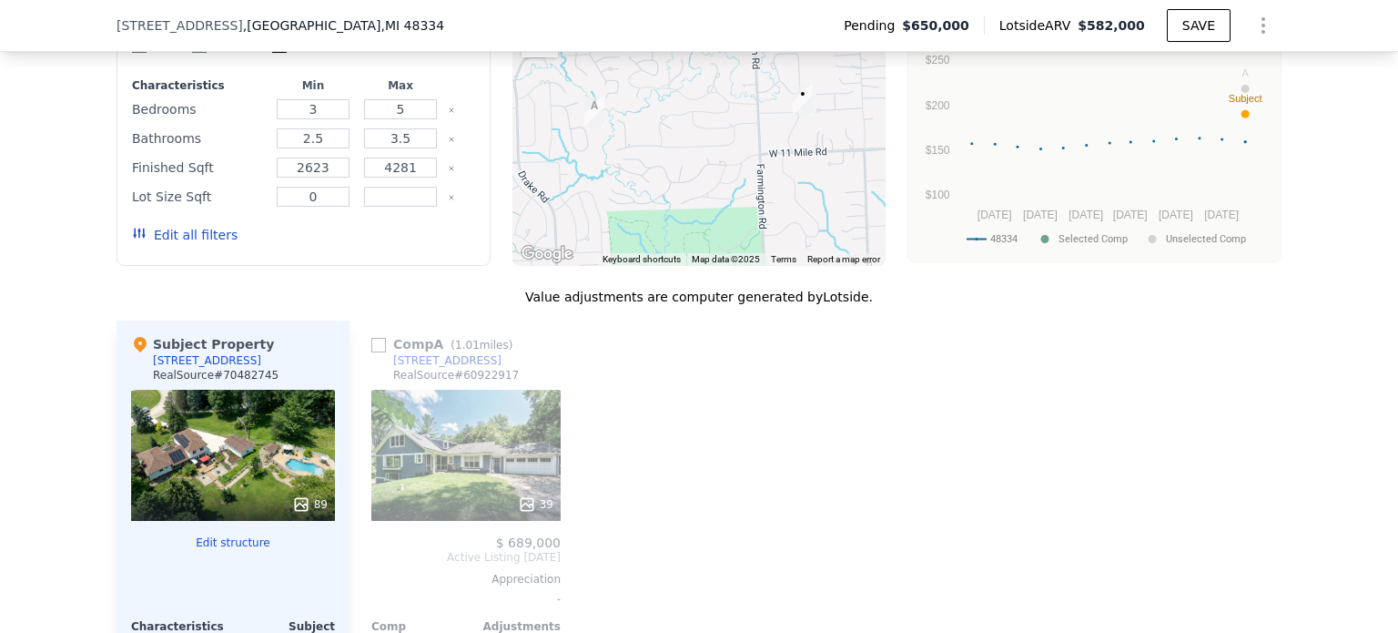
scroll to position [1632, 0]
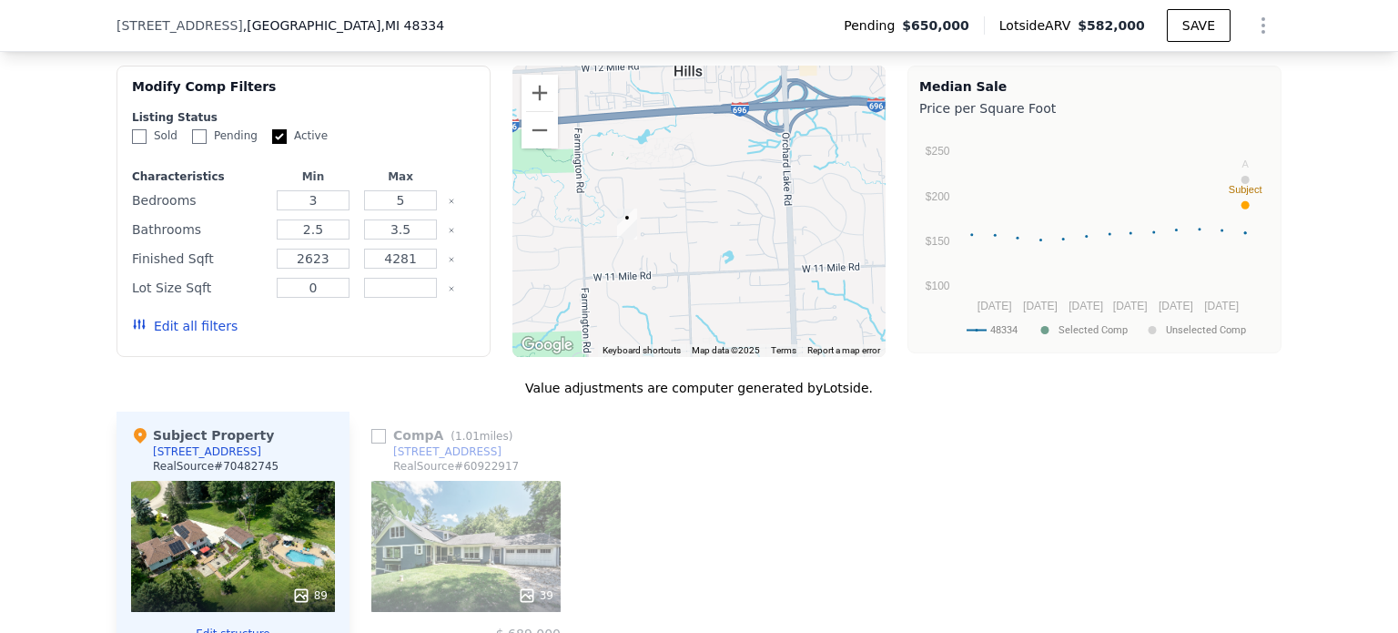
drag, startPoint x: 776, startPoint y: 255, endPoint x: 594, endPoint y: 290, distance: 185.5
click at [594, 290] on div at bounding box center [700, 211] width 374 height 291
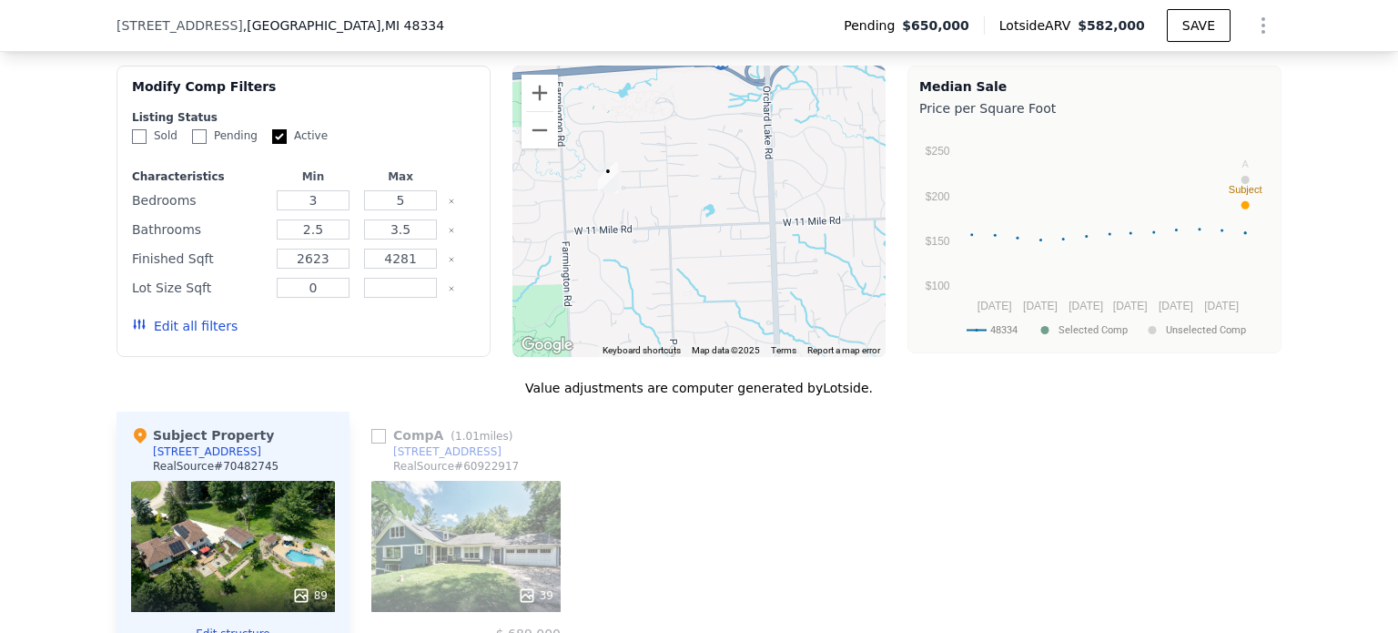
drag, startPoint x: 583, startPoint y: 272, endPoint x: 564, endPoint y: 224, distance: 51.6
click at [564, 224] on div at bounding box center [700, 211] width 374 height 291
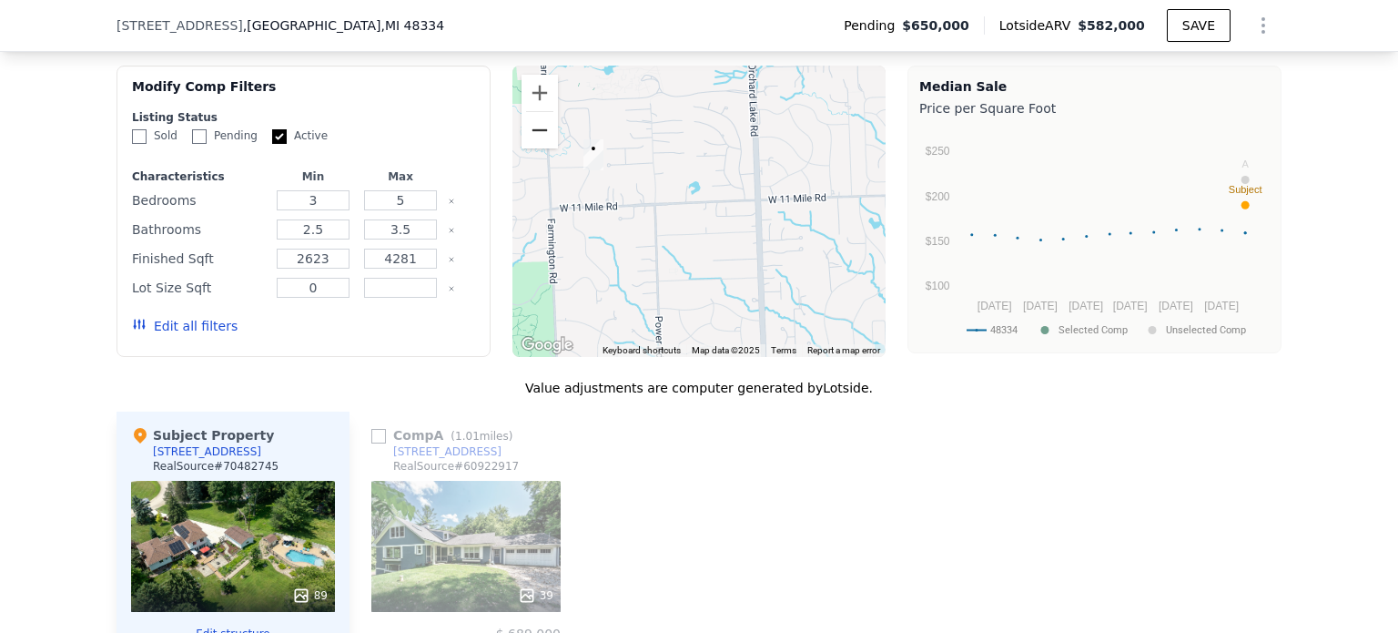
click at [530, 130] on button "Zoom out" at bounding box center [540, 130] width 36 height 36
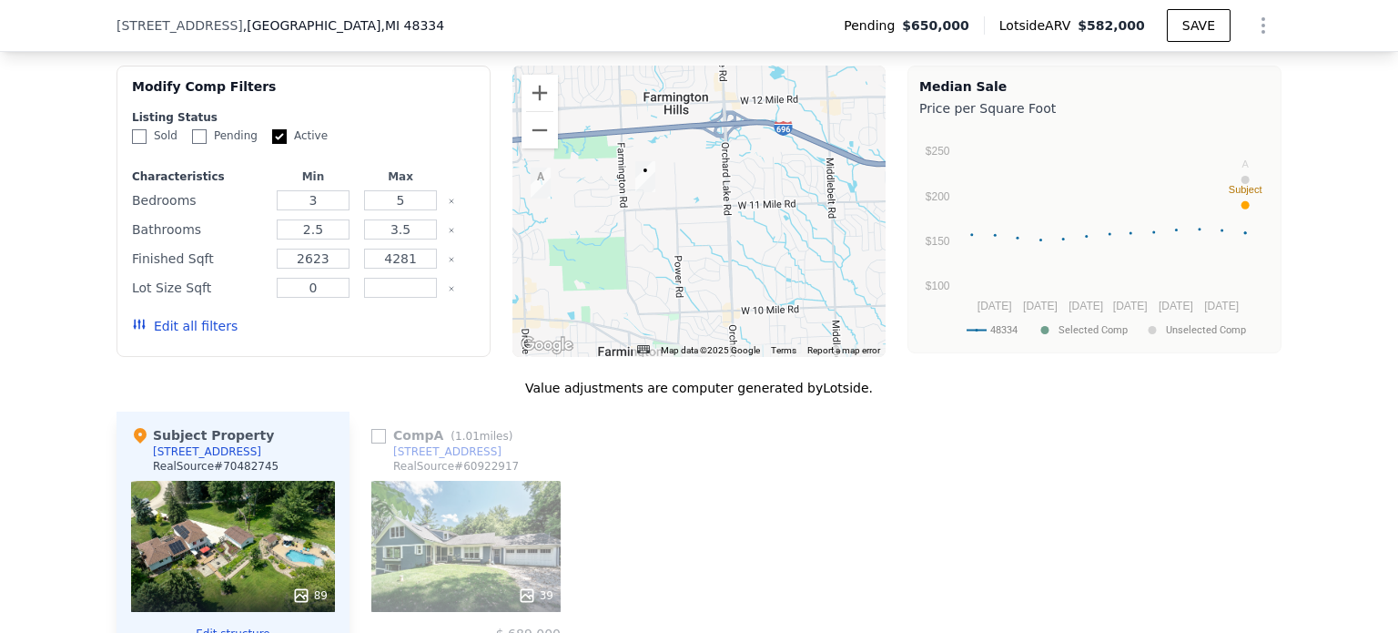
click at [272, 144] on input "Active" at bounding box center [279, 136] width 15 height 15
checkbox input "false"
click at [368, 351] on div "Update Search" at bounding box center [405, 325] width 137 height 51
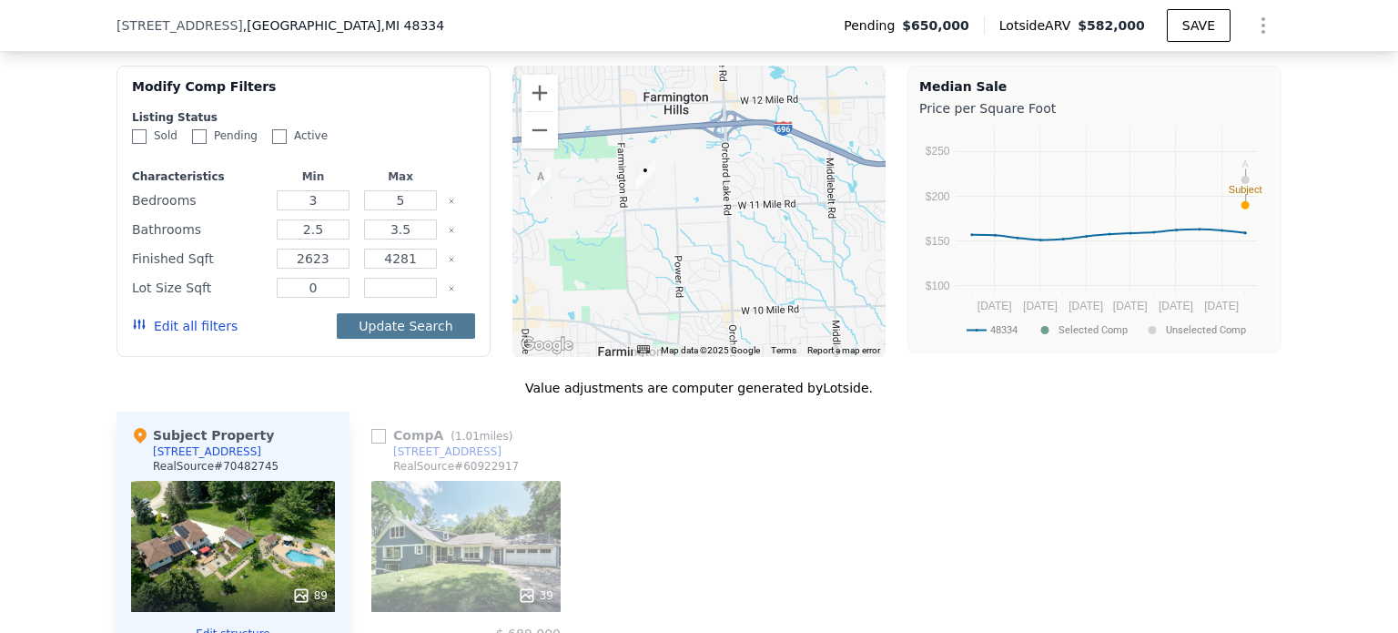
click at [368, 339] on button "Update Search" at bounding box center [405, 325] width 137 height 25
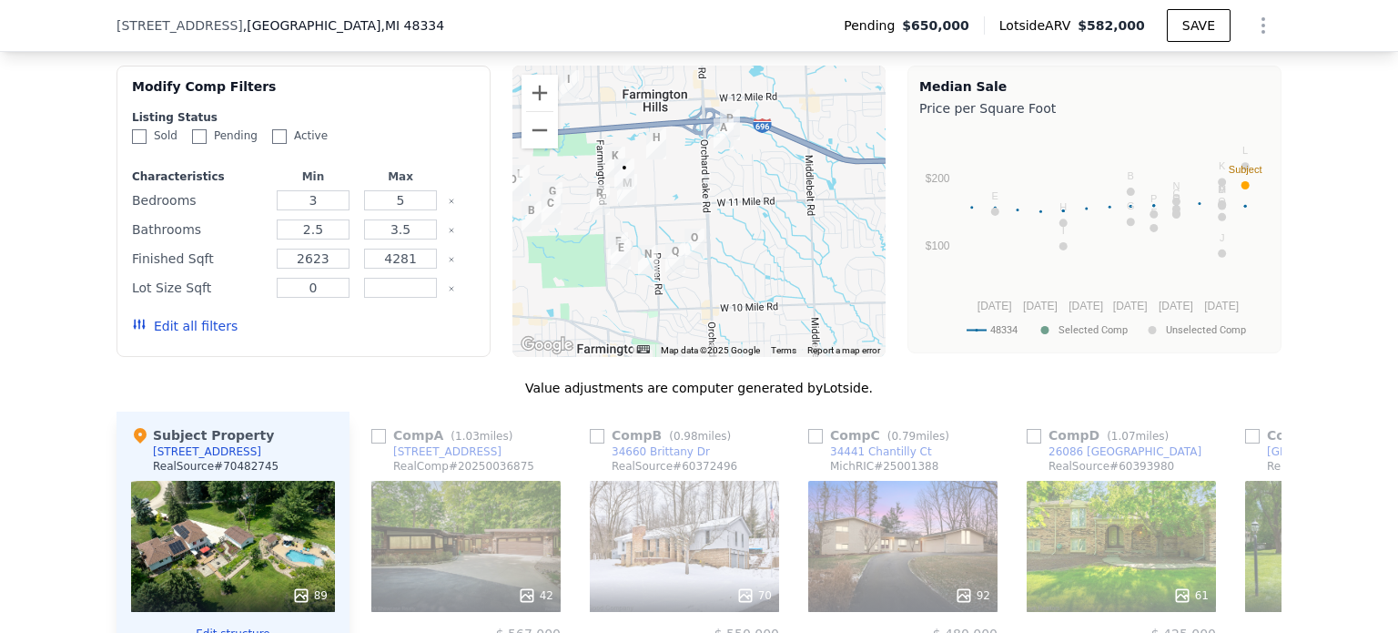
drag, startPoint x: 817, startPoint y: 263, endPoint x: 755, endPoint y: 225, distance: 72.8
click at [755, 225] on div at bounding box center [700, 211] width 374 height 291
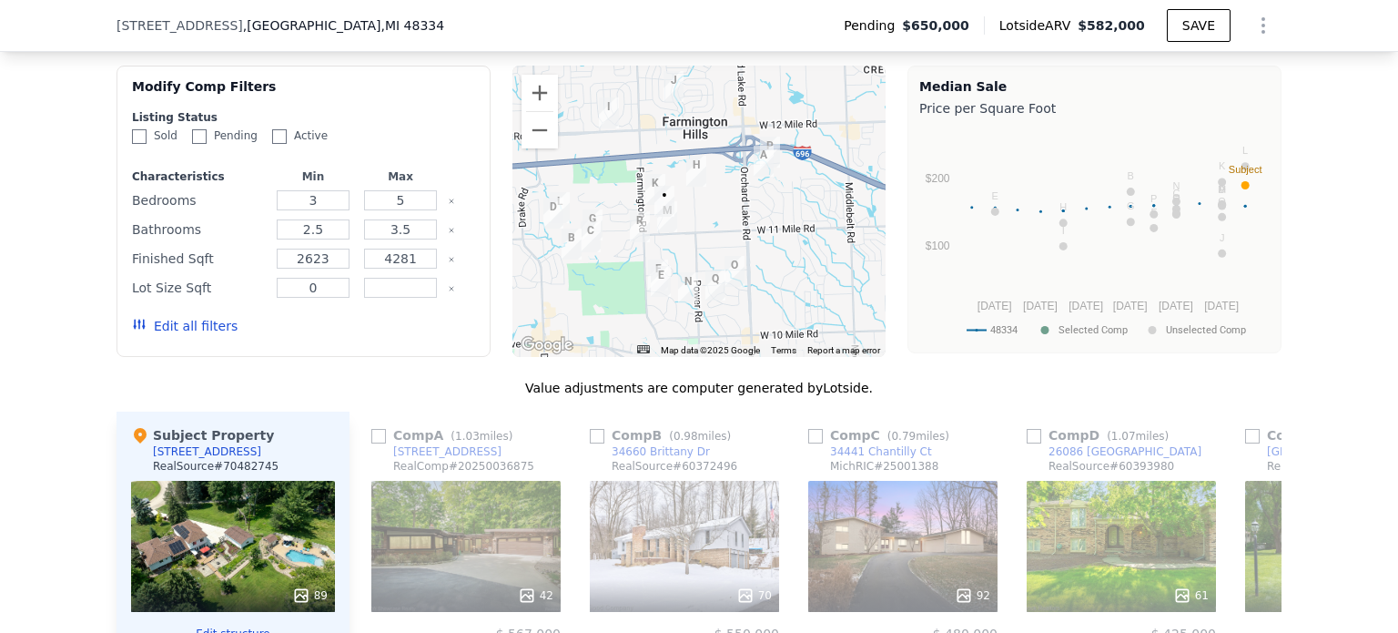
drag, startPoint x: 772, startPoint y: 224, endPoint x: 814, endPoint y: 255, distance: 52.1
click at [814, 255] on div at bounding box center [700, 211] width 374 height 291
click at [192, 142] on input "Pending" at bounding box center [199, 136] width 15 height 15
checkbox input "true"
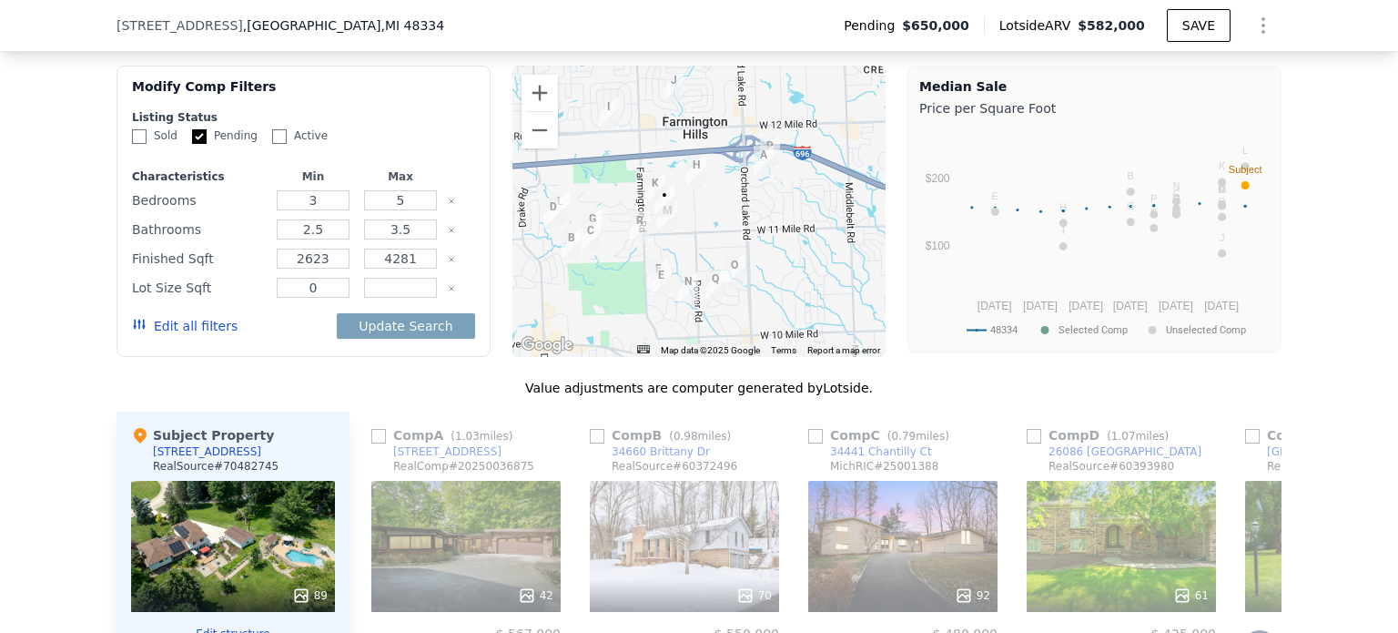
click at [272, 141] on input "Active" at bounding box center [279, 136] width 15 height 15
checkbox input "true"
click at [414, 332] on button "Update Search" at bounding box center [405, 325] width 137 height 25
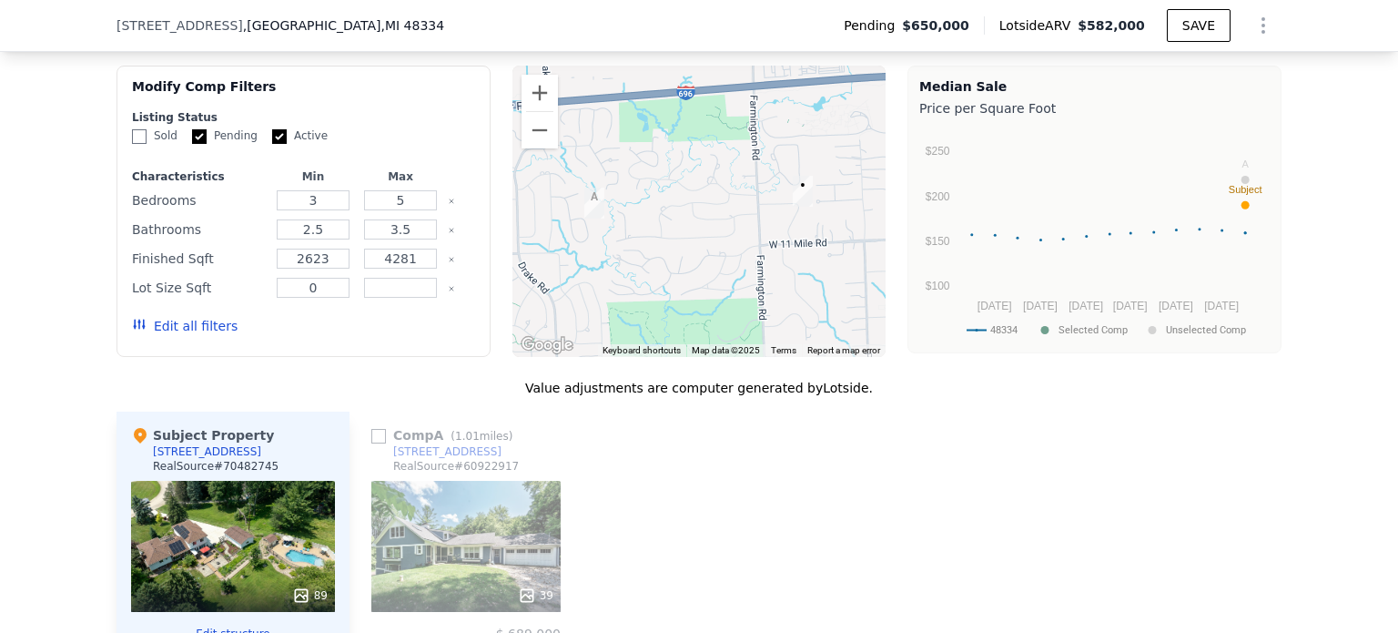
click at [448, 292] on icon "Clear" at bounding box center [451, 288] width 7 height 7
click at [404, 339] on button "Update Search" at bounding box center [405, 325] width 137 height 25
click at [139, 144] on label "Sold" at bounding box center [155, 135] width 46 height 15
click at [139, 144] on input "Sold" at bounding box center [139, 136] width 15 height 15
checkbox input "true"
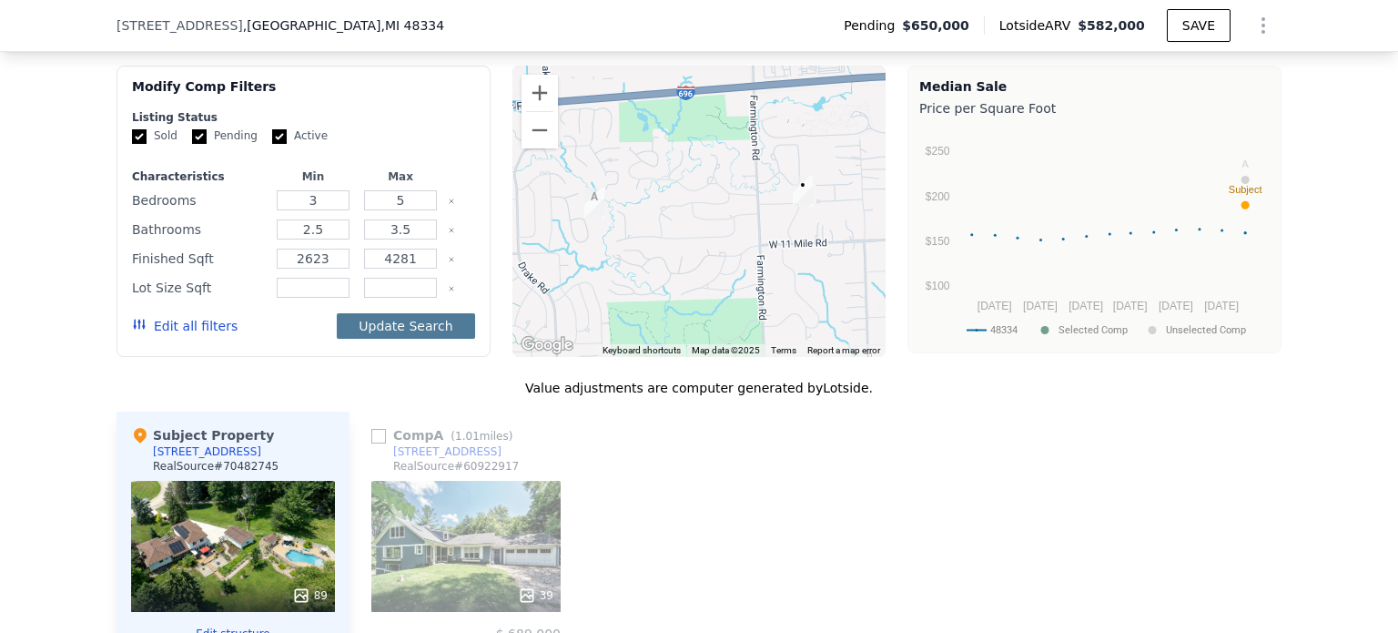
click at [386, 338] on button "Update Search" at bounding box center [405, 325] width 137 height 25
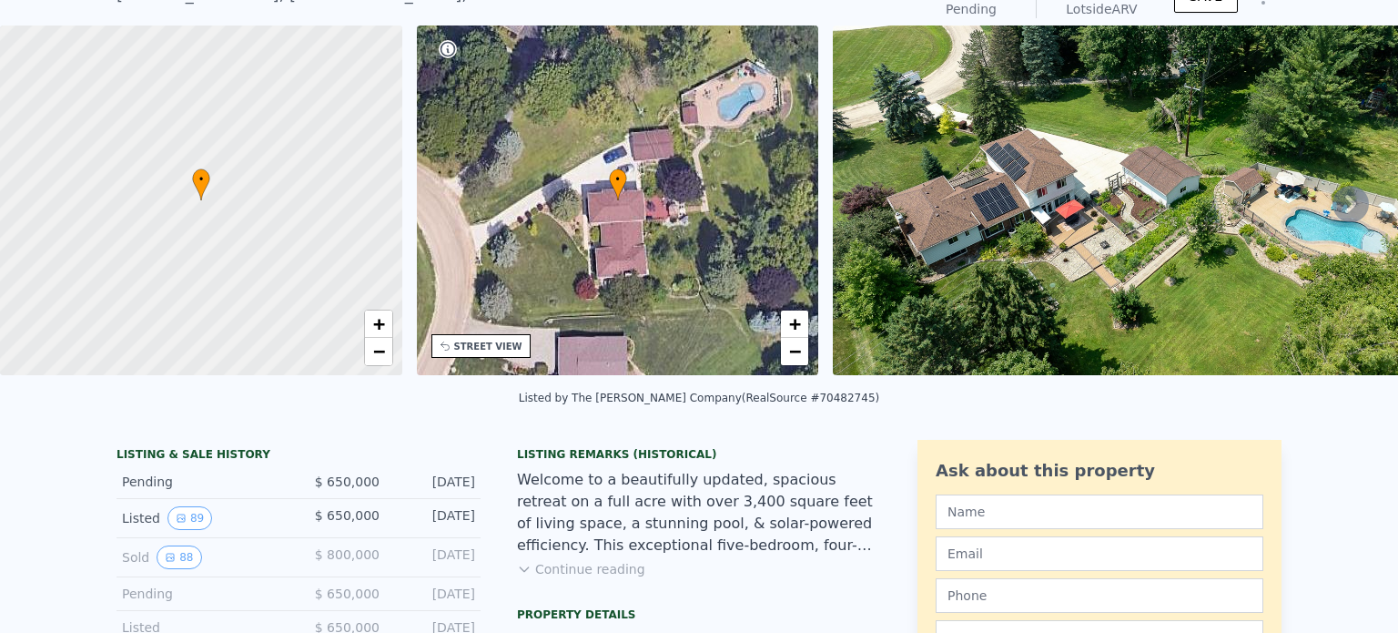
scroll to position [6, 0]
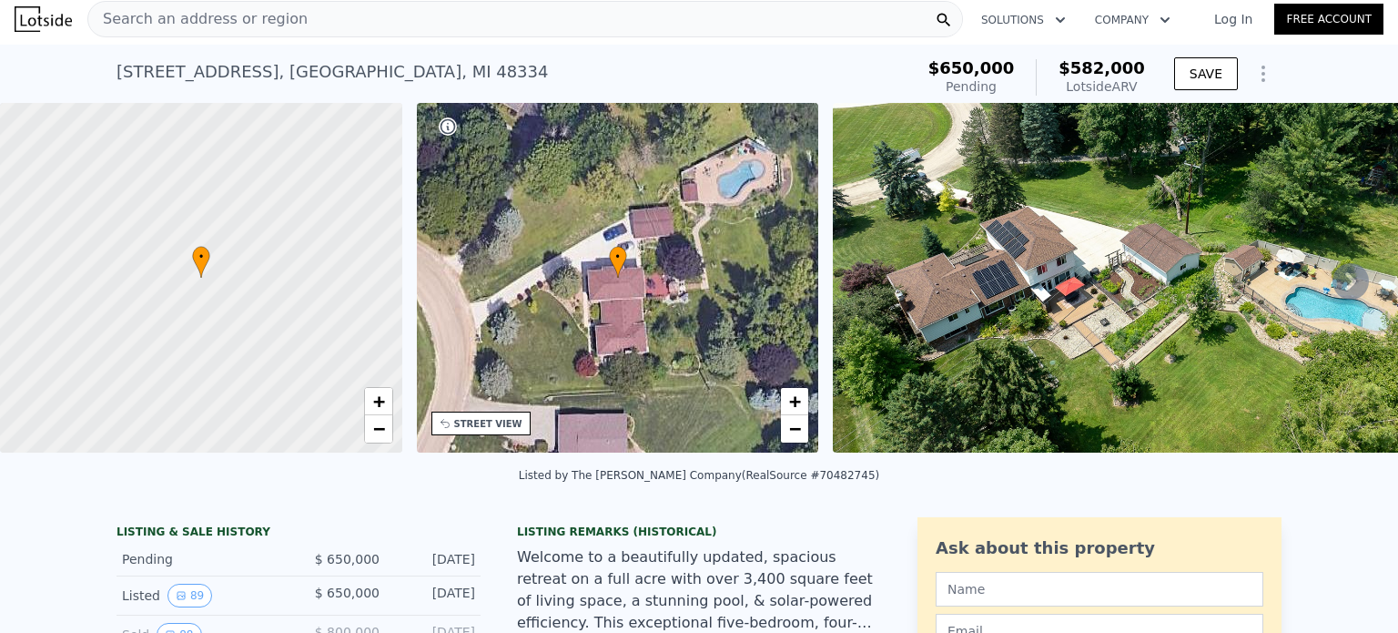
click at [261, 16] on span "Search an address or region" at bounding box center [197, 19] width 219 height 22
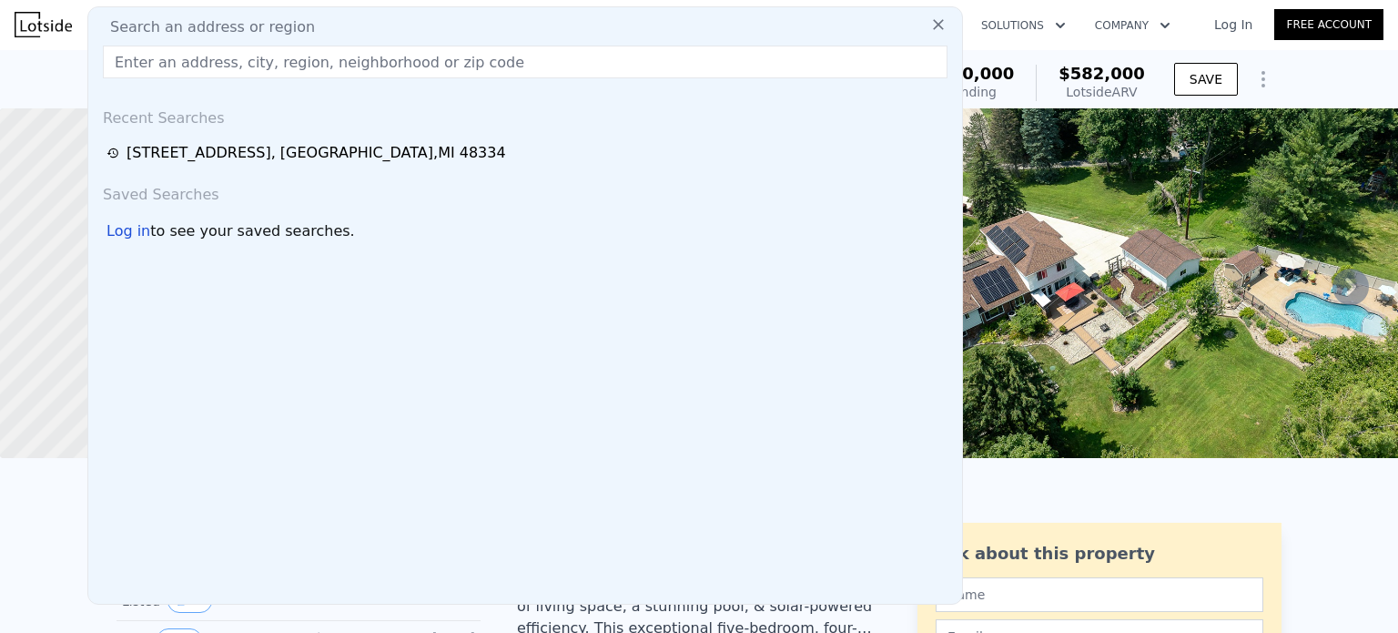
scroll to position [0, 0]
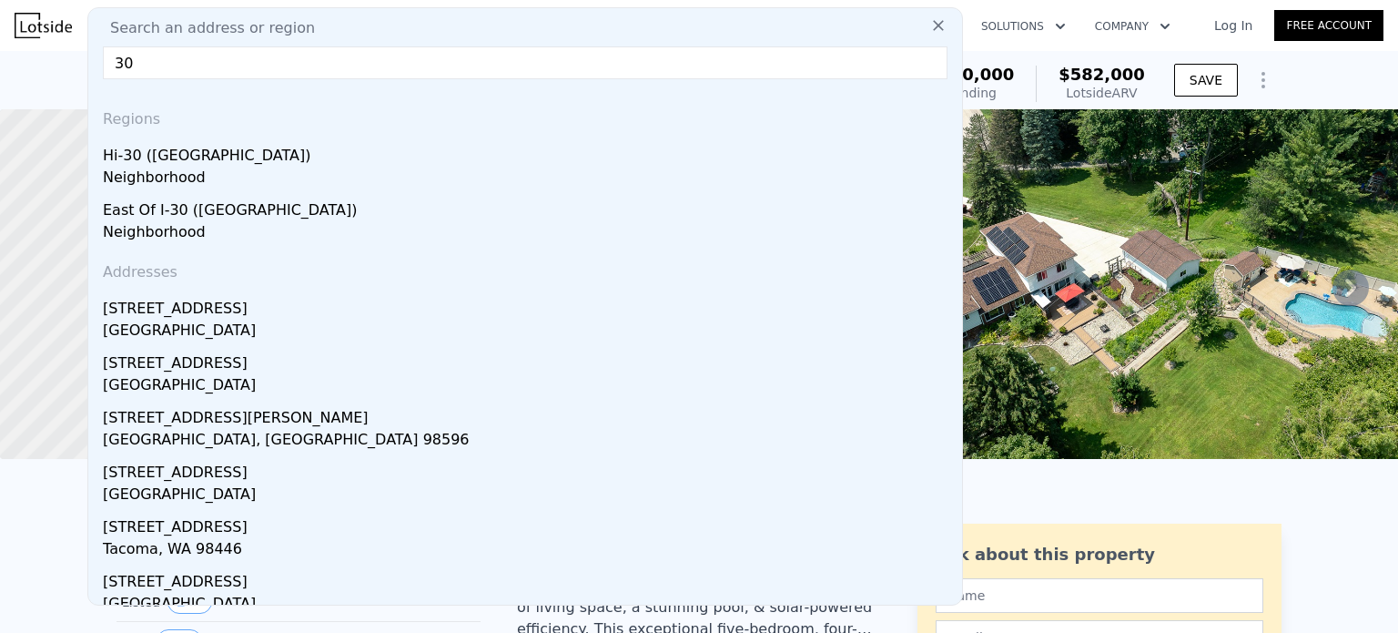
type input "3"
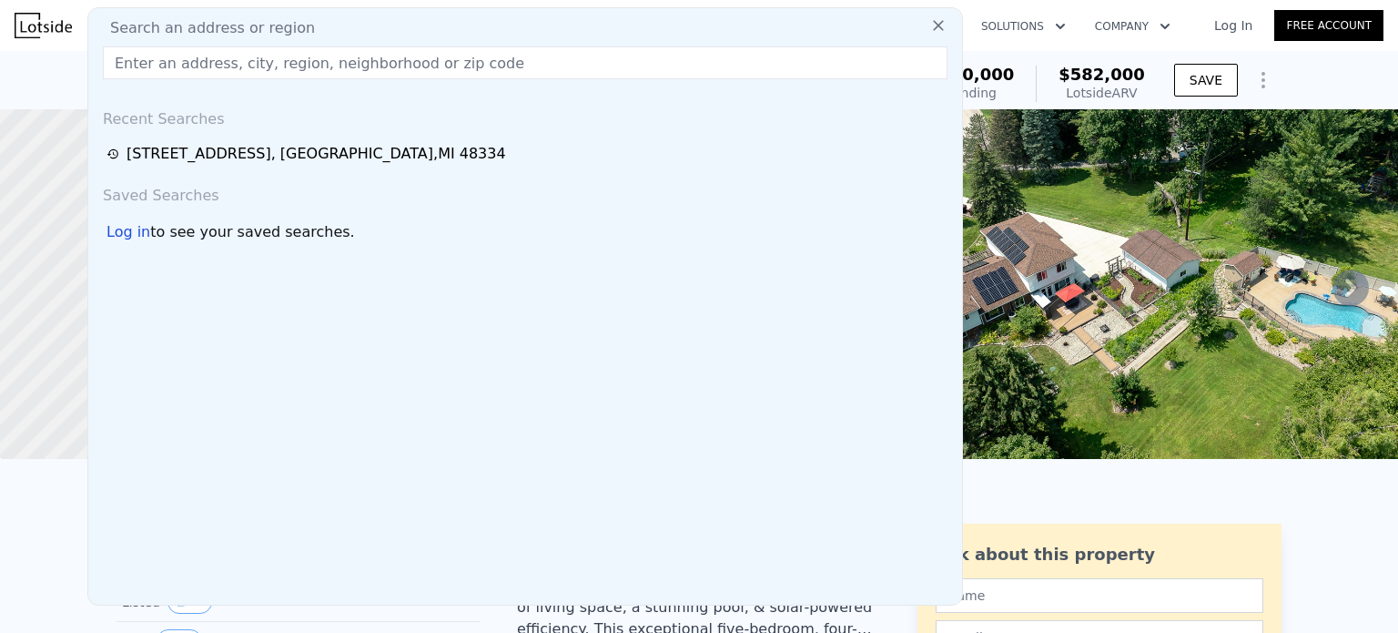
click at [450, 55] on input "text" at bounding box center [525, 62] width 845 height 33
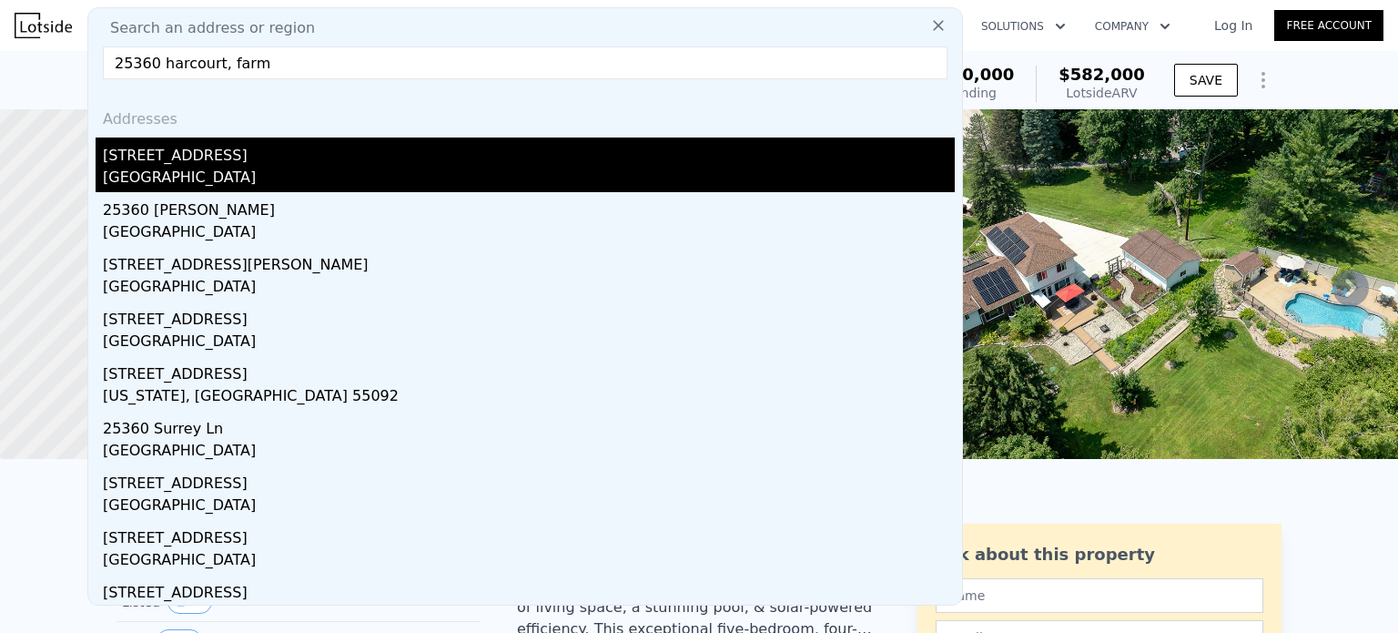
type input "25360 harcourt, farm"
click at [173, 187] on div "[GEOGRAPHIC_DATA]" at bounding box center [529, 179] width 852 height 25
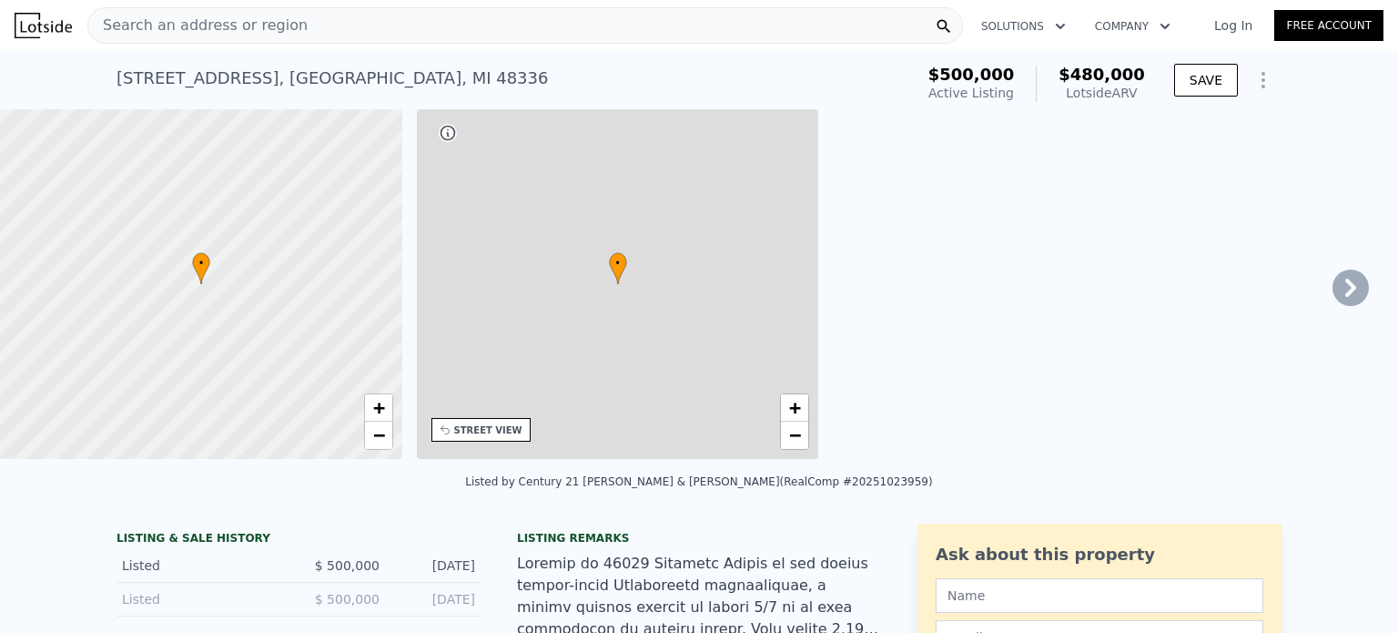
type input "1.5"
type input "2249"
type input "3619"
type input "0"
type input "47916.00000000001"
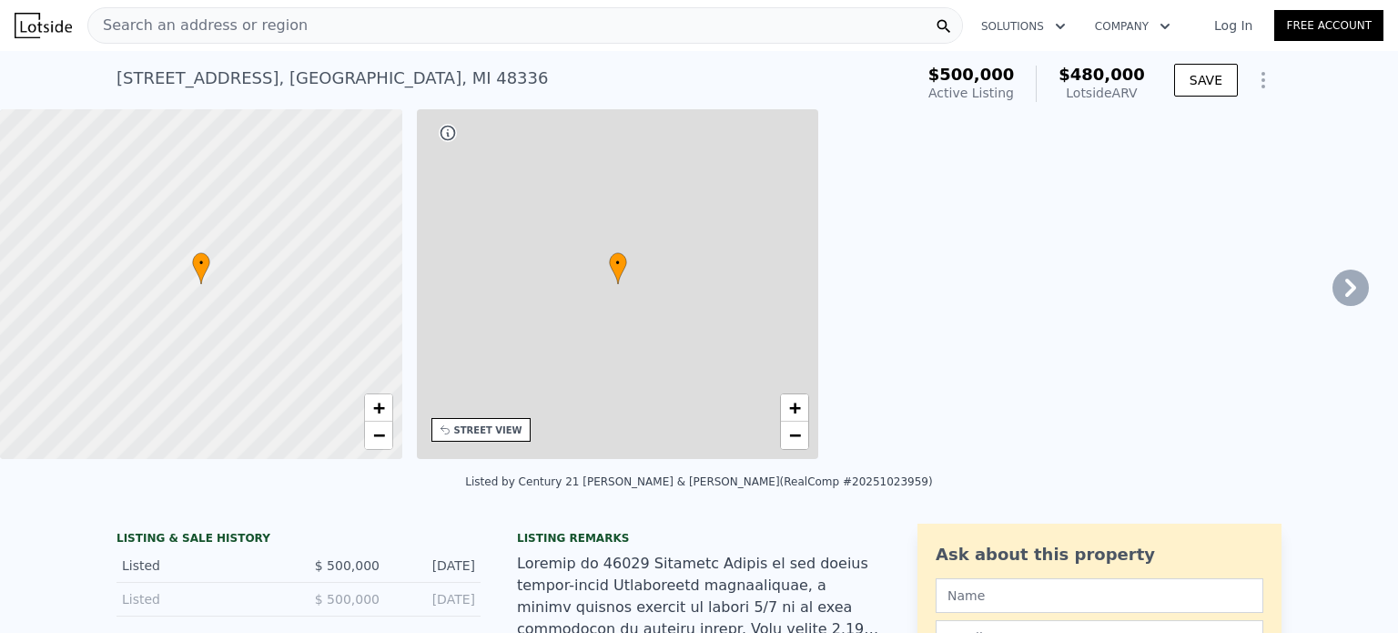
type input "$ 480,000"
type input "-$ 83,341"
checkbox input "true"
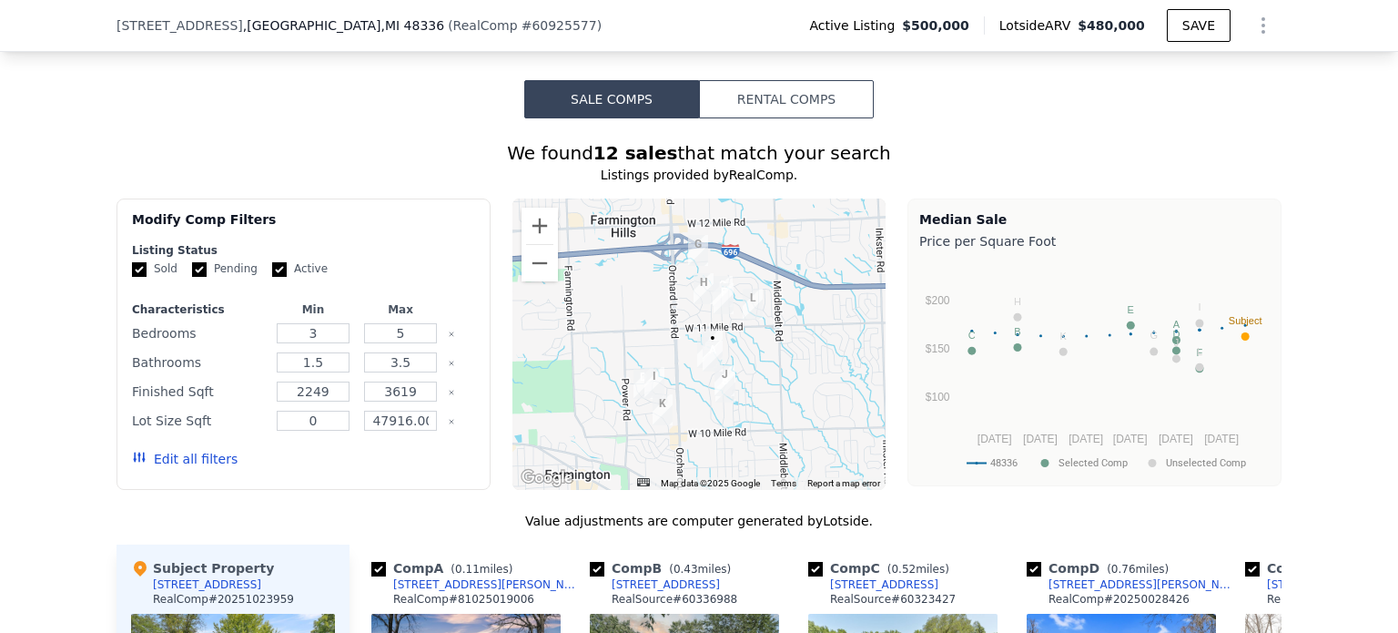
scroll to position [1358, 0]
click at [135, 278] on input "Sold" at bounding box center [139, 270] width 15 height 15
checkbox input "false"
click at [367, 473] on button "Update Search" at bounding box center [405, 459] width 137 height 25
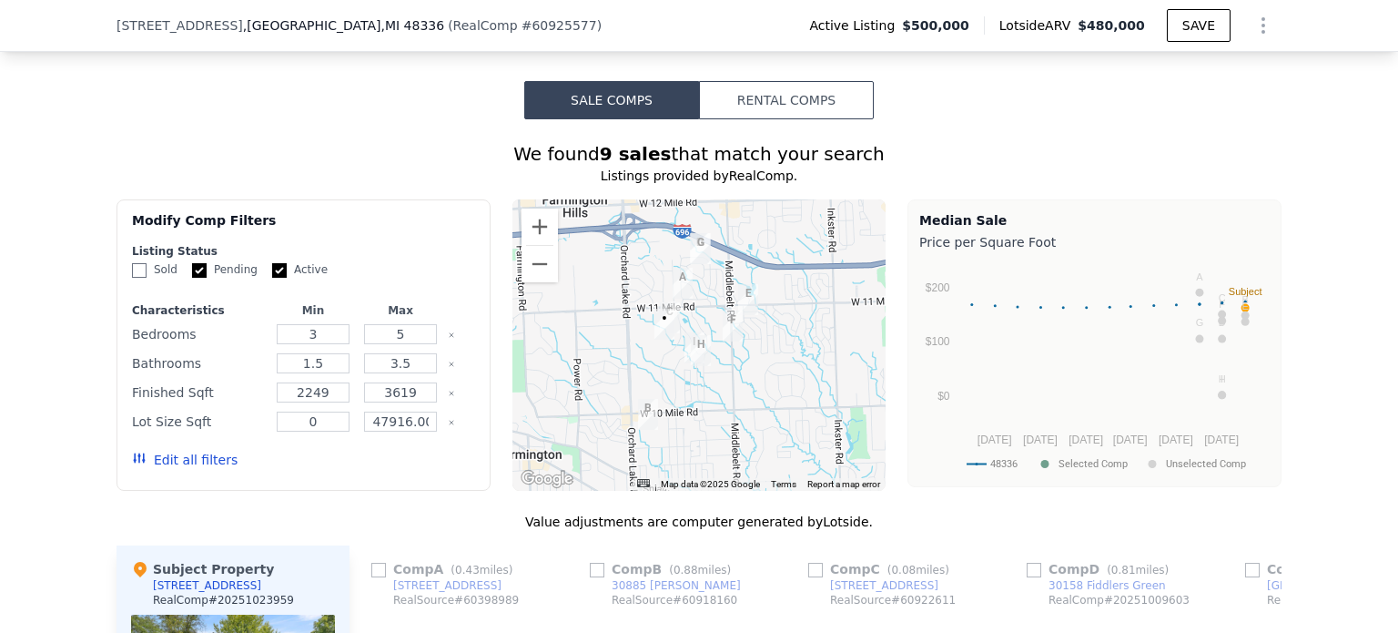
click at [92, 414] on div "We found 9 sales that match your search Listings provided by RealComp . Filters…" at bounding box center [699, 604] width 1398 height 971
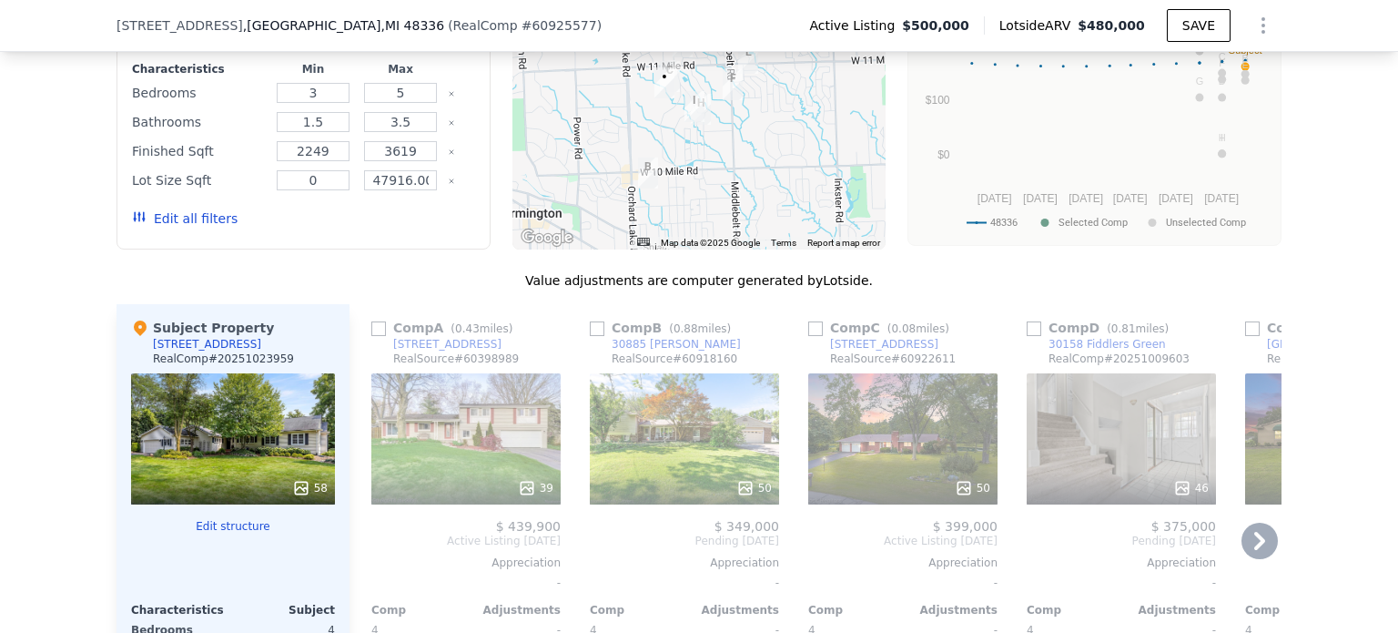
scroll to position [1449, 0]
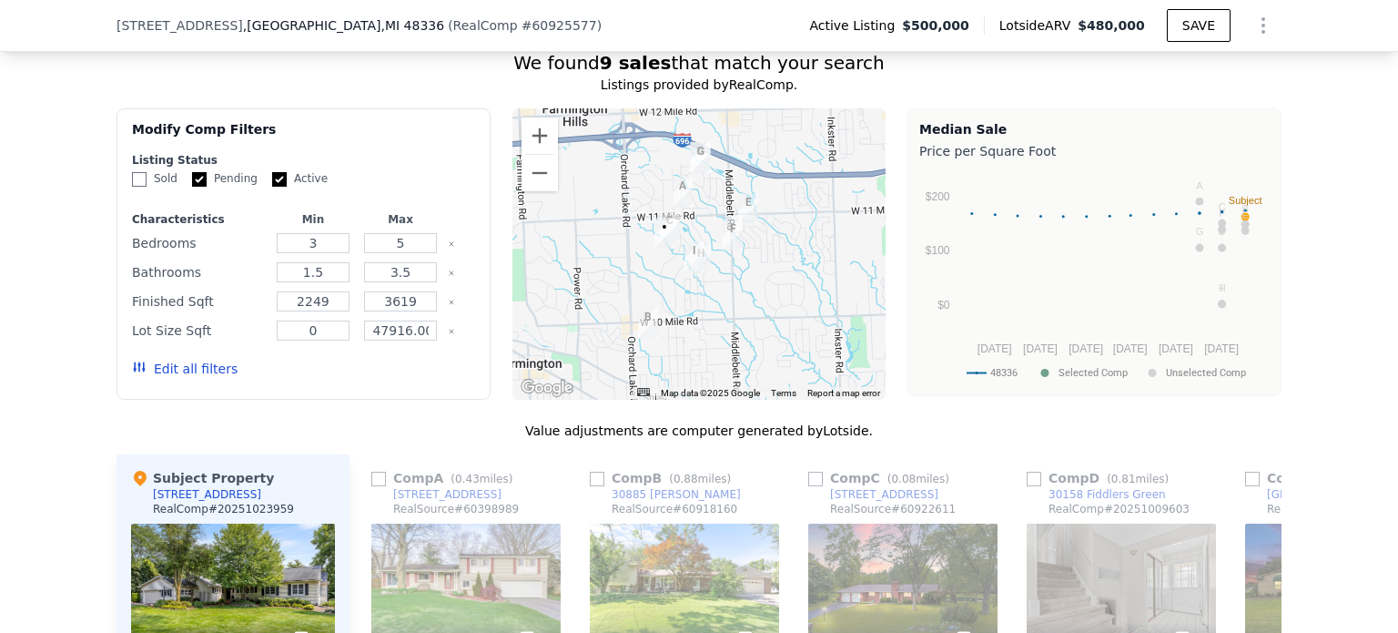
click at [197, 187] on input "Pending" at bounding box center [199, 179] width 15 height 15
checkbox input "false"
click at [385, 374] on button "Update Search" at bounding box center [405, 368] width 137 height 25
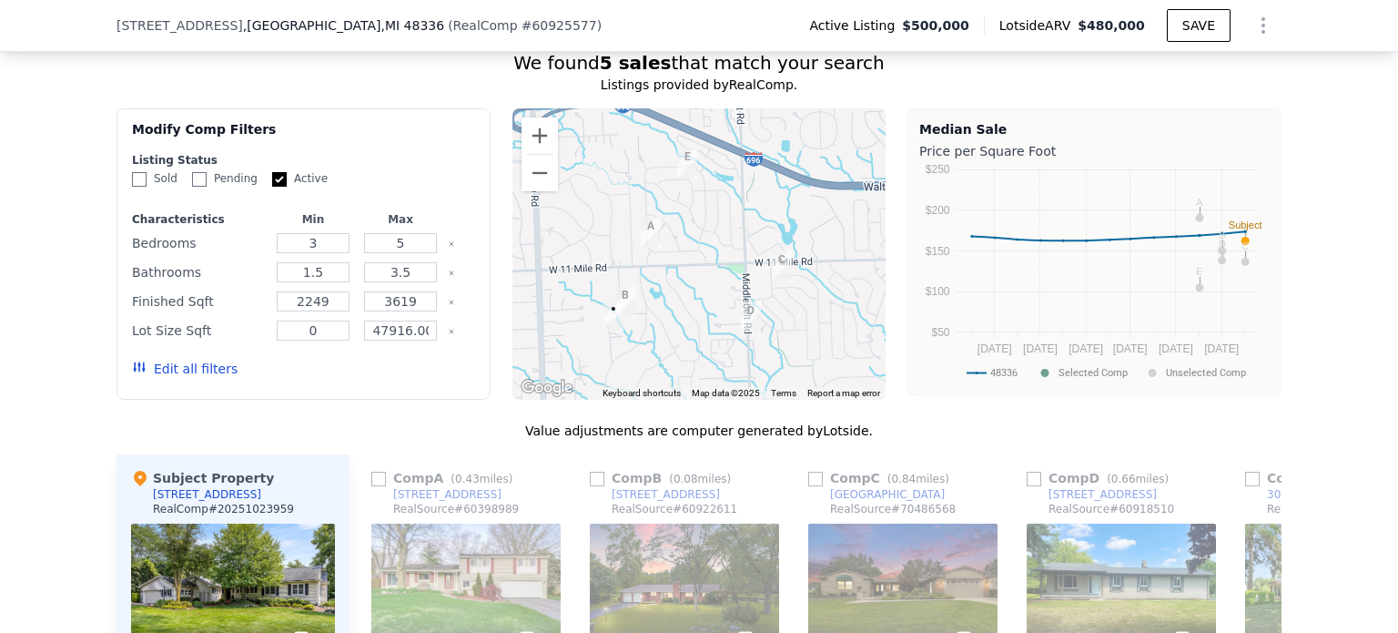
click at [273, 187] on label "Active" at bounding box center [300, 178] width 56 height 15
click at [273, 187] on input "Active" at bounding box center [279, 179] width 15 height 15
checkbox input "false"
click at [137, 179] on form "Listing Status Sold Pending Active Characteristics Min Max Bedrooms 3 5 Bathroo…" at bounding box center [303, 273] width 343 height 241
click at [142, 187] on label "Sold" at bounding box center [155, 178] width 46 height 15
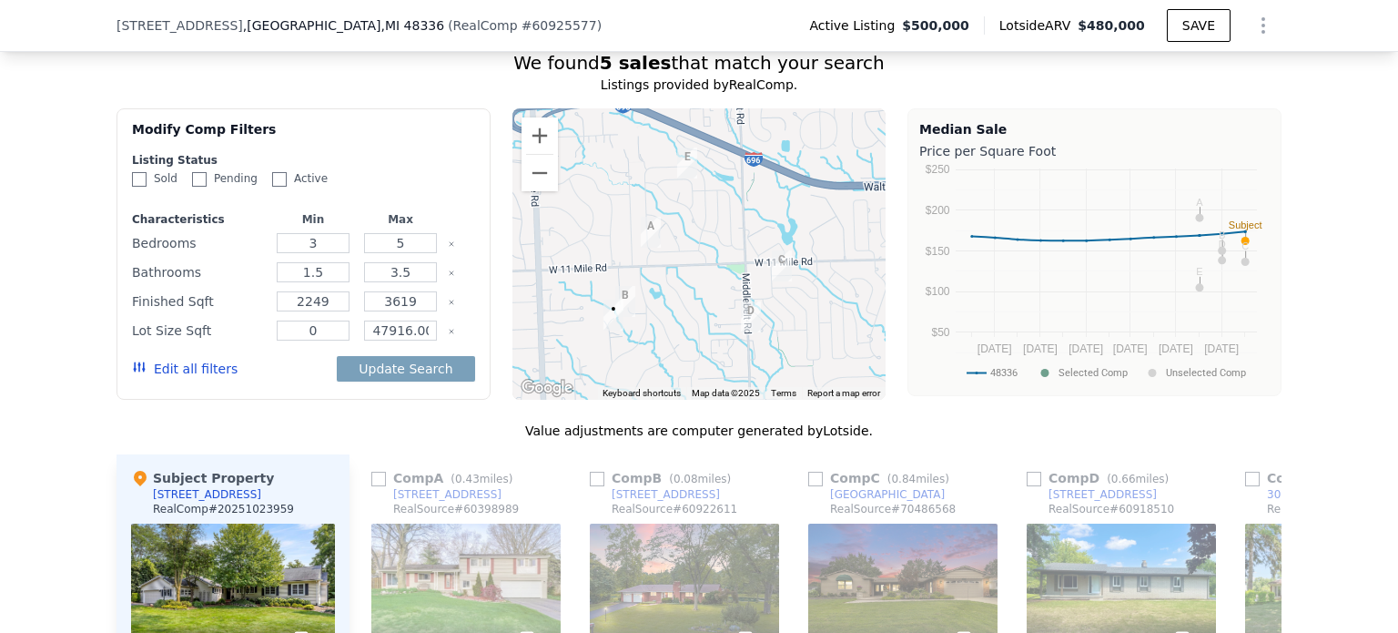
click at [142, 187] on input "Sold" at bounding box center [139, 179] width 15 height 15
checkbox input "true"
click at [195, 187] on input "Pending" at bounding box center [199, 179] width 15 height 15
checkbox input "true"
click at [289, 187] on label "Active" at bounding box center [300, 178] width 56 height 15
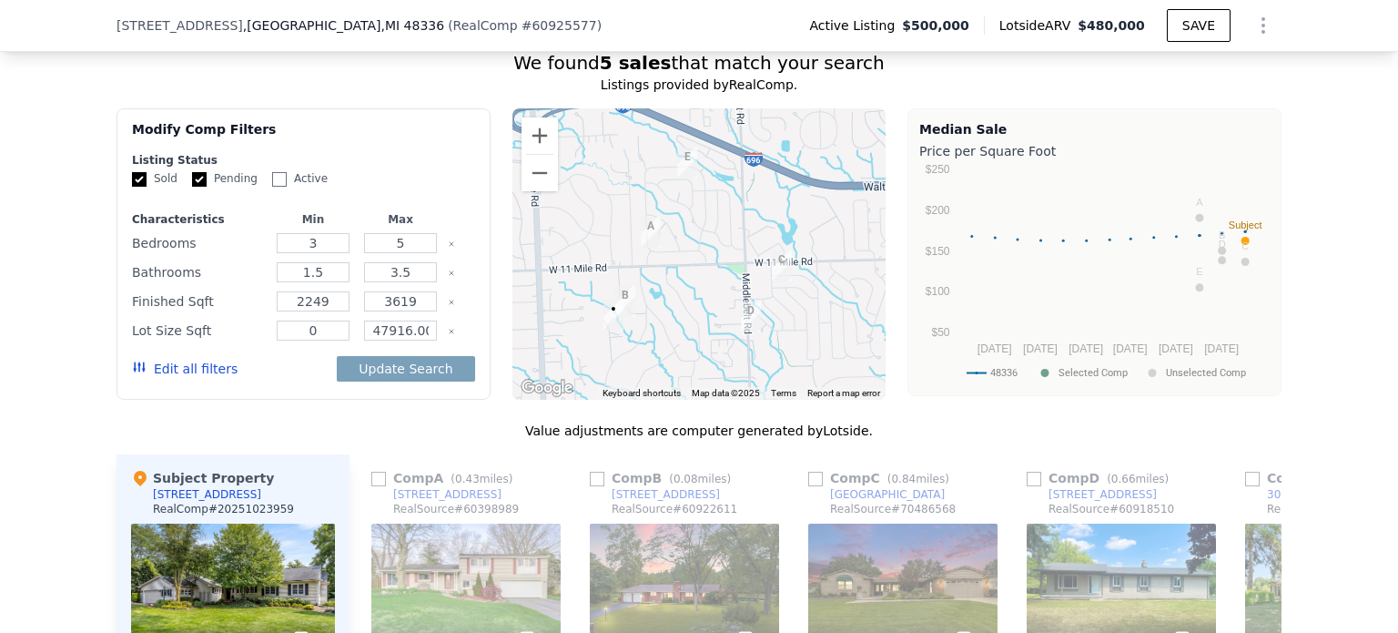
click at [287, 187] on input "Active" at bounding box center [279, 179] width 15 height 15
checkbox input "true"
click at [359, 381] on button "Update Search" at bounding box center [405, 368] width 137 height 25
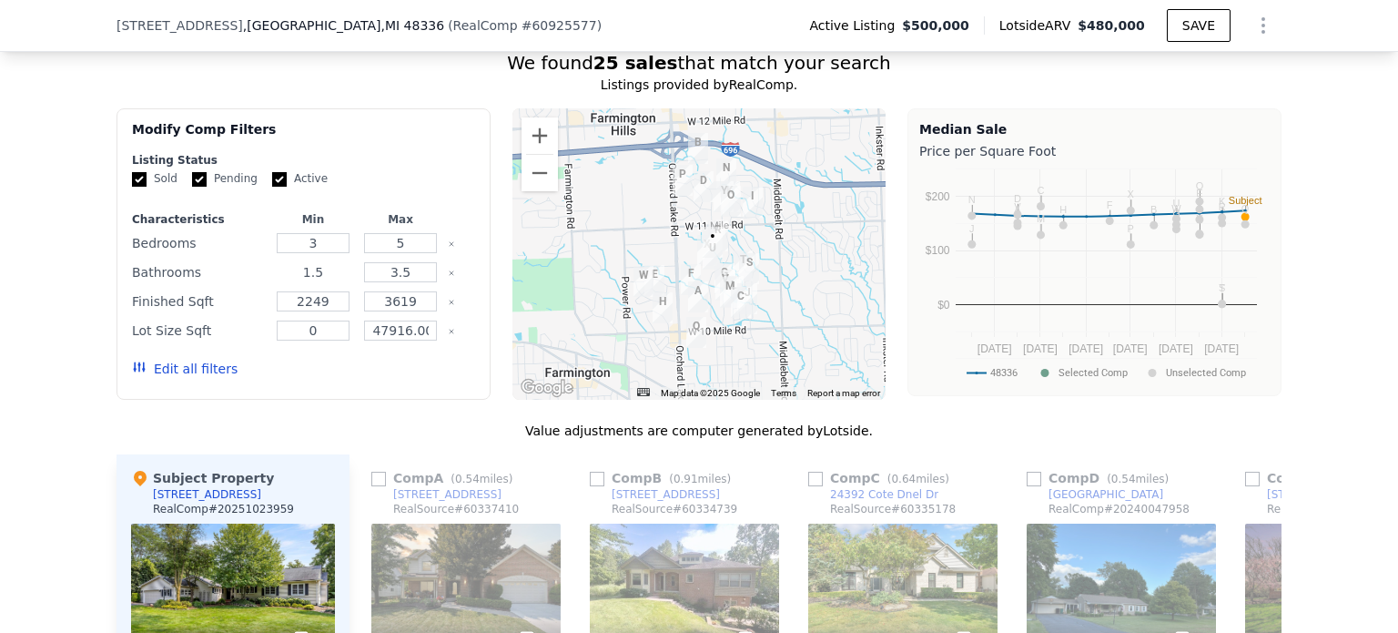
drag, startPoint x: 315, startPoint y: 290, endPoint x: 277, endPoint y: 283, distance: 38.9
click at [277, 282] on input "1.5" at bounding box center [313, 272] width 72 height 20
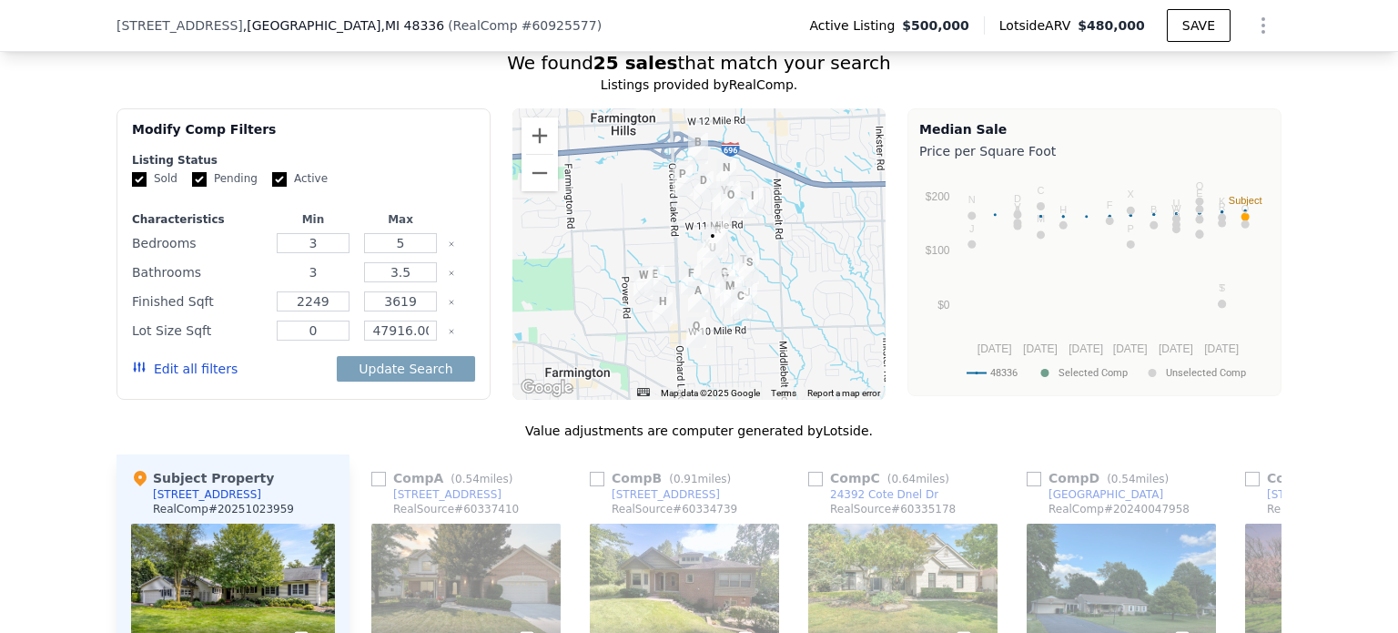
type input "3"
drag, startPoint x: 407, startPoint y: 288, endPoint x: 357, endPoint y: 284, distance: 50.2
click at [361, 284] on div "3.5" at bounding box center [401, 271] width 80 height 25
type input "4"
click at [277, 394] on div "Edit all filters Update Search" at bounding box center [303, 368] width 343 height 51
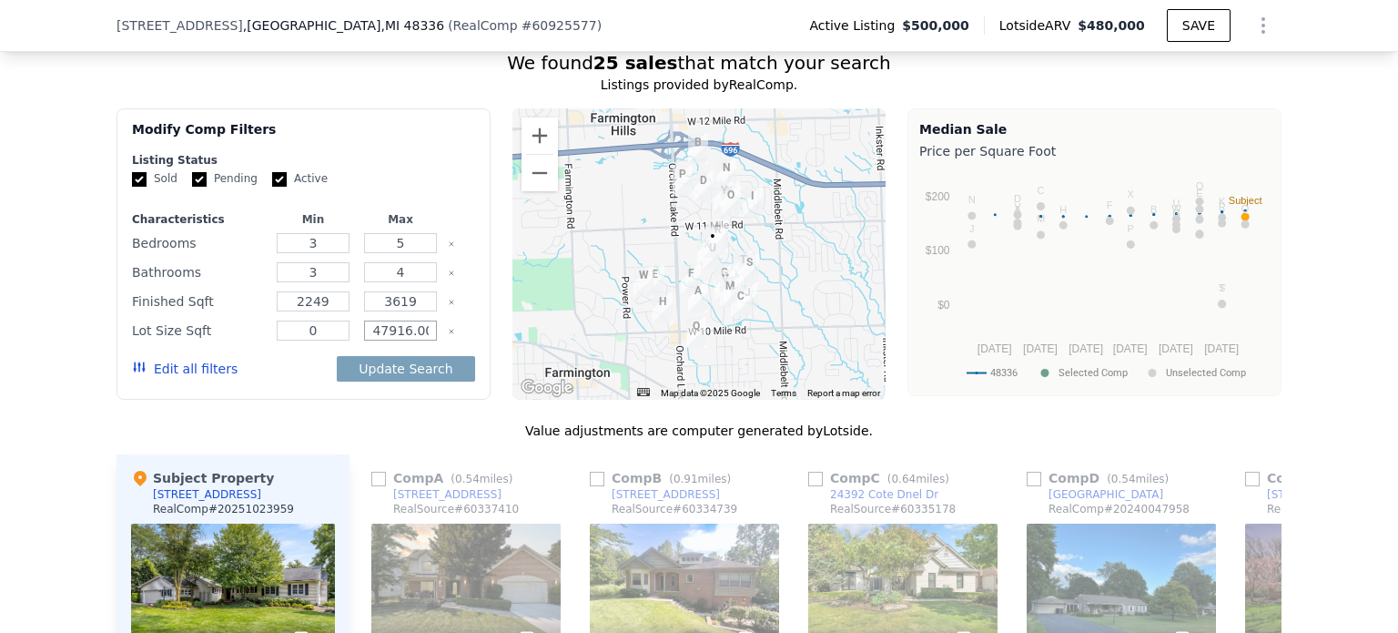
scroll to position [0, 56]
drag, startPoint x: 357, startPoint y: 344, endPoint x: 459, endPoint y: 343, distance: 102.0
click at [459, 343] on div "Lot Size Sqft 0 47916.00000000001" at bounding box center [303, 330] width 343 height 25
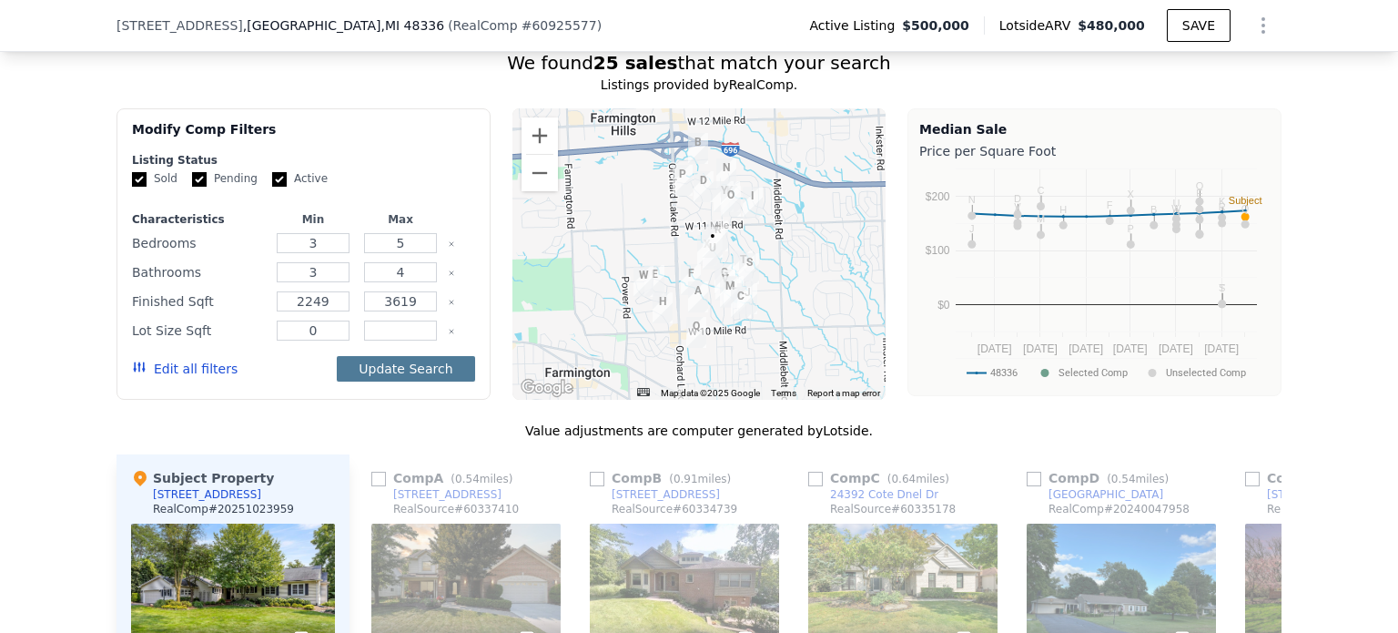
click at [381, 381] on button "Update Search" at bounding box center [405, 368] width 137 height 25
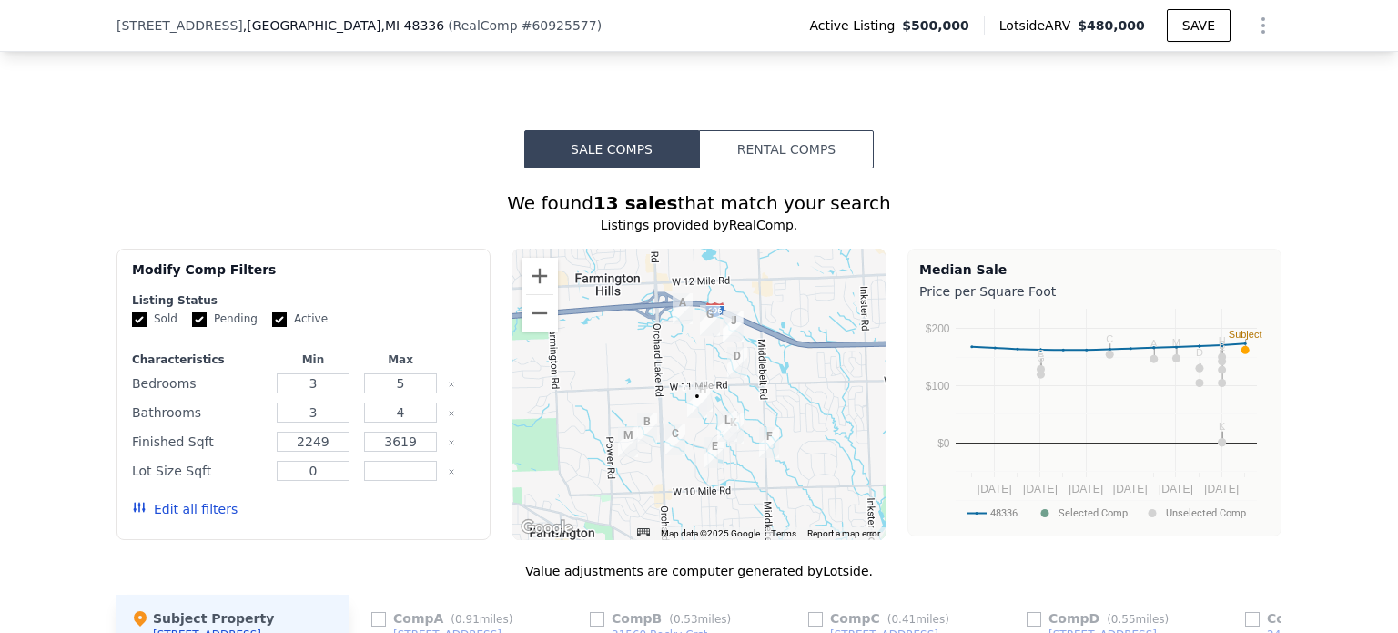
scroll to position [1267, 0]
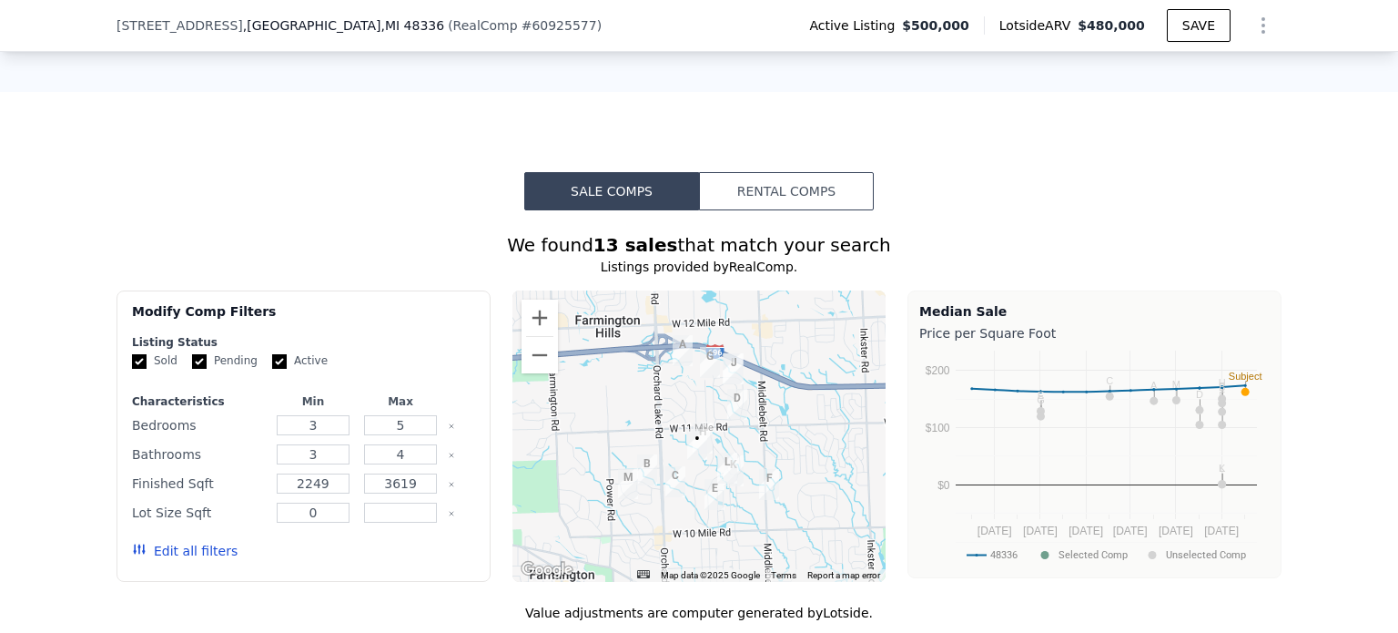
click at [448, 517] on icon "Clear" at bounding box center [451, 513] width 7 height 7
click at [335, 493] on input "2249" at bounding box center [313, 483] width 72 height 20
type input "2000"
drag, startPoint x: 417, startPoint y: 494, endPoint x: 368, endPoint y: 493, distance: 49.2
click at [368, 493] on input "3619" at bounding box center [400, 483] width 72 height 20
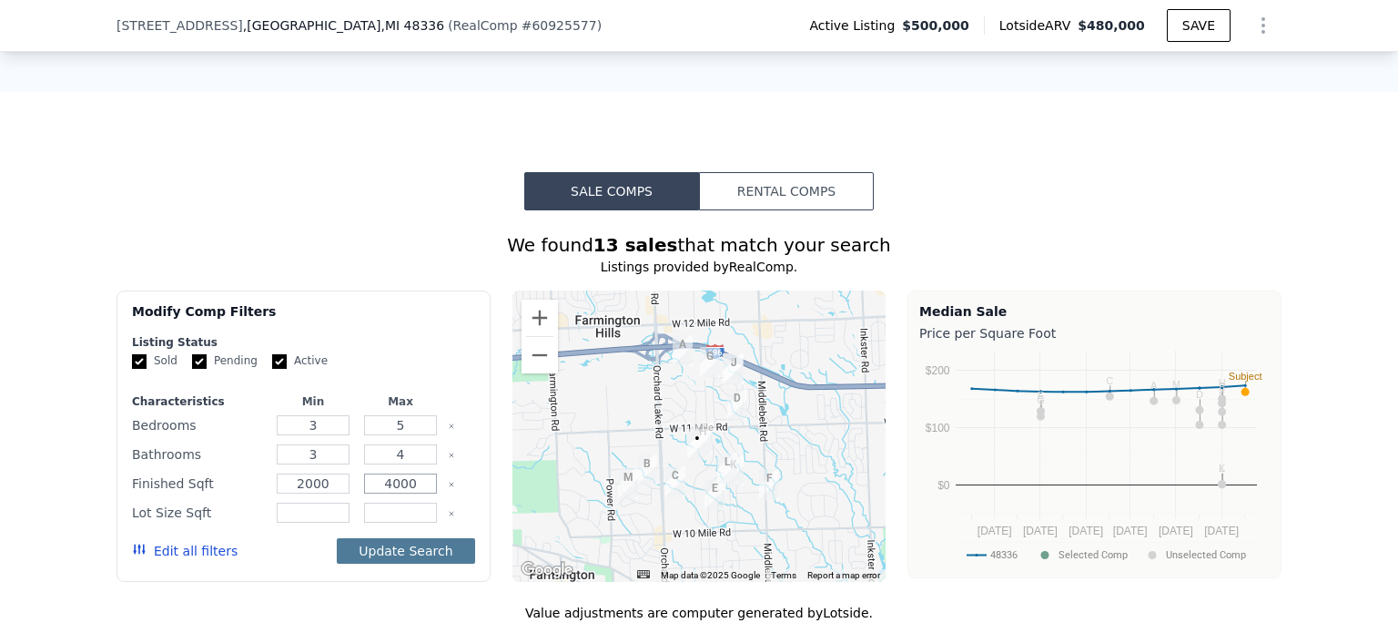
type input "4000"
click at [382, 564] on button "Update Search" at bounding box center [405, 550] width 137 height 25
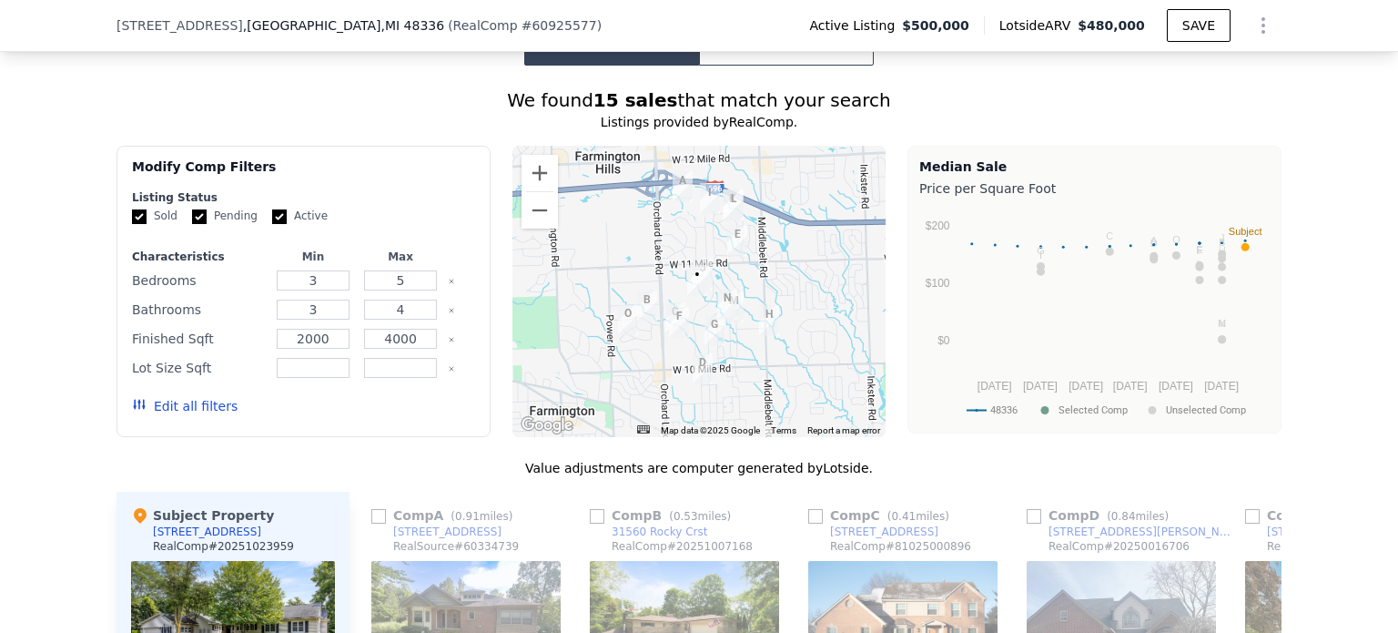
scroll to position [1449, 0]
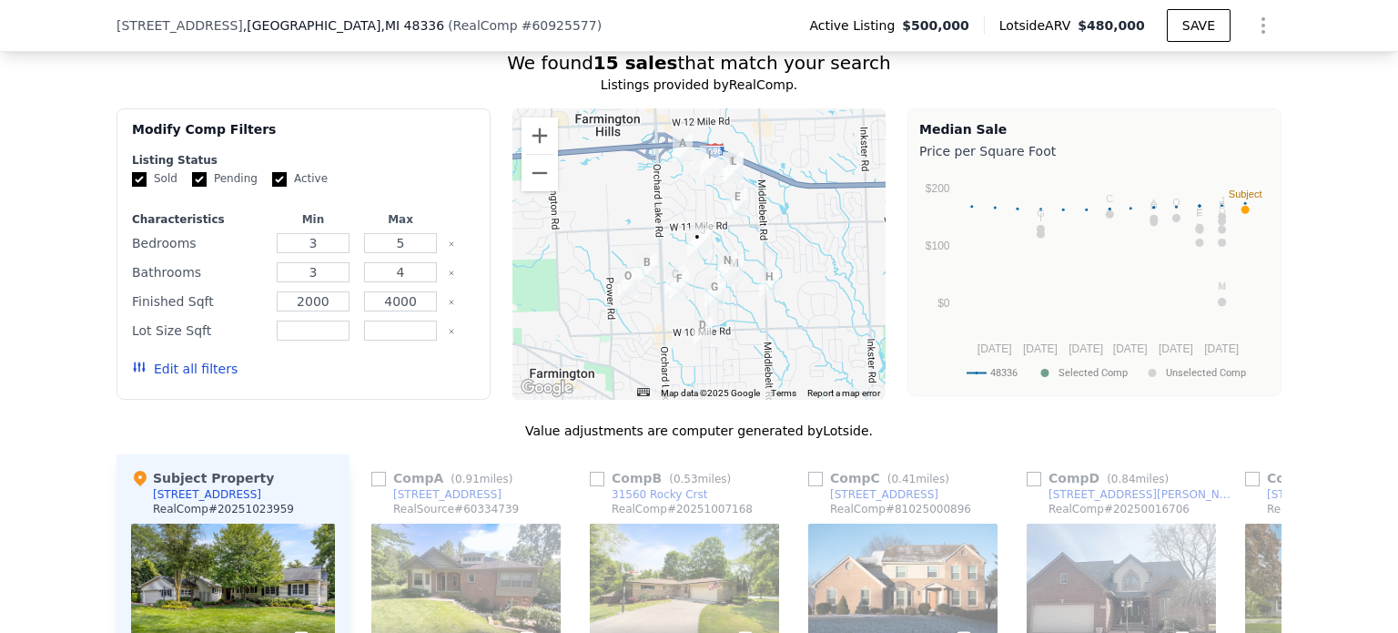
click at [448, 335] on icon "Clear" at bounding box center [451, 331] width 7 height 7
click at [326, 341] on input "number" at bounding box center [313, 330] width 72 height 20
type input "0"
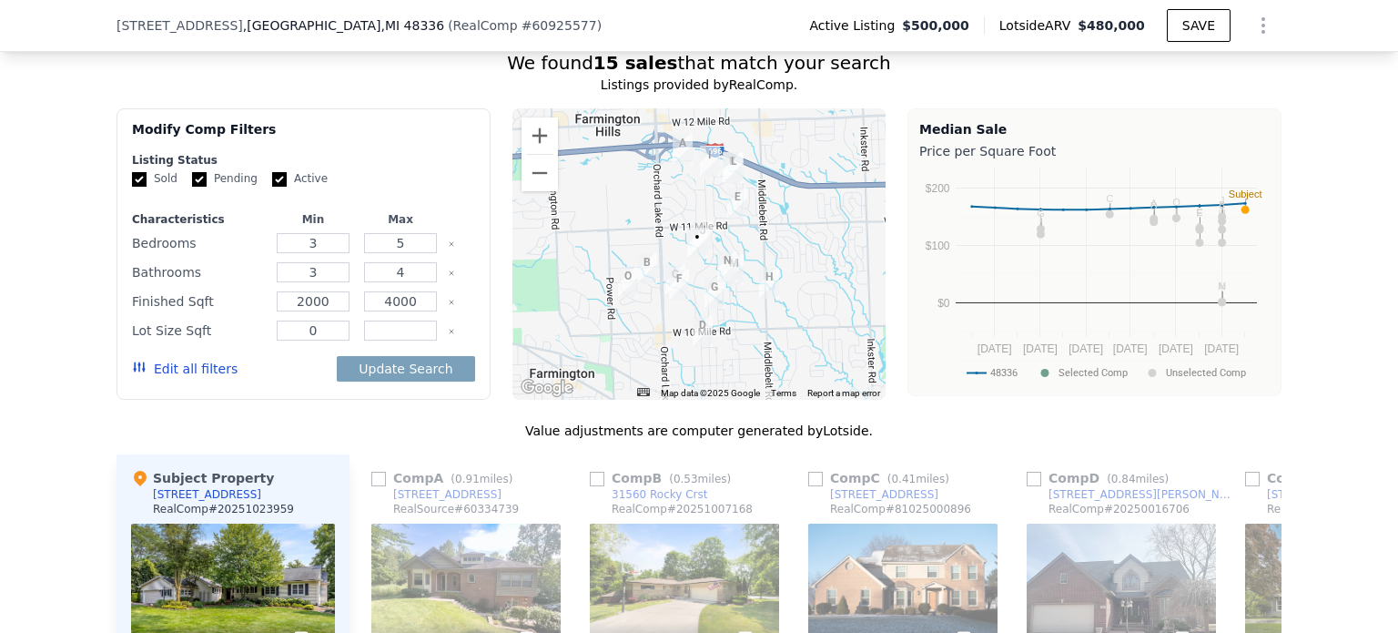
click at [383, 343] on div at bounding box center [401, 330] width 80 height 25
click at [382, 337] on input "number" at bounding box center [400, 330] width 72 height 20
type input "50000"
click at [392, 375] on button "Update Search" at bounding box center [405, 368] width 137 height 25
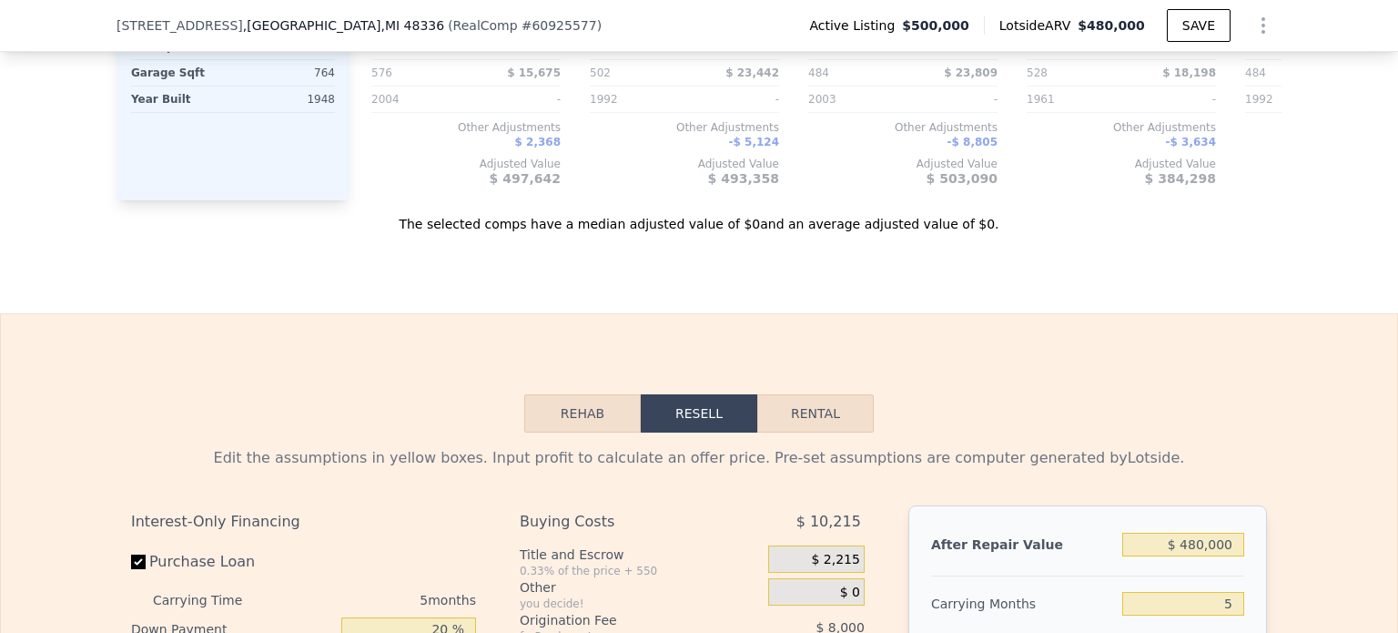
scroll to position [2360, 0]
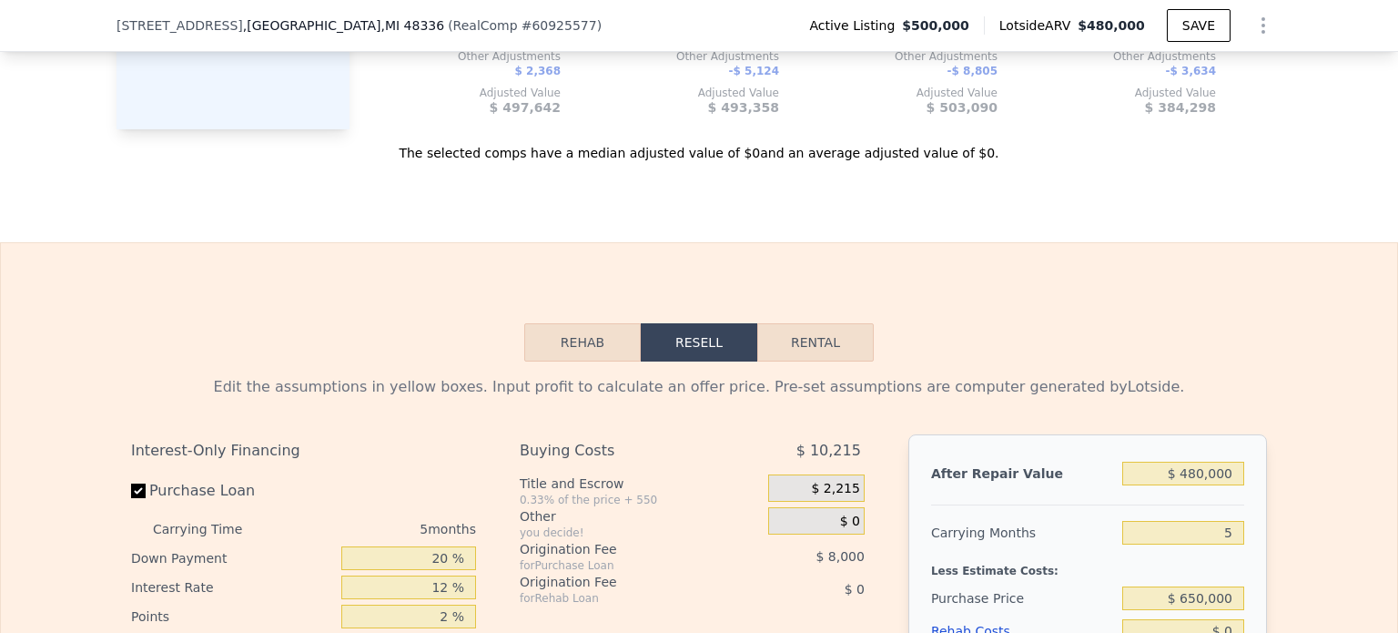
click at [575, 361] on button "Rehab" at bounding box center [582, 342] width 117 height 38
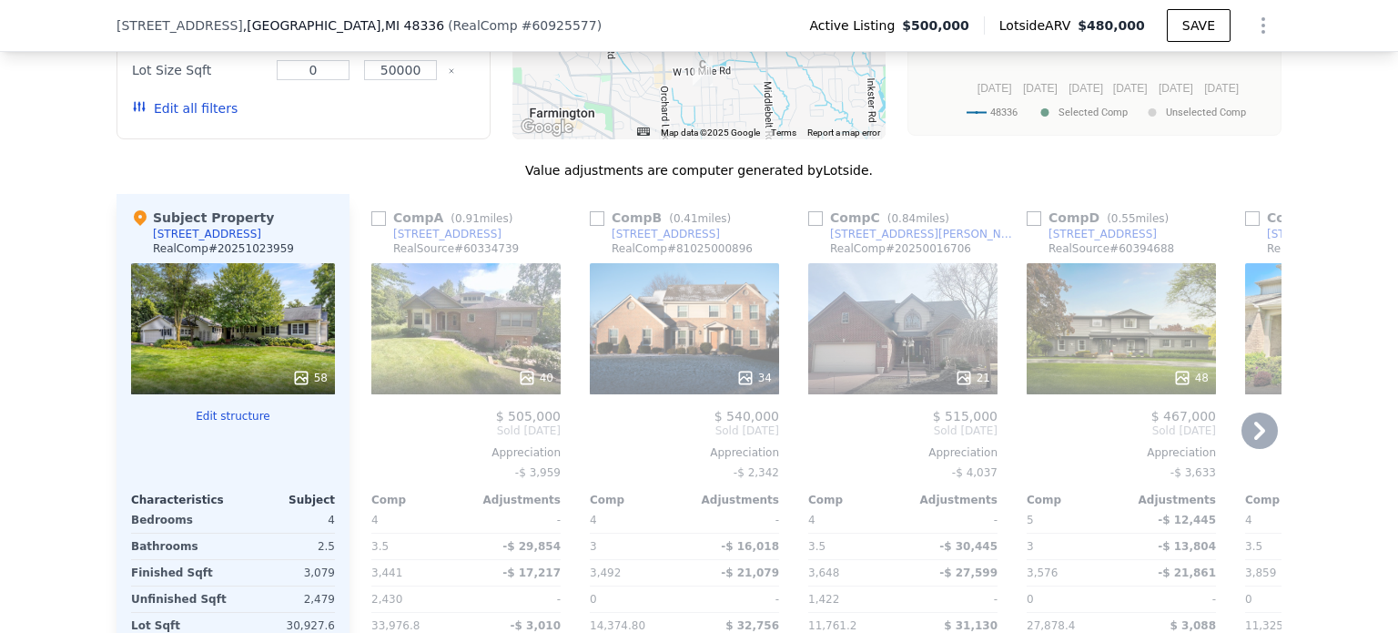
scroll to position [1905, 0]
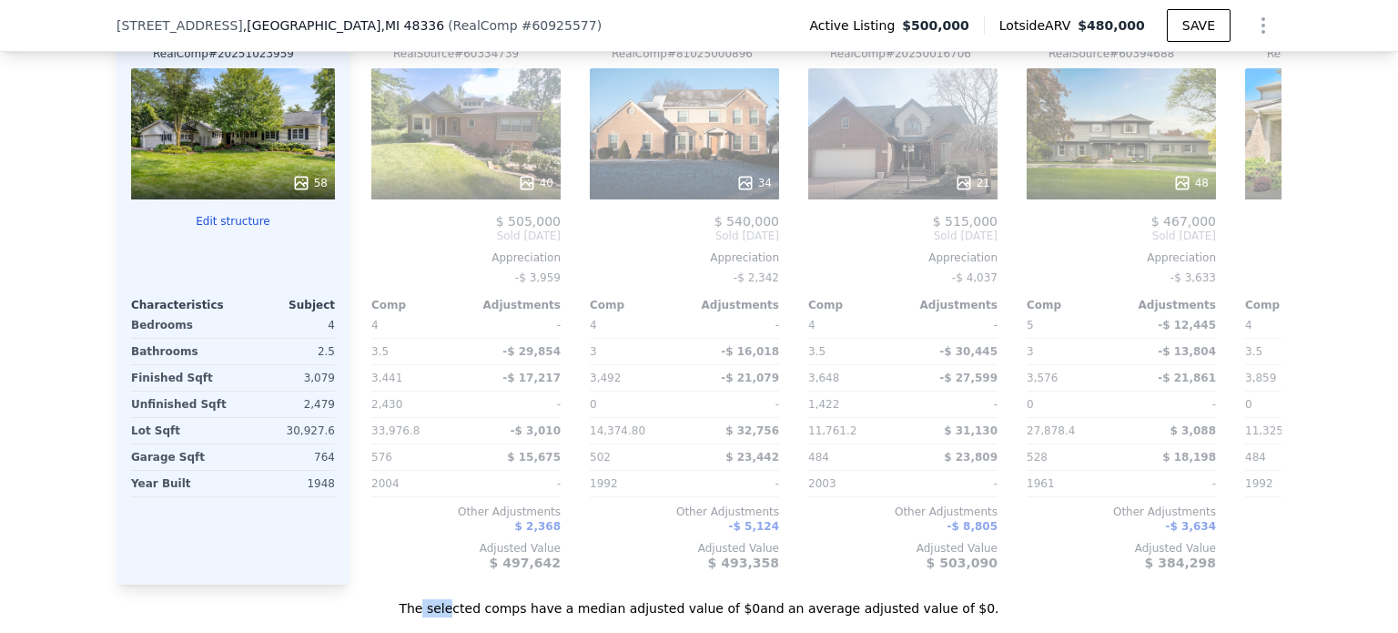
drag, startPoint x: 463, startPoint y: 608, endPoint x: 489, endPoint y: 613, distance: 25.9
click at [489, 613] on div "The selected comps have a median adjusted value of $0 and an average adjusted v…" at bounding box center [699, 601] width 1165 height 33
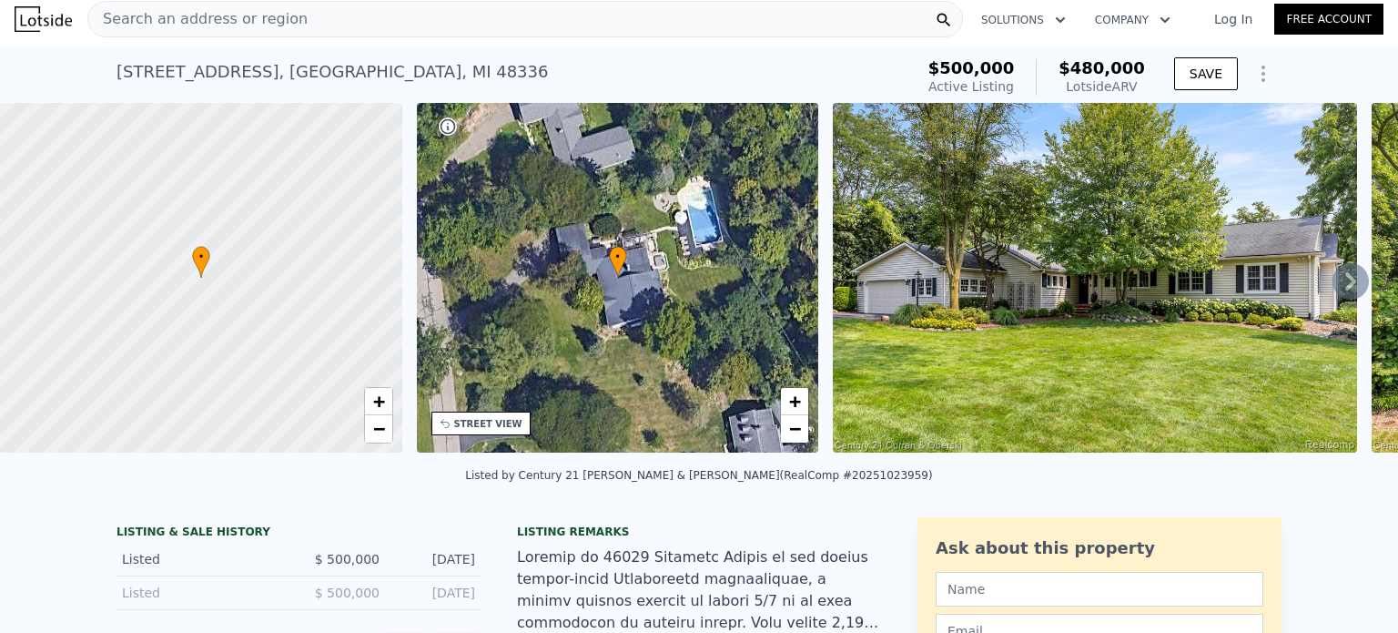
scroll to position [0, 0]
